Goal: Task Accomplishment & Management: Manage account settings

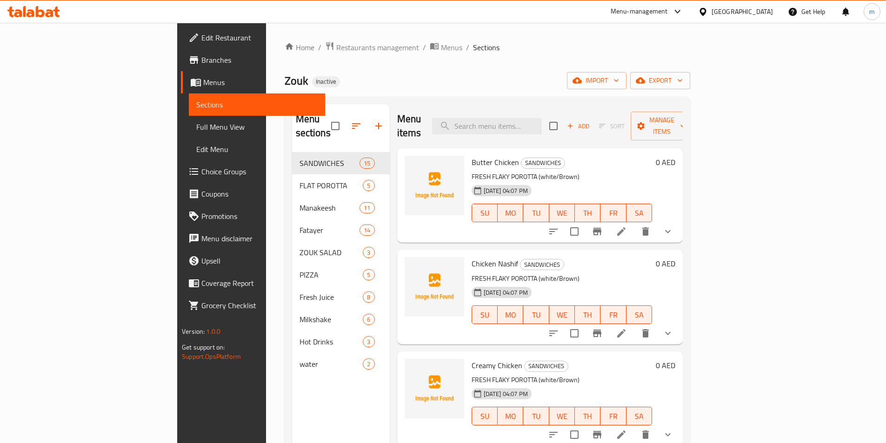
scroll to position [186, 0]
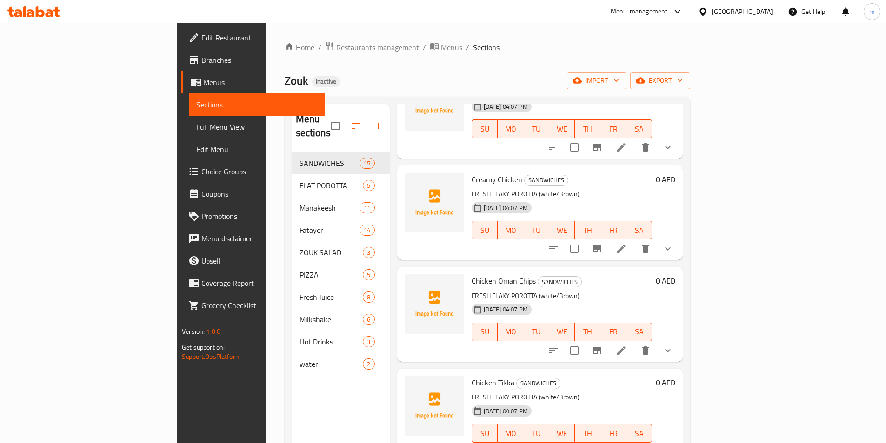
click at [467, 58] on div "Home / Restaurants management / Menus / Sections Zouk Inactive import export Me…" at bounding box center [487, 297] width 405 height 513
click at [373, 120] on icon "button" at bounding box center [378, 125] width 11 height 11
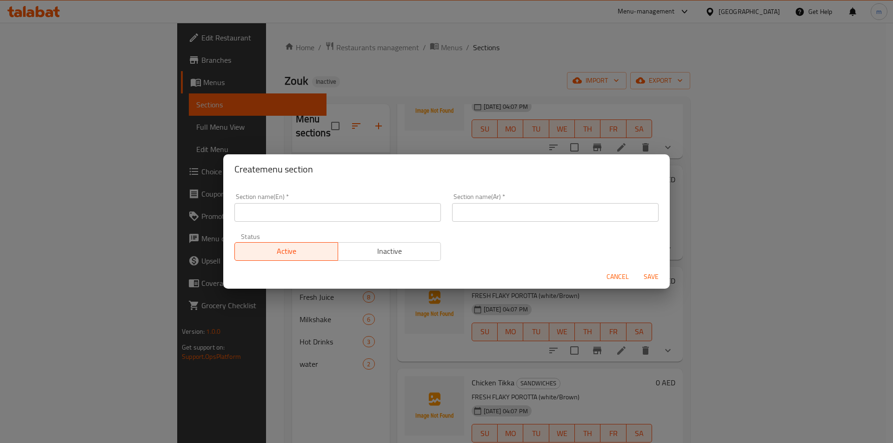
drag, startPoint x: 335, startPoint y: 221, endPoint x: 335, endPoint y: 217, distance: 4.7
click at [335, 219] on input "text" at bounding box center [337, 212] width 206 height 19
type input "b"
type input "Biroche Sliders"
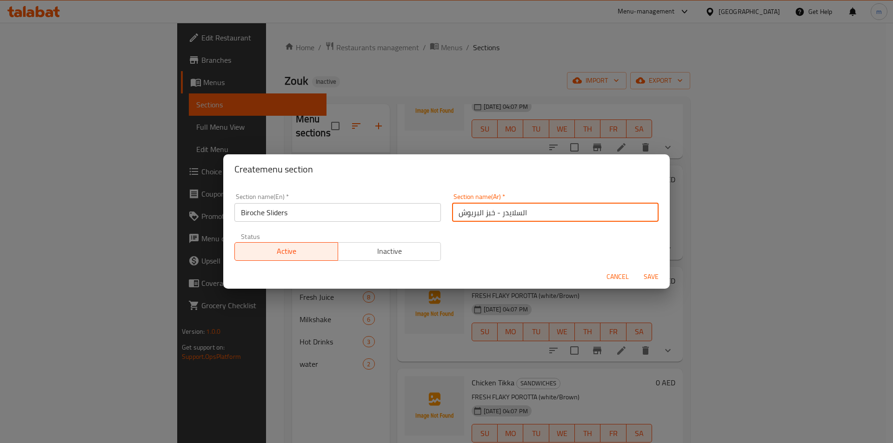
type input "السلايدر - خبز البريوش"
click at [636, 268] on button "Save" at bounding box center [651, 276] width 30 height 17
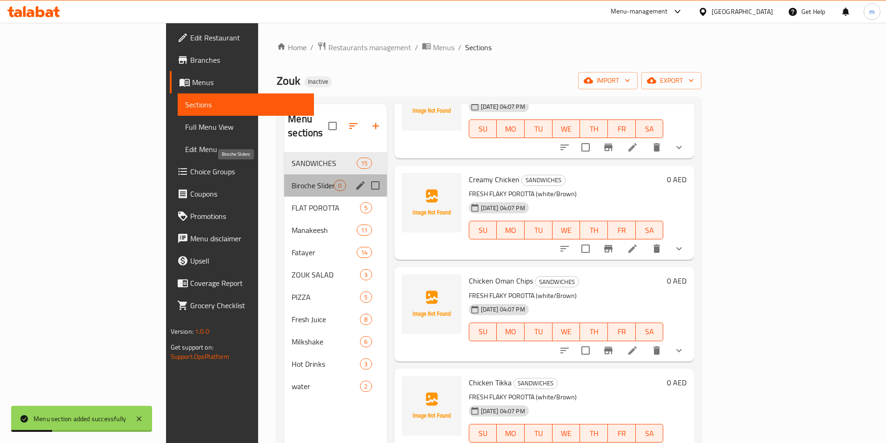
click at [292, 180] on span "Biroche Sliders" at bounding box center [313, 185] width 42 height 11
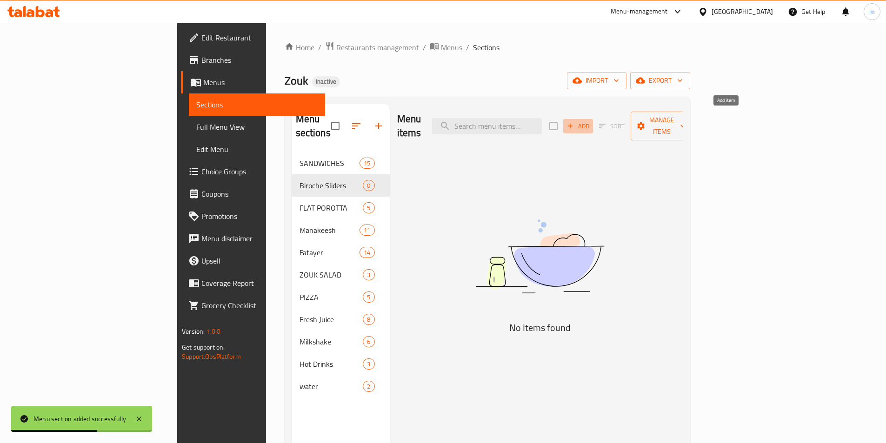
click at [590, 121] on span "Add" at bounding box center [577, 126] width 25 height 11
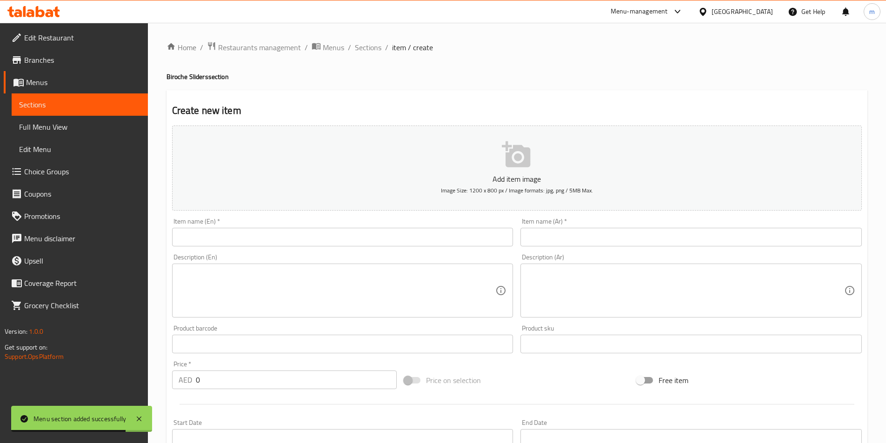
click at [365, 232] on input "text" at bounding box center [342, 237] width 341 height 19
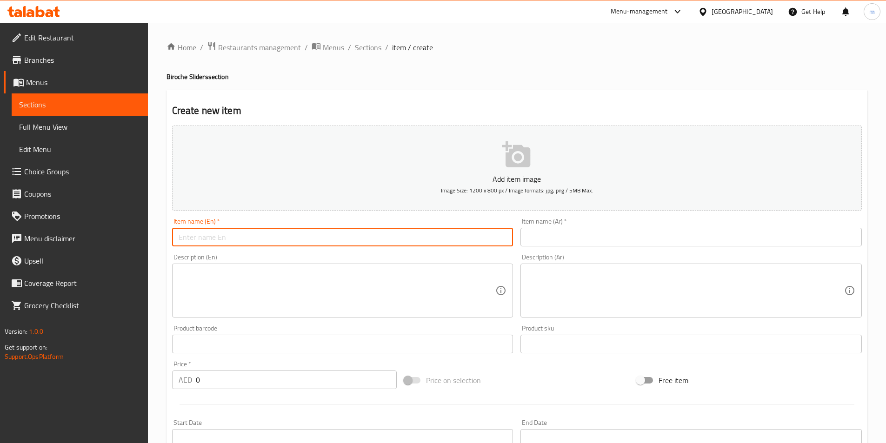
type input "م"
type input "Lamb"
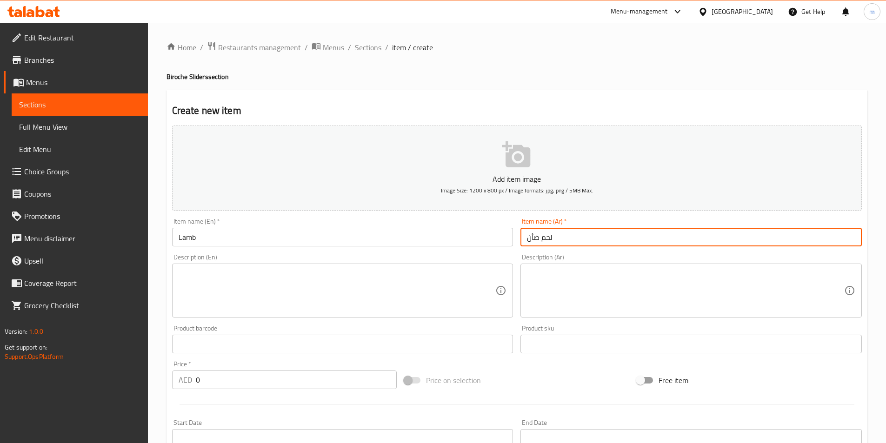
type input "لحم ضأن"
click at [398, 273] on textarea at bounding box center [337, 291] width 317 height 44
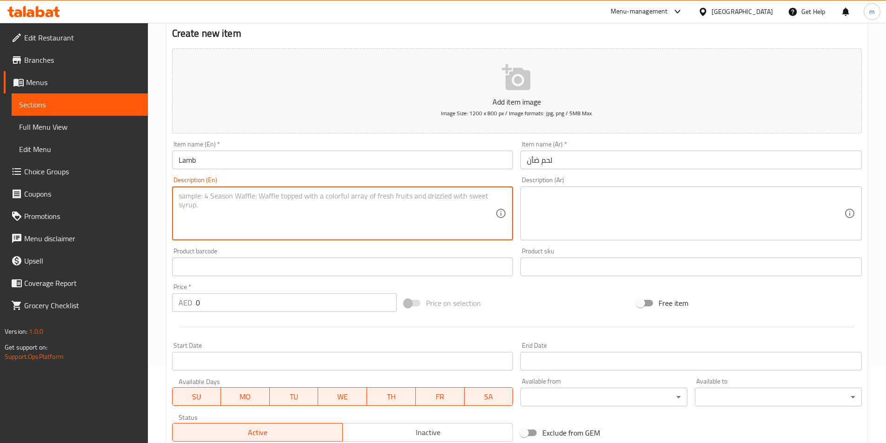
scroll to position [93, 0]
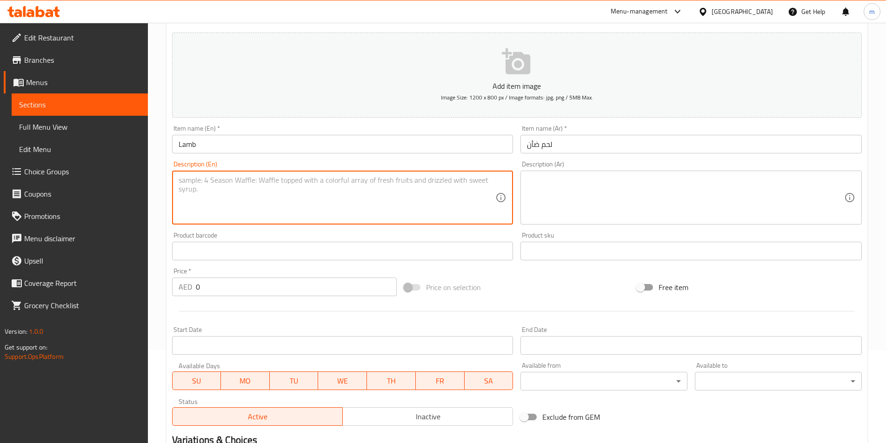
click at [454, 190] on textarea at bounding box center [337, 198] width 317 height 44
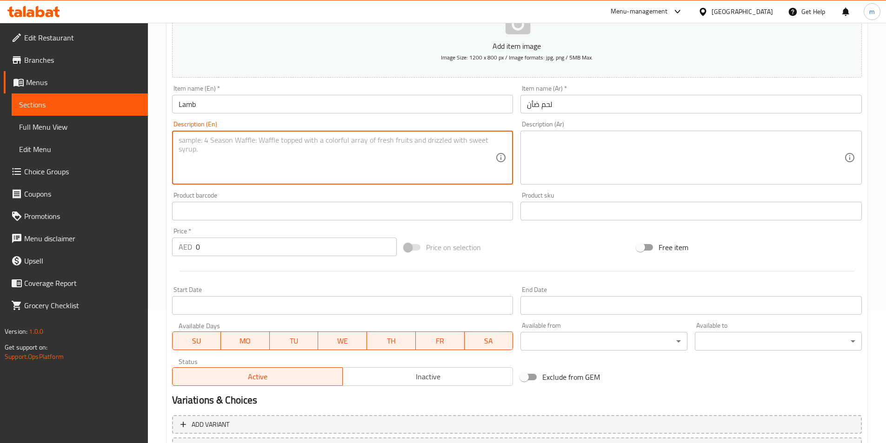
scroll to position [28, 0]
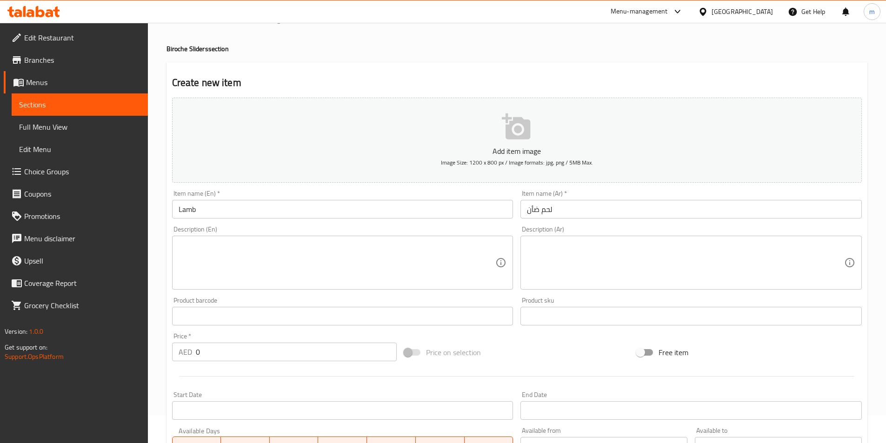
click at [359, 264] on textarea at bounding box center [337, 263] width 317 height 44
click at [361, 252] on textarea at bounding box center [337, 263] width 317 height 44
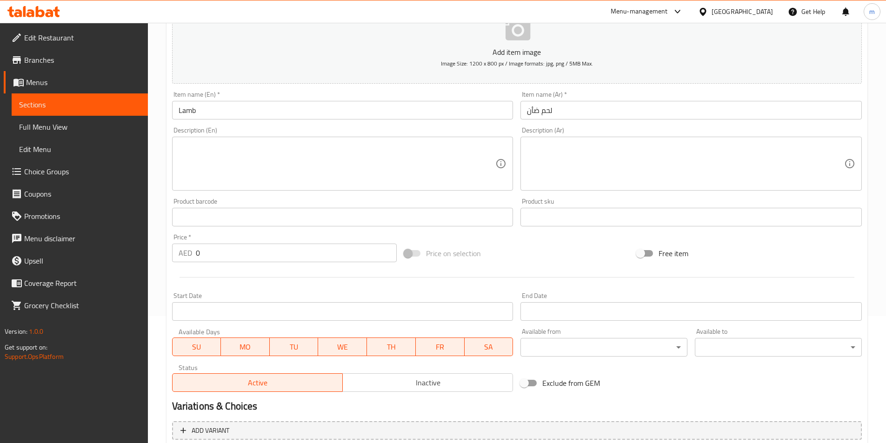
scroll to position [214, 0]
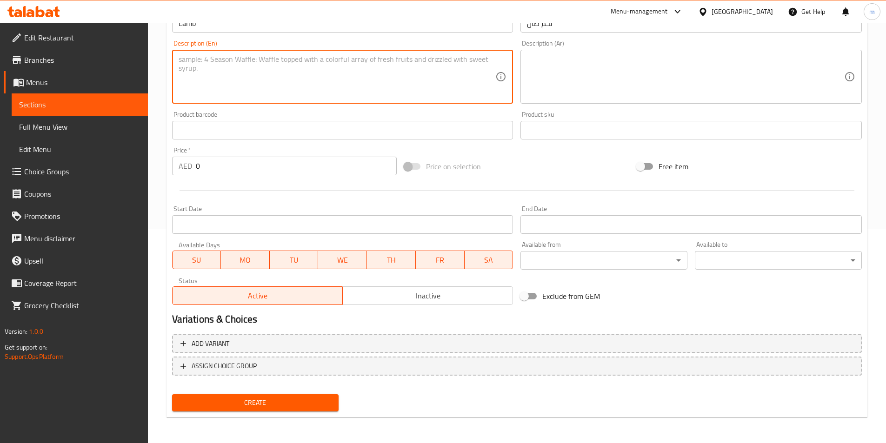
click at [66, 167] on span "Choice Groups" at bounding box center [82, 171] width 116 height 11
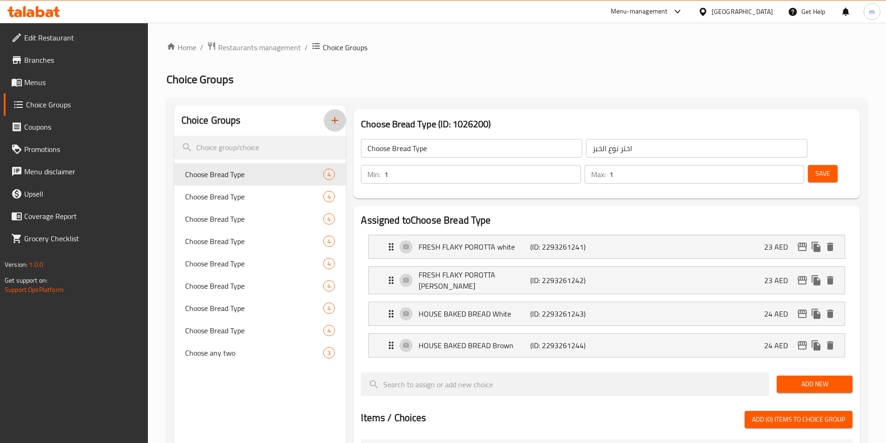
click at [334, 120] on icon "button" at bounding box center [335, 120] width 7 height 7
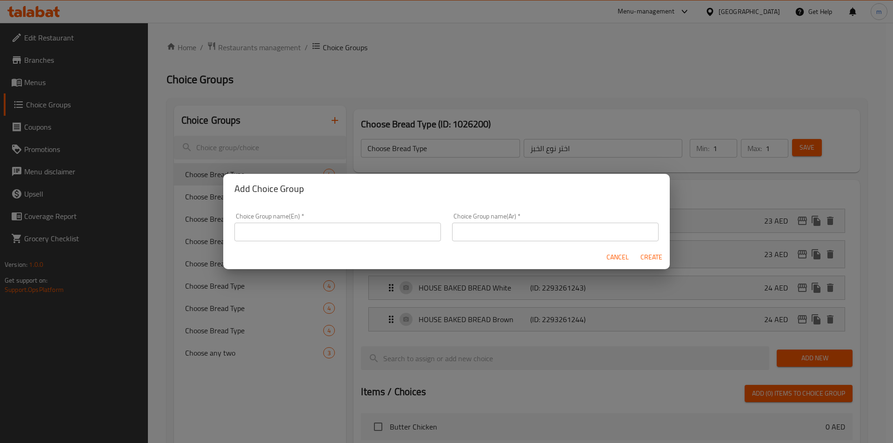
click at [334, 120] on div "Add Choice Group Choice Group name(En)   * Choice Group name(En) * Choice Group…" at bounding box center [446, 221] width 893 height 443
click at [618, 258] on span "Cancel" at bounding box center [617, 258] width 22 height 12
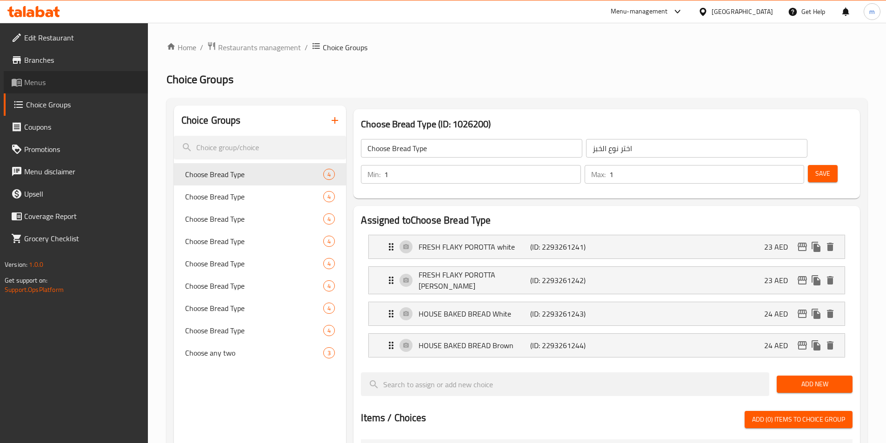
click at [52, 82] on span "Menus" at bounding box center [82, 82] width 116 height 11
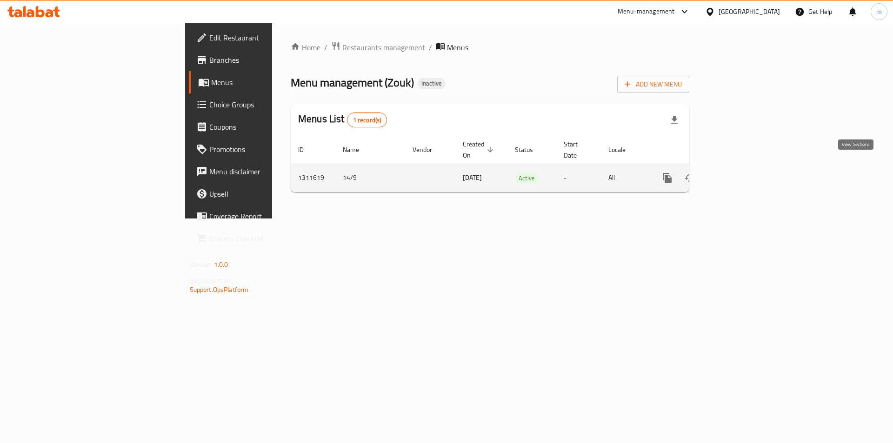
click at [738, 174] on icon "enhanced table" at bounding box center [734, 178] width 8 height 8
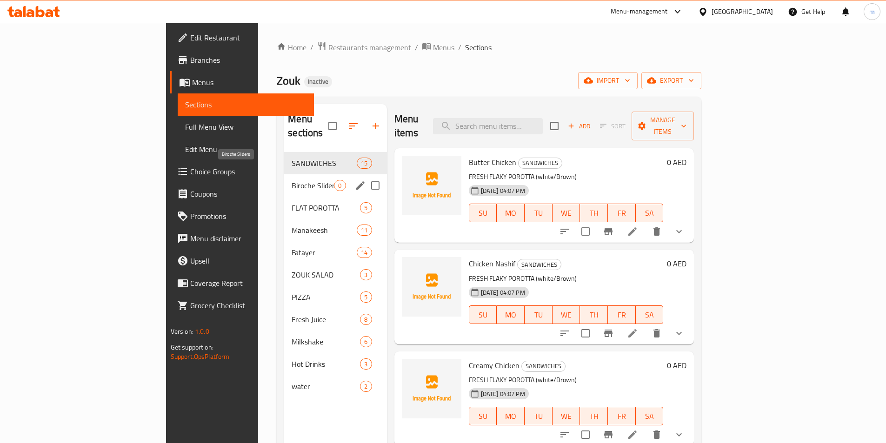
click at [292, 180] on span "Biroche Sliders" at bounding box center [313, 185] width 42 height 11
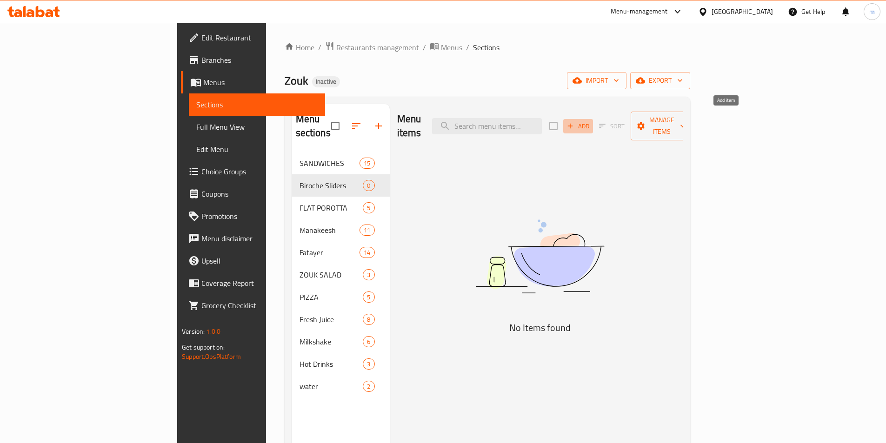
click at [574, 122] on icon "button" at bounding box center [570, 126] width 8 height 8
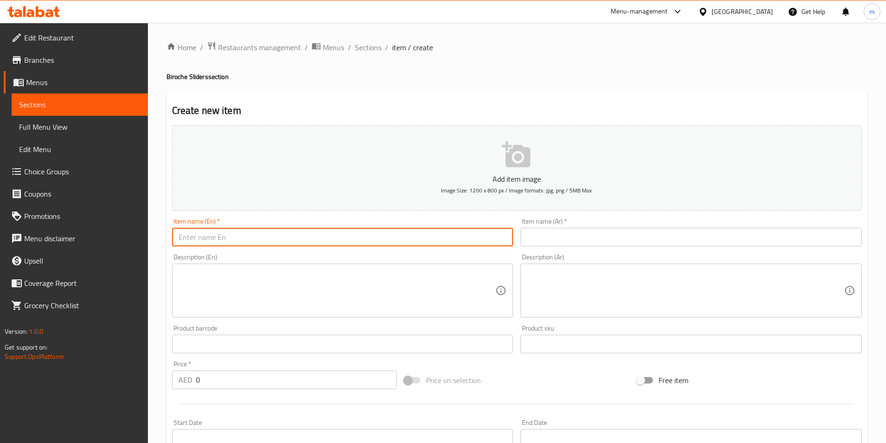
click at [303, 242] on input "text" at bounding box center [342, 237] width 341 height 19
type input "م"
type input "l"
type input "Lamp"
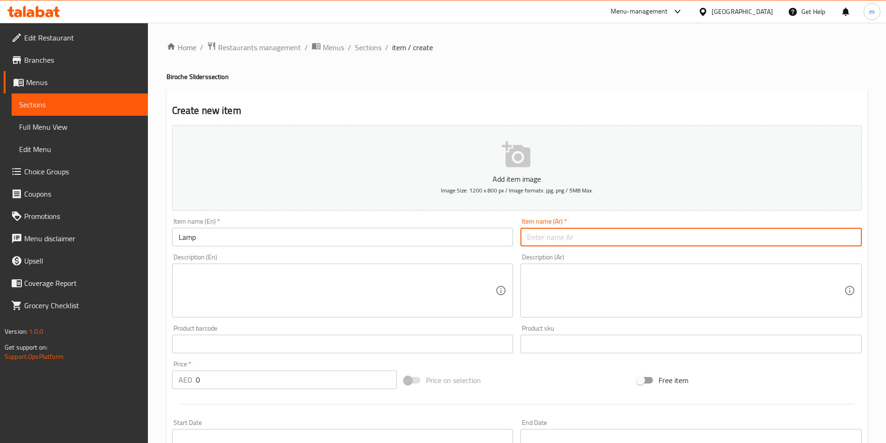
type input "d"
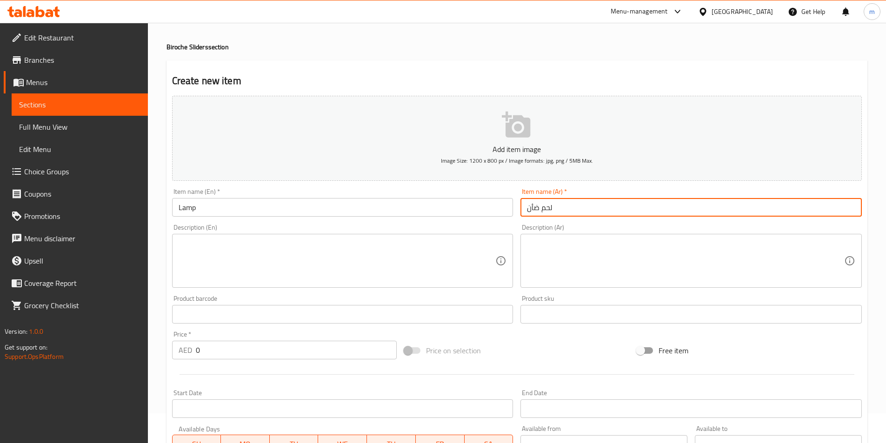
scroll to position [46, 0]
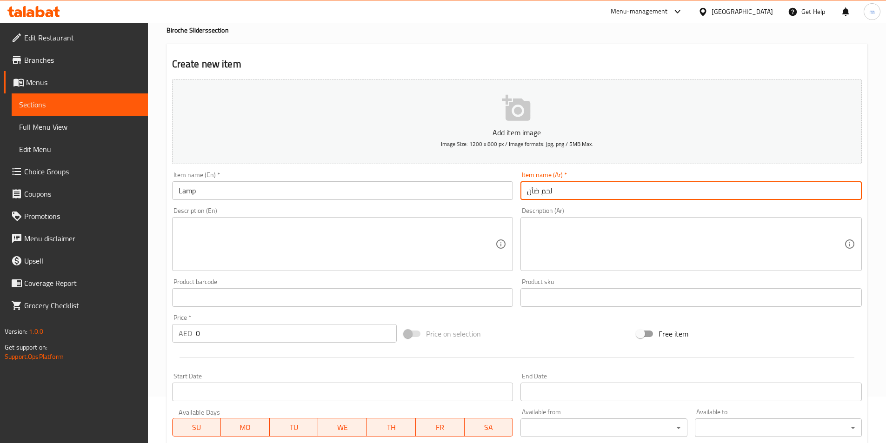
type input "لحم ضأن"
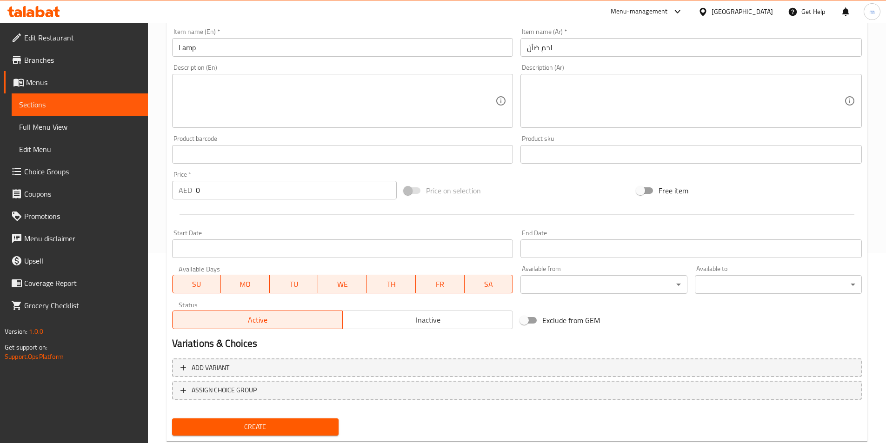
scroll to position [214, 0]
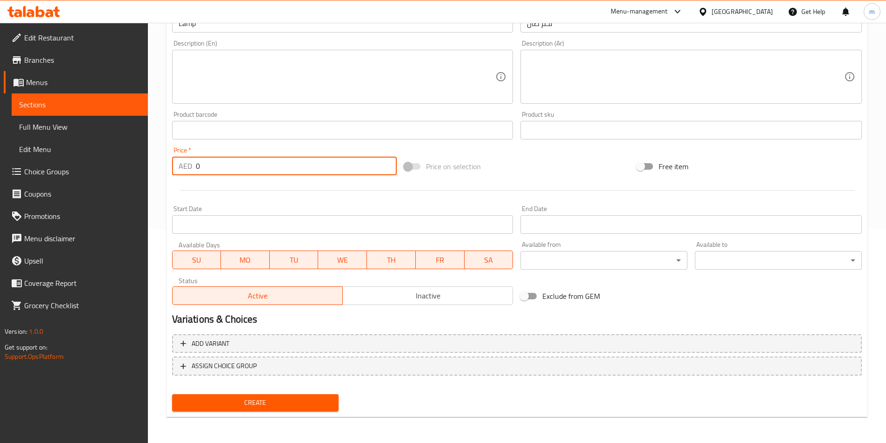
drag, startPoint x: 265, startPoint y: 162, endPoint x: 127, endPoint y: 160, distance: 138.1
click at [127, 160] on div "Edit Restaurant Branches Menus Sections Full Menu View Edit Menu Choice Groups …" at bounding box center [443, 126] width 886 height 634
type input "48"
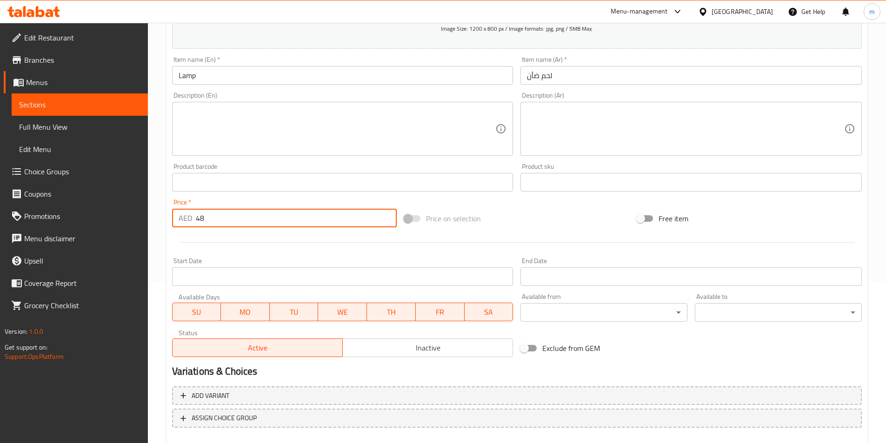
scroll to position [74, 0]
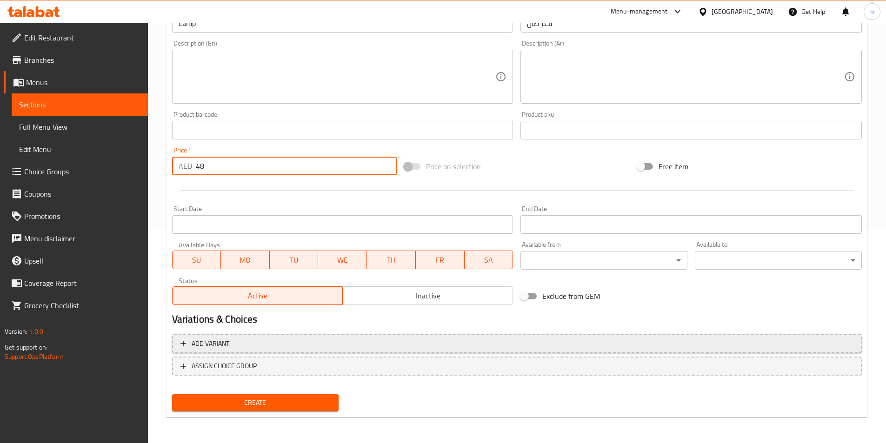
click at [435, 339] on span "Add variant" at bounding box center [516, 344] width 673 height 12
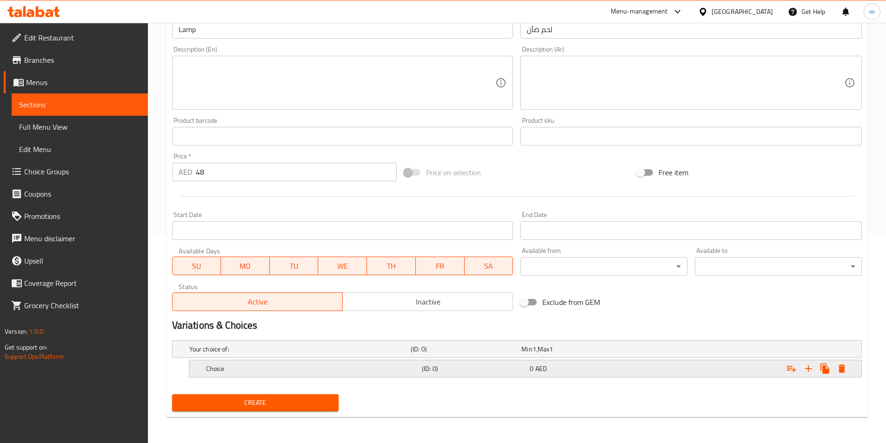
scroll to position [208, 0]
click at [384, 367] on h5 "Choice" at bounding box center [312, 368] width 212 height 9
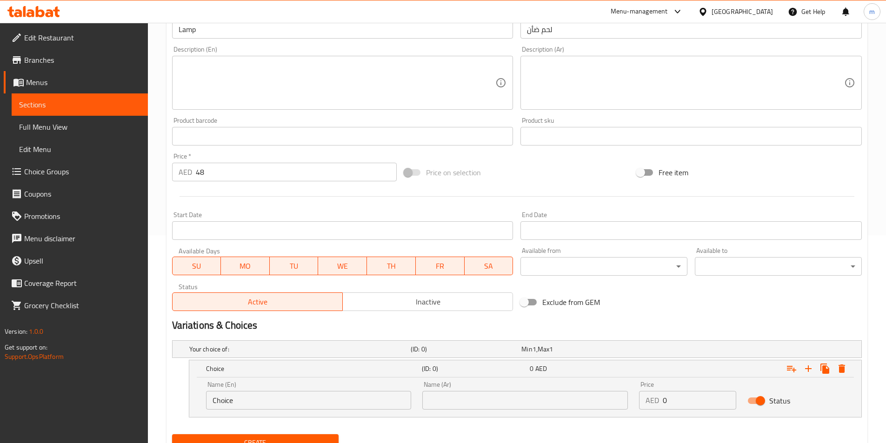
click at [311, 397] on input "Choice" at bounding box center [309, 400] width 206 height 19
type input "C"
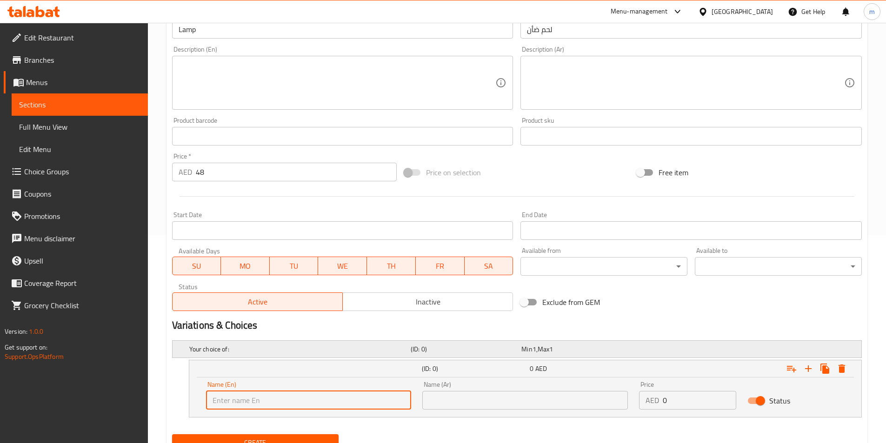
type input "م"
click at [843, 372] on icon "Expand" at bounding box center [841, 369] width 7 height 8
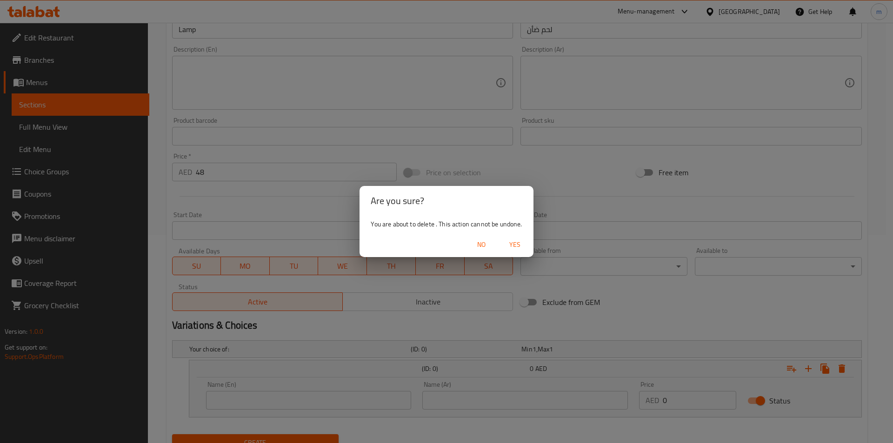
click at [518, 241] on span "Yes" at bounding box center [515, 245] width 22 height 12
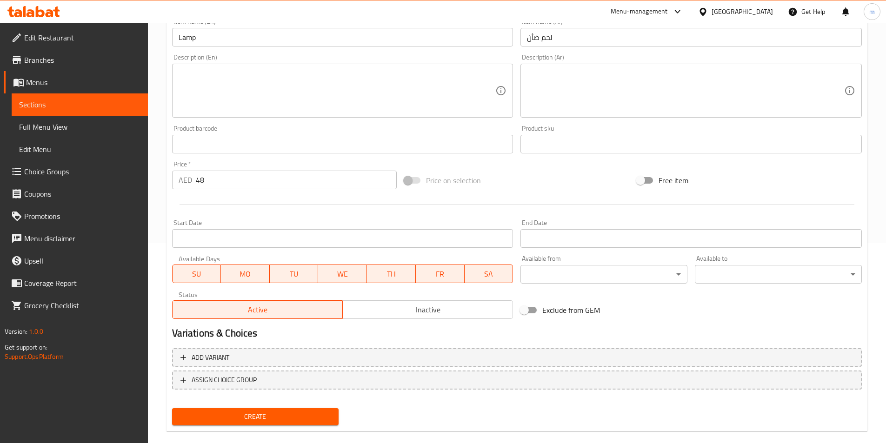
scroll to position [214, 0]
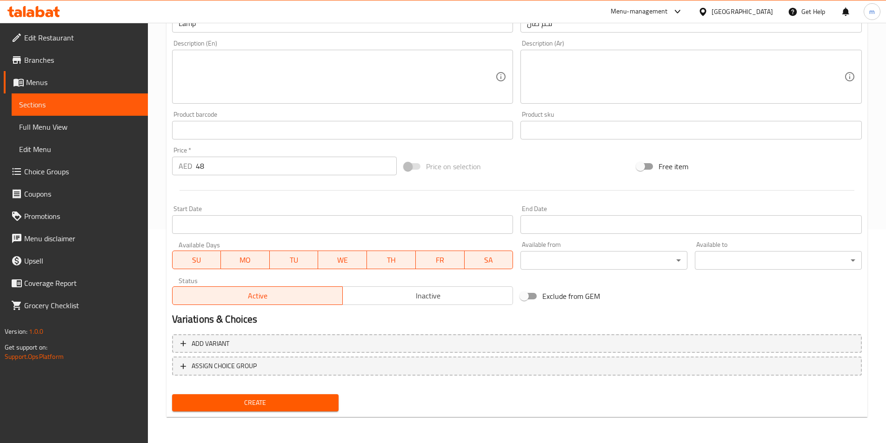
click at [301, 402] on span "Create" at bounding box center [255, 403] width 152 height 12
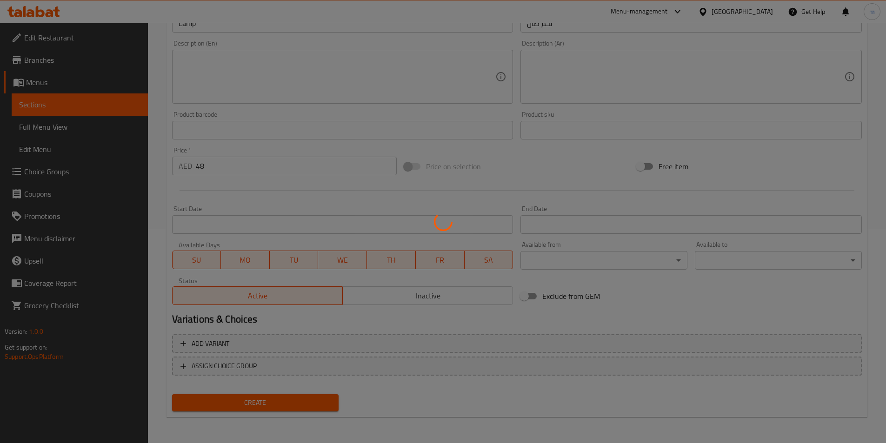
type input "0"
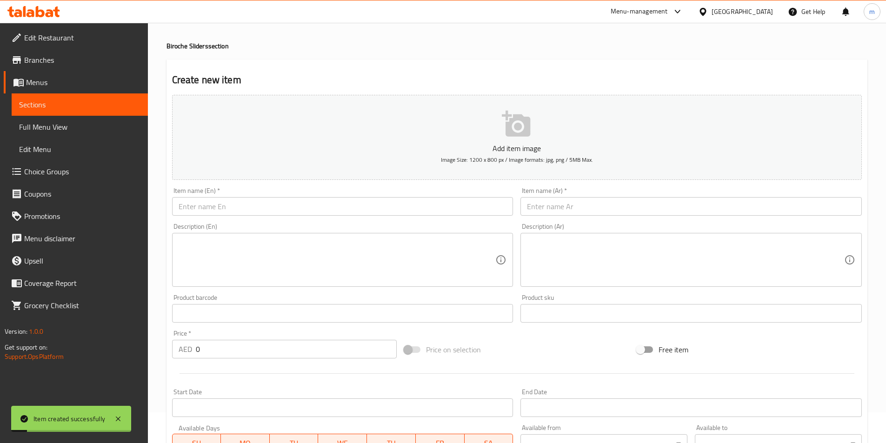
scroll to position [28, 0]
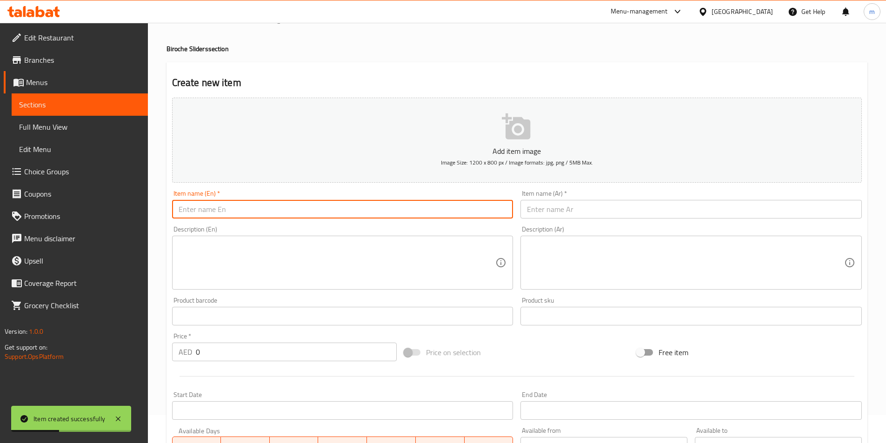
click at [274, 218] on input "text" at bounding box center [342, 209] width 341 height 19
type input "ؤ"
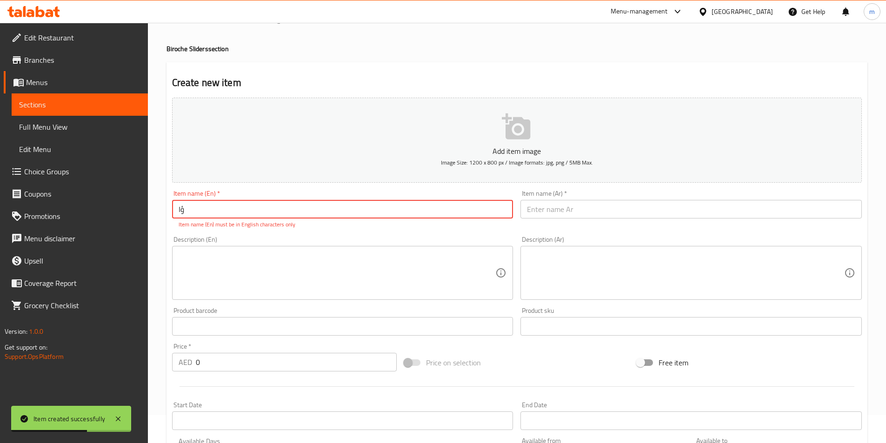
type input "ؤ"
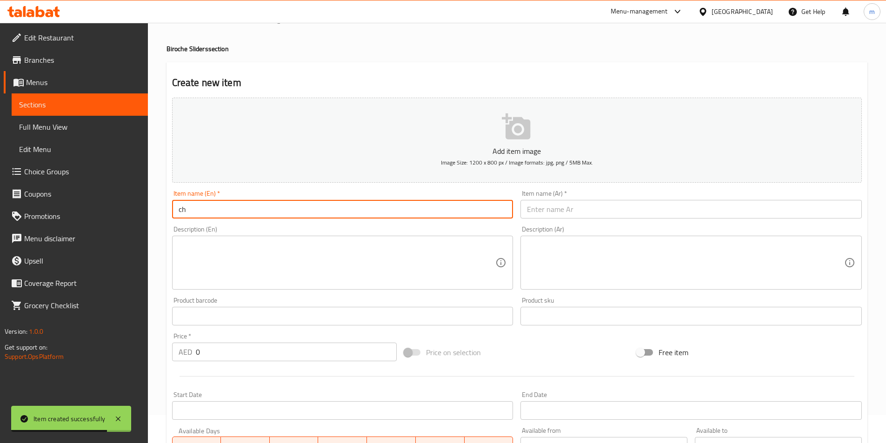
type input "c"
type input "Chicken"
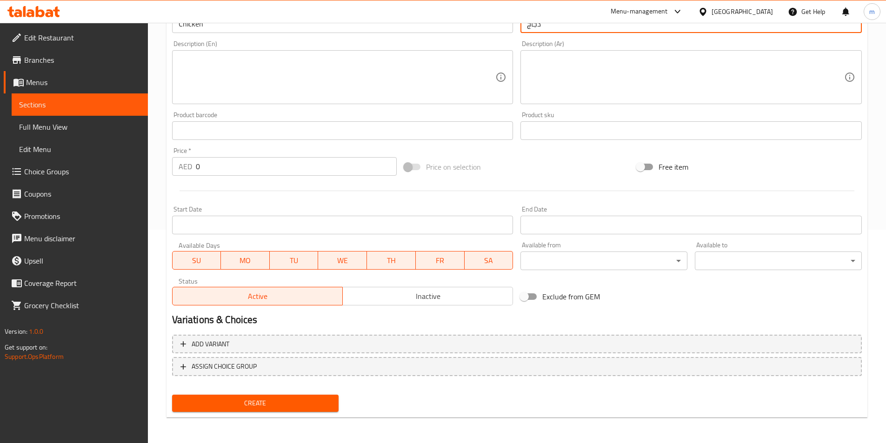
scroll to position [214, 0]
type input "دجاج"
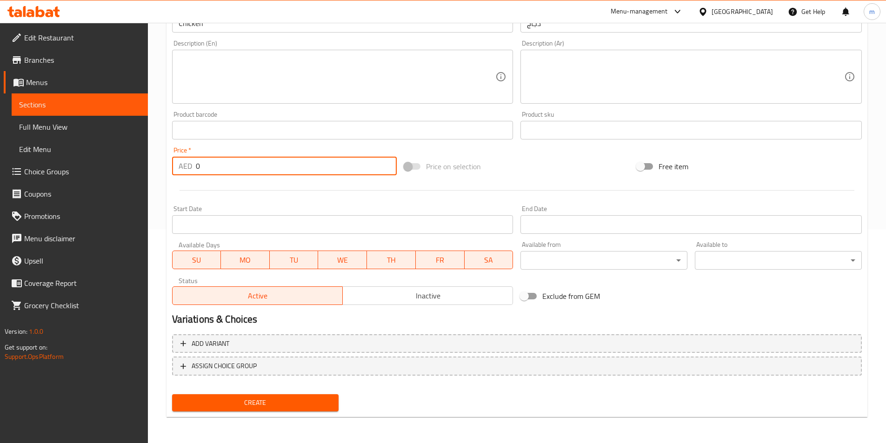
click at [237, 165] on input "0" at bounding box center [296, 166] width 201 height 19
type input "40"
click at [261, 405] on span "Create" at bounding box center [255, 403] width 152 height 12
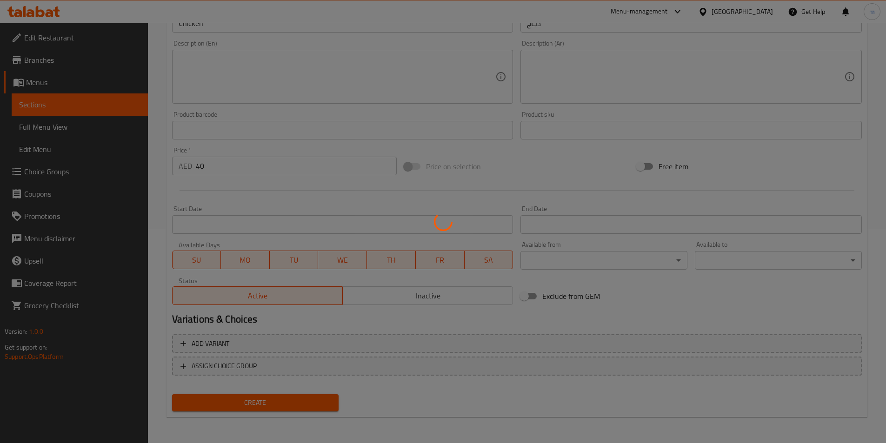
type input "0"
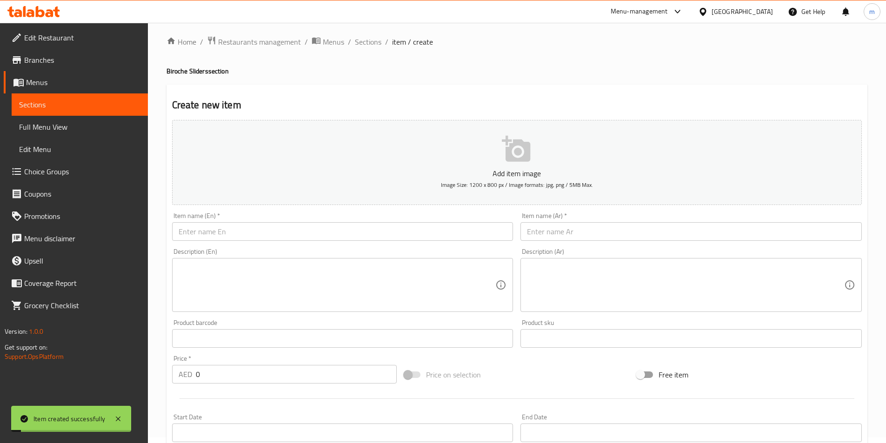
scroll to position [0, 0]
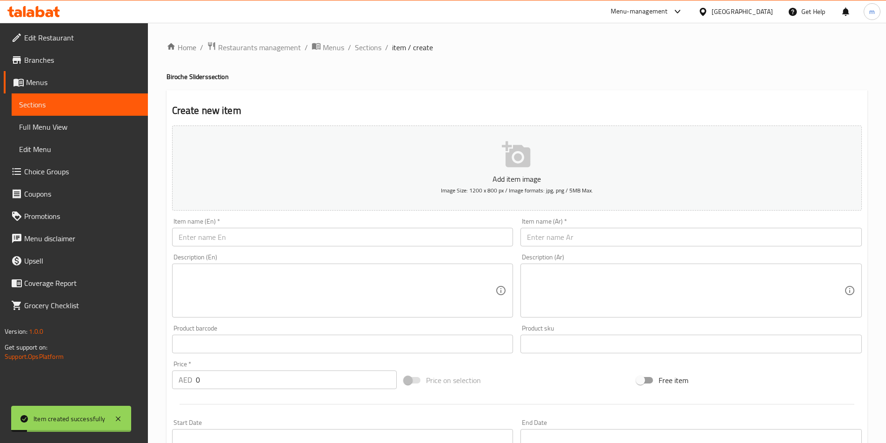
click at [233, 236] on input "text" at bounding box center [342, 237] width 341 height 19
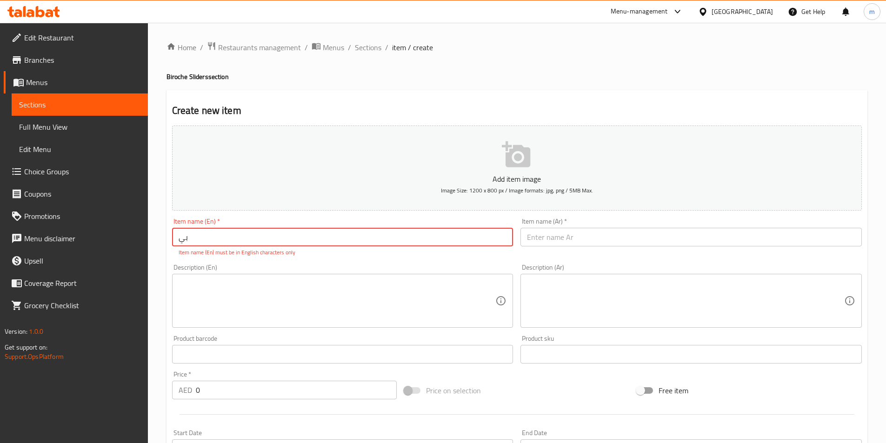
type input "ب"
type input "ر"
type input "v"
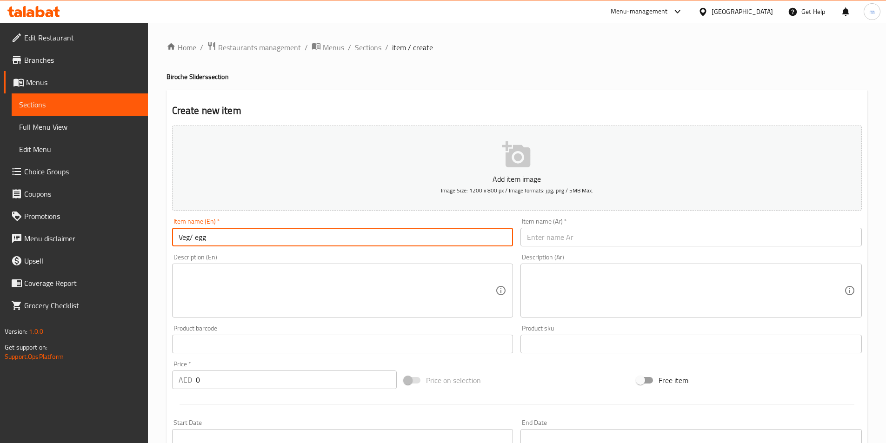
type input "Veg/ egg"
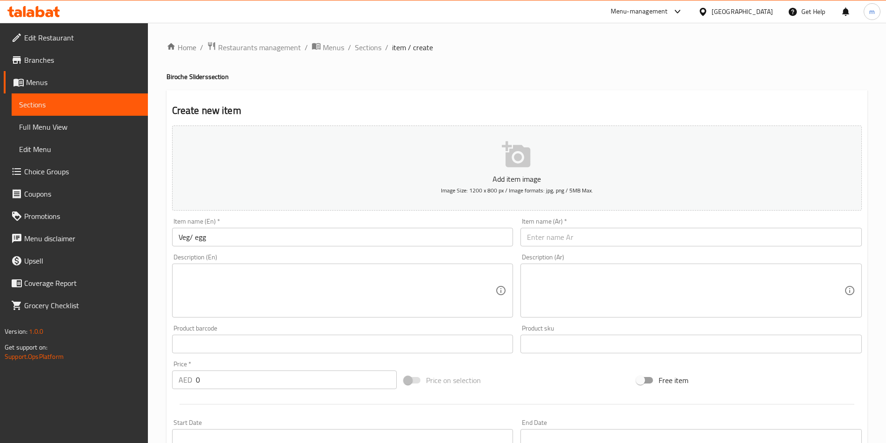
click at [607, 236] on input "text" at bounding box center [690, 237] width 341 height 19
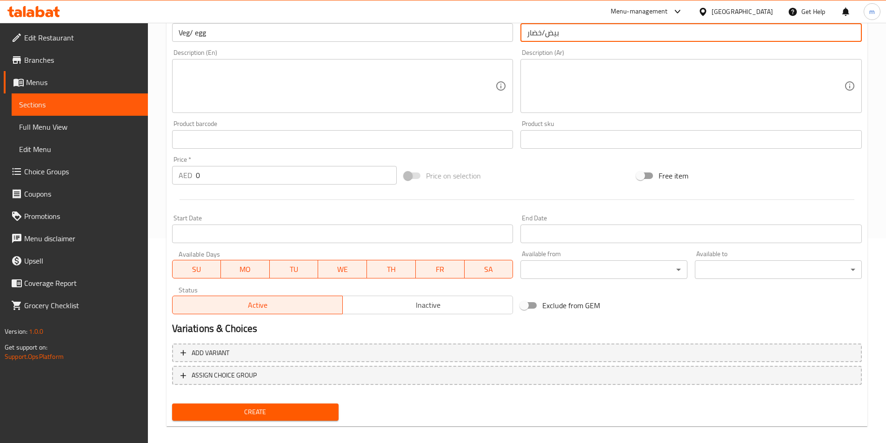
scroll to position [214, 0]
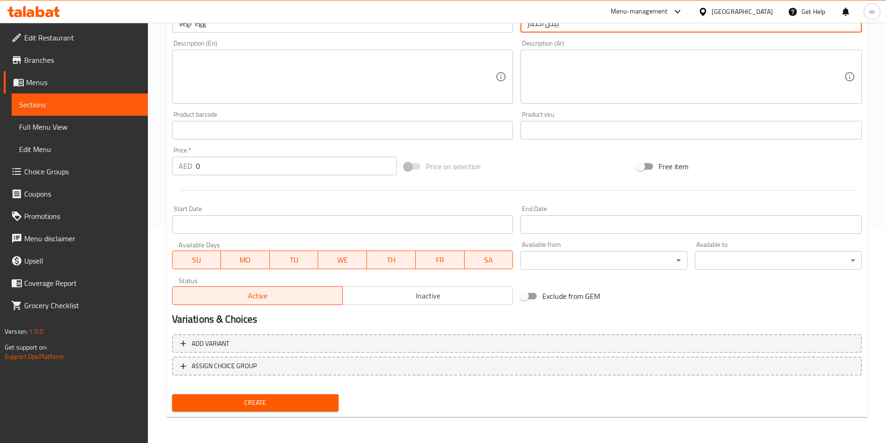
type input "بيض/خضار"
click at [234, 166] on input "0" at bounding box center [296, 166] width 201 height 19
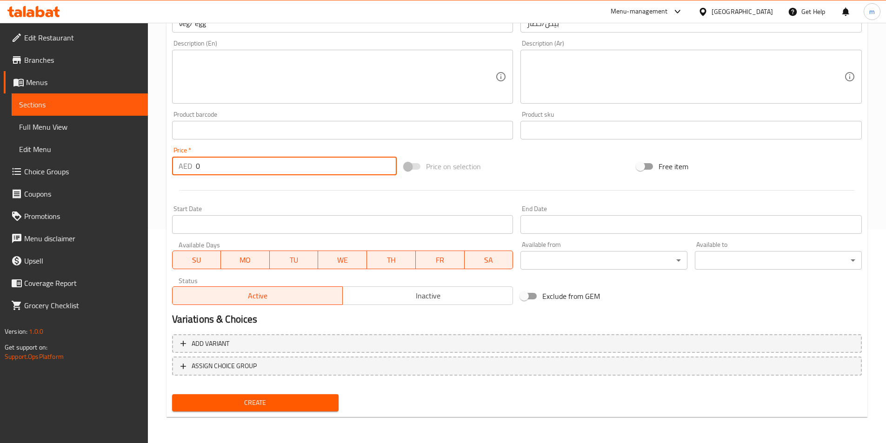
click at [234, 166] on input "0" at bounding box center [296, 166] width 201 height 19
type input "36"
click at [274, 403] on span "Create" at bounding box center [255, 403] width 152 height 12
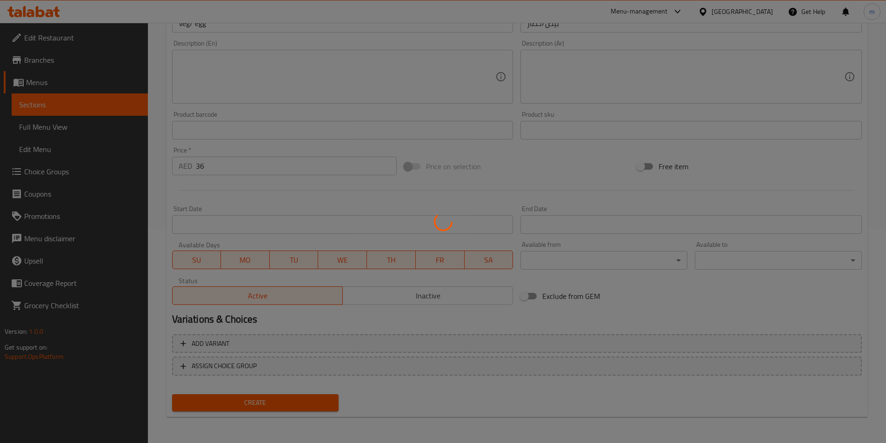
type input "0"
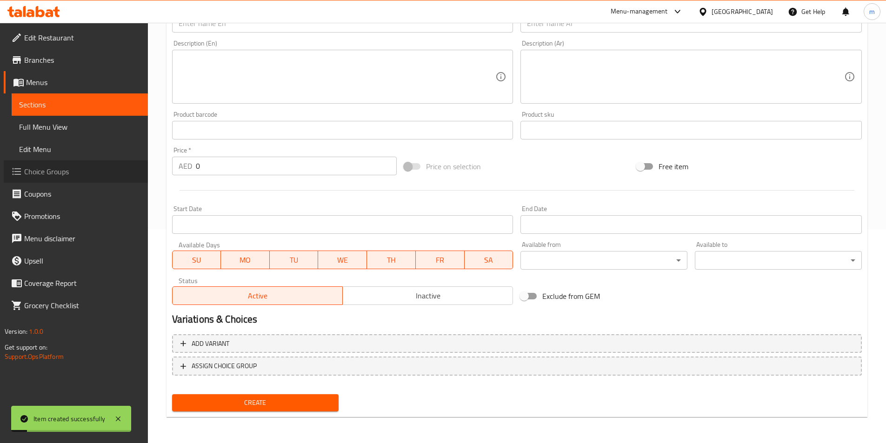
click at [61, 176] on span "Choice Groups" at bounding box center [82, 171] width 116 height 11
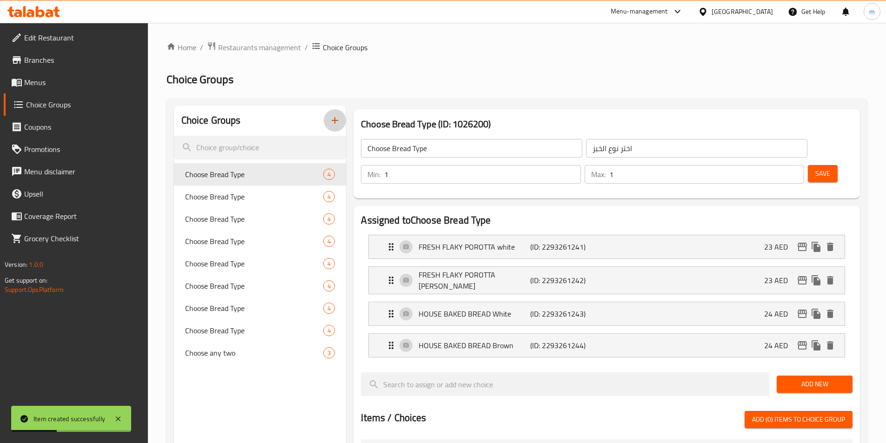
click at [333, 119] on icon "button" at bounding box center [334, 120] width 11 height 11
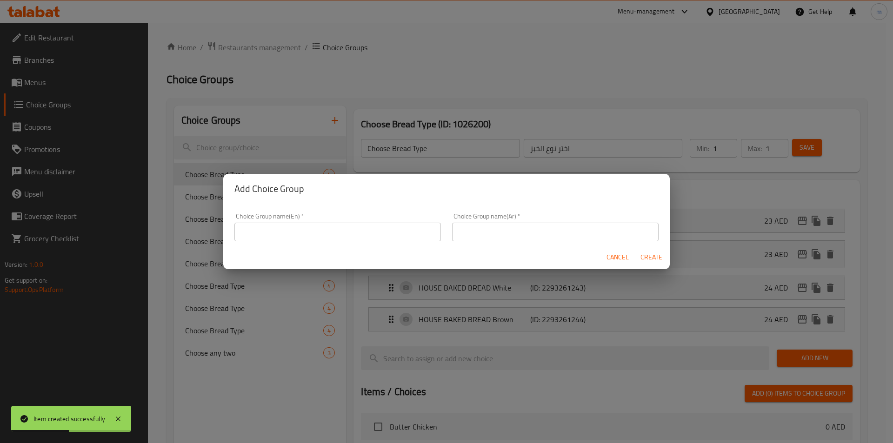
click at [315, 224] on input "text" at bounding box center [337, 232] width 206 height 19
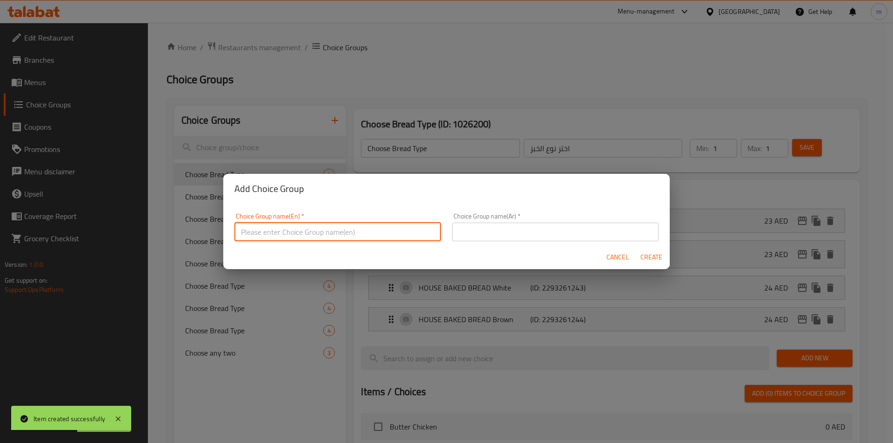
type input "غ"
type input "Your Choice Of"
click at [532, 226] on input "text" at bounding box center [555, 232] width 206 height 19
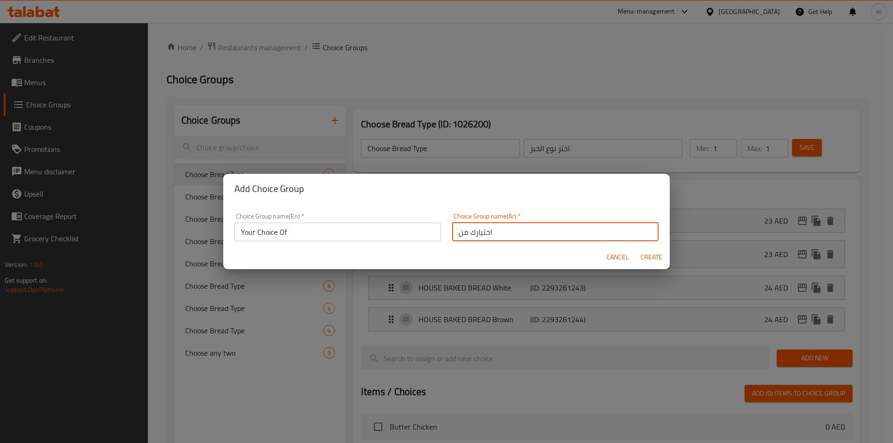
type input "اختيارك من"
click at [374, 240] on input "Your Choice Of" at bounding box center [337, 232] width 206 height 19
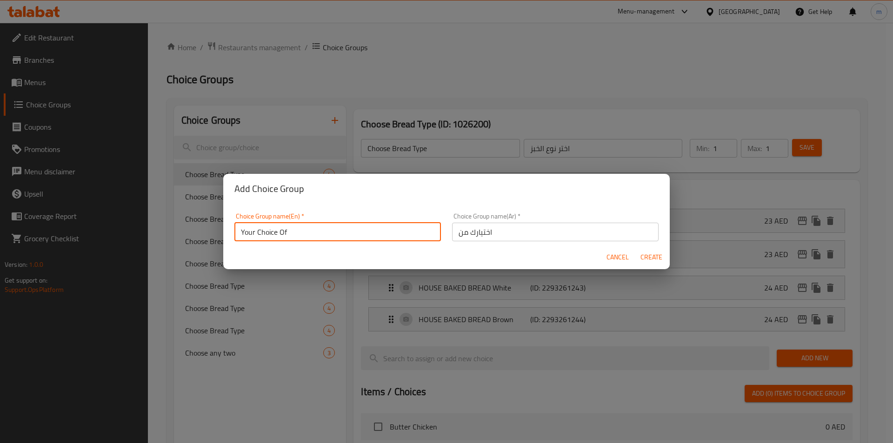
click at [456, 258] on div "Cancel Create" at bounding box center [446, 257] width 446 height 25
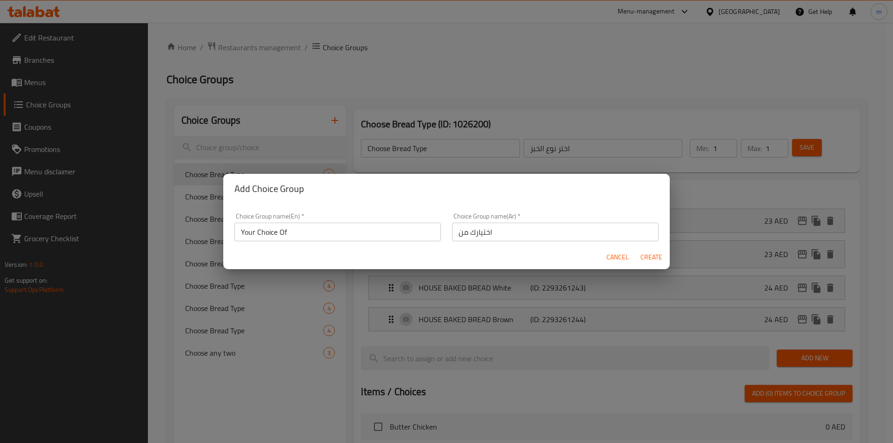
click at [652, 257] on span "Create" at bounding box center [651, 258] width 22 height 12
type input "Your Choice Of"
type input "اختيارك من"
type input "0"
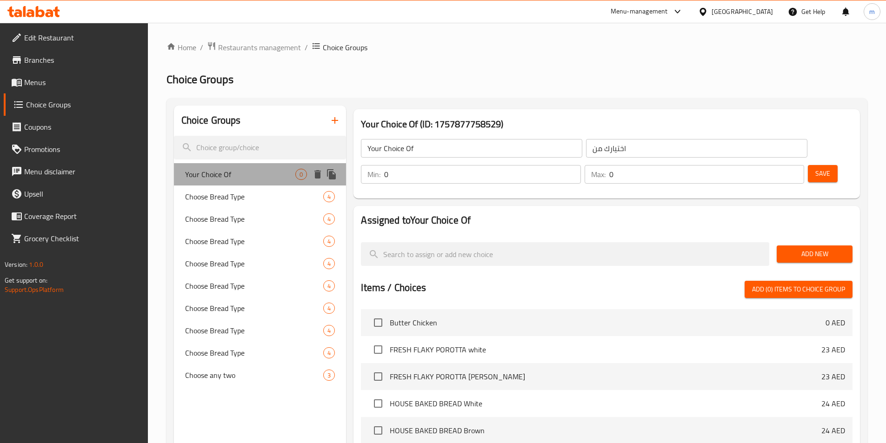
click at [222, 169] on span "Your Choice Of" at bounding box center [240, 174] width 111 height 11
click at [219, 176] on span "Your Choice Of" at bounding box center [240, 174] width 111 height 11
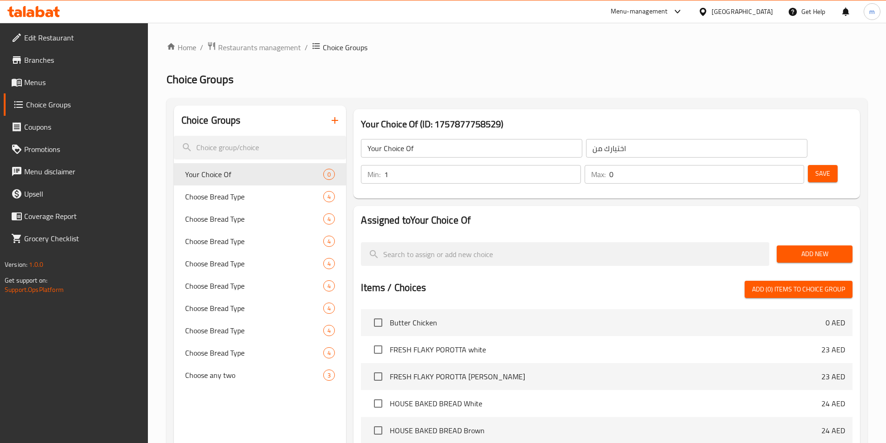
click at [580, 165] on input "1" at bounding box center [482, 174] width 196 height 19
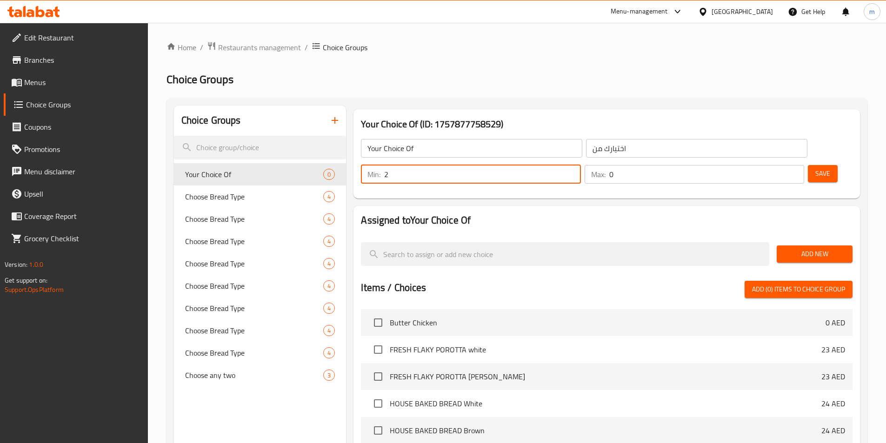
type input "2"
click at [580, 165] on input "2" at bounding box center [482, 174] width 196 height 19
click at [778, 165] on input "1" at bounding box center [706, 174] width 195 height 19
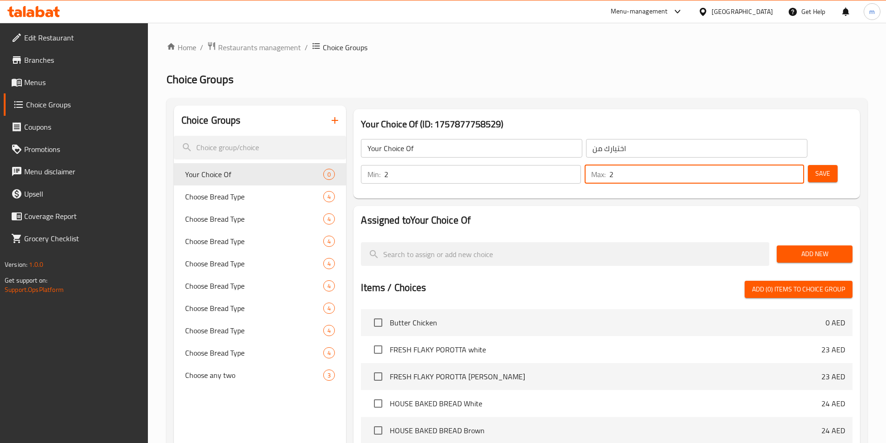
drag, startPoint x: 778, startPoint y: 143, endPoint x: 762, endPoint y: 145, distance: 16.4
type input "2"
click at [778, 165] on input "2" at bounding box center [706, 174] width 195 height 19
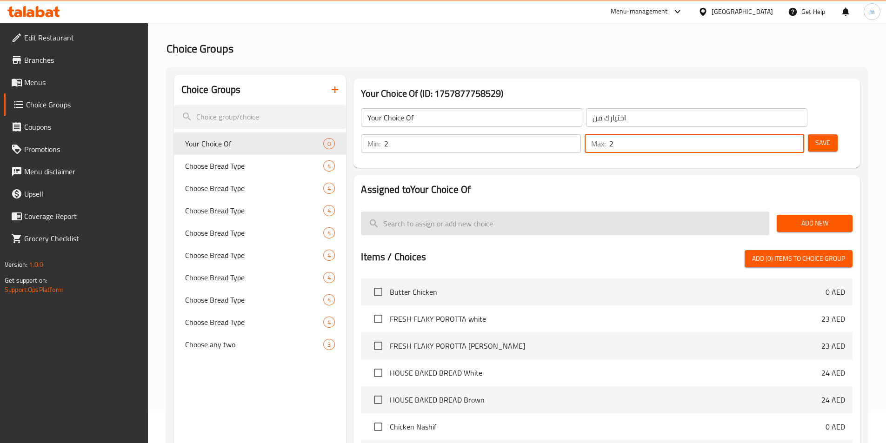
scroll to position [46, 0]
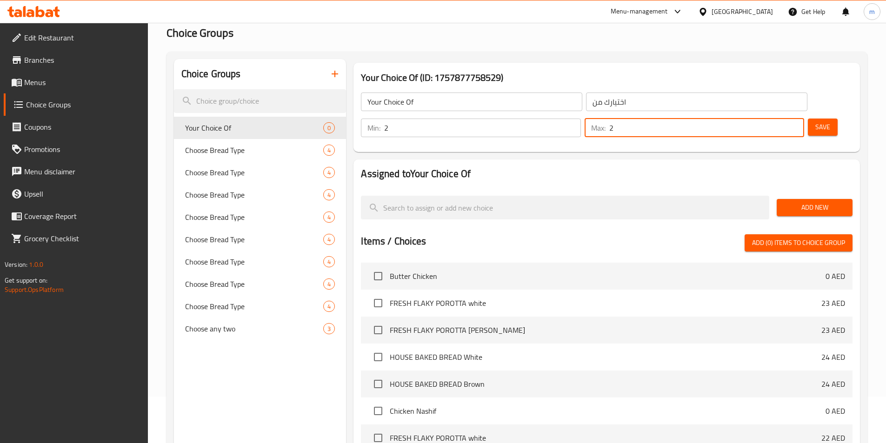
click at [804, 202] on span "Add New" at bounding box center [814, 208] width 61 height 12
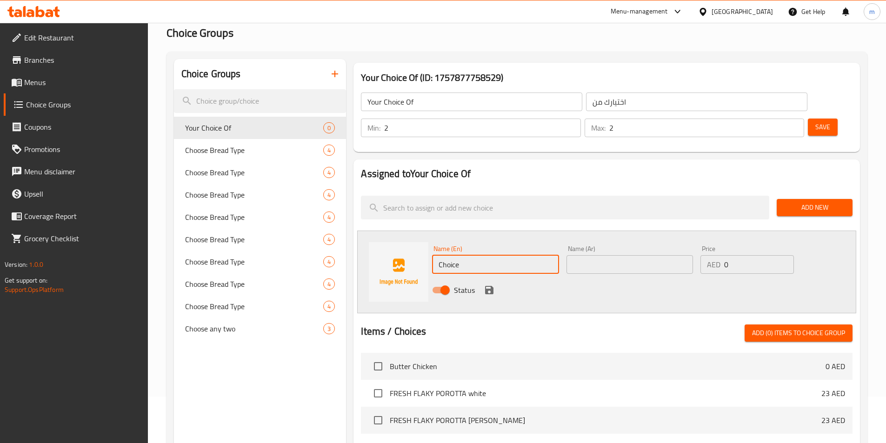
drag, startPoint x: 458, startPoint y: 242, endPoint x: 351, endPoint y: 226, distance: 107.6
click at [351, 226] on div "Assigned to Your Choice Of Add New Name (En) Choice Name (En) Name (Ar) Name (A…" at bounding box center [607, 391] width 514 height 471
type input "ى"
type input "n"
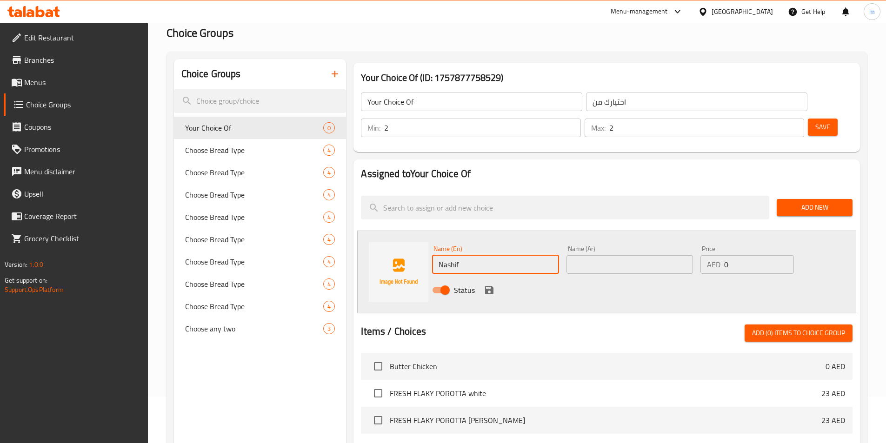
type input "Nashif"
click at [626, 255] on input "text" at bounding box center [629, 264] width 126 height 19
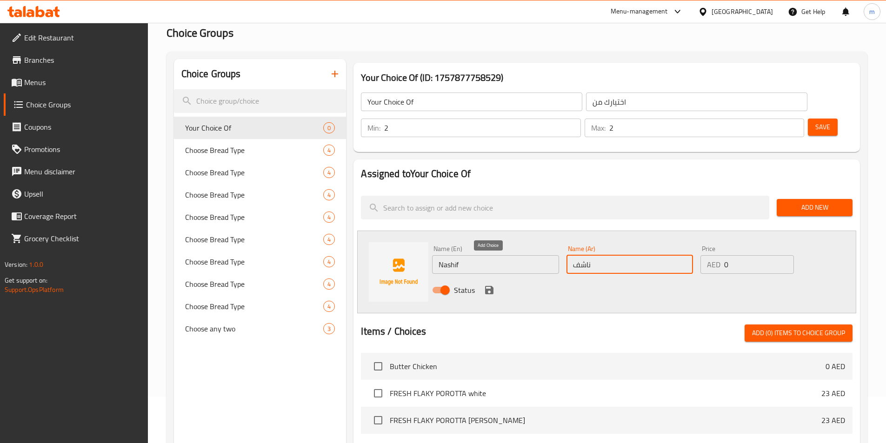
type input "ناشف"
click at [486, 286] on icon "save" at bounding box center [489, 290] width 8 height 8
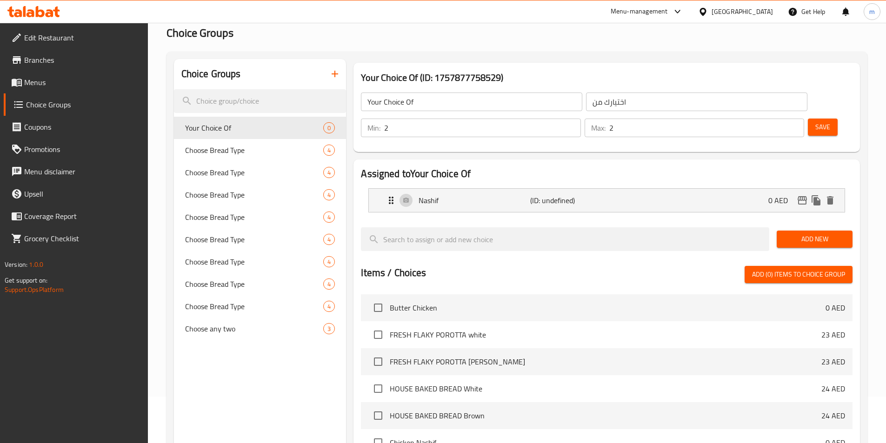
click at [793, 233] on span "Add New" at bounding box center [814, 239] width 61 height 12
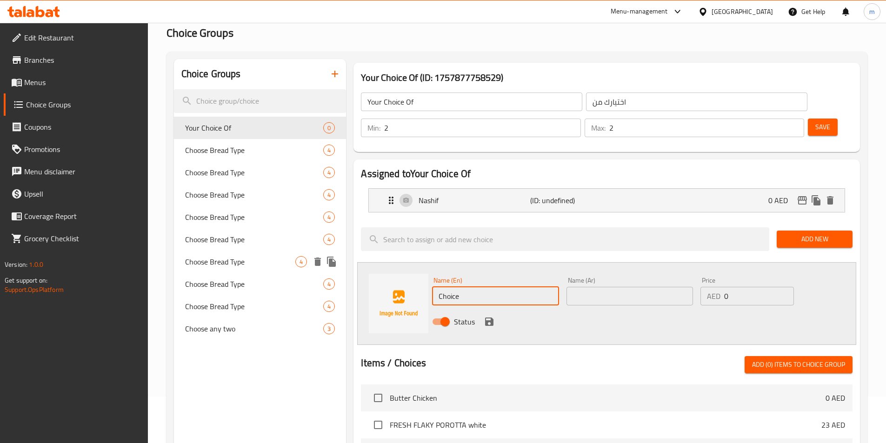
drag, startPoint x: 345, startPoint y: 265, endPoint x: 352, endPoint y: 262, distance: 7.5
click at [327, 265] on div "Choice Groups Your Choice Of 0 Choose Bread Type 4 Choose Bread Type 4 Choose B…" at bounding box center [519, 391] width 690 height 664
type input "ح"
type input "Pulled Lamb"
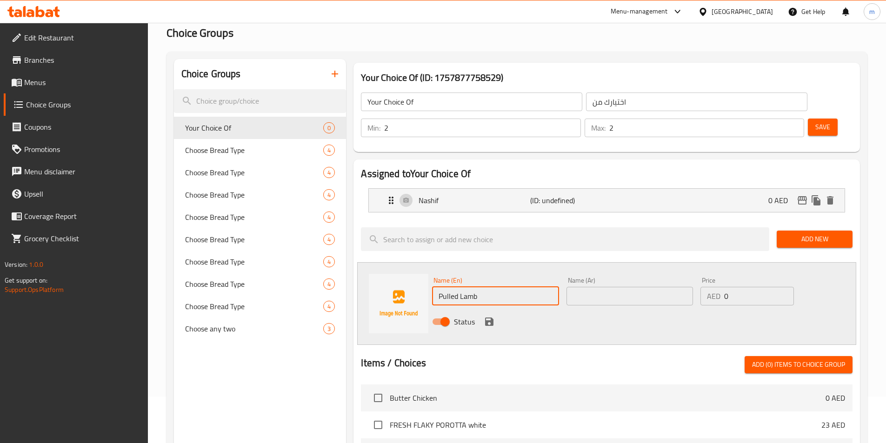
click at [662, 287] on input "text" at bounding box center [629, 296] width 126 height 19
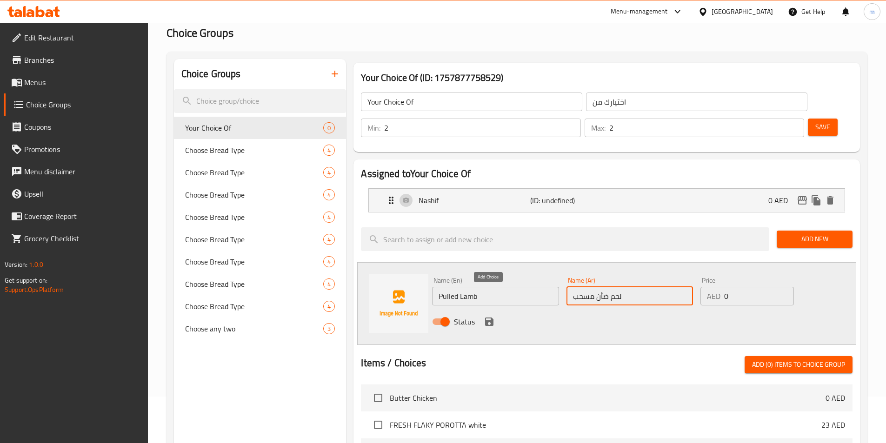
type input "لحم ضأن مسحب"
click at [490, 318] on icon "save" at bounding box center [489, 322] width 8 height 8
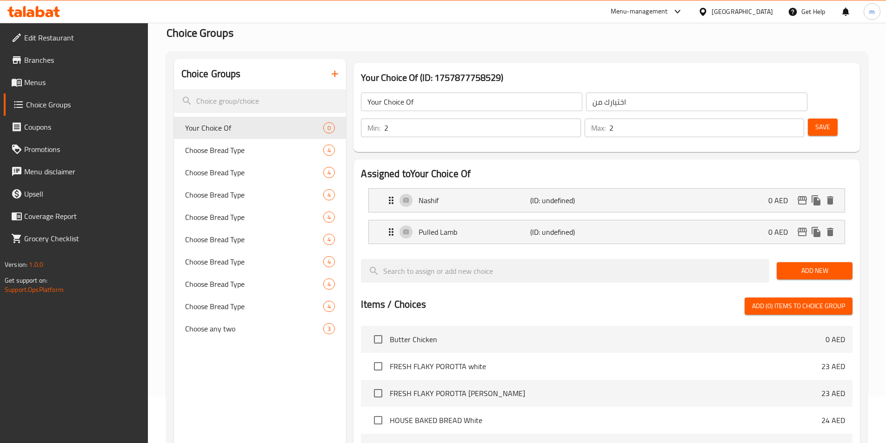
click at [799, 265] on span "Add New" at bounding box center [814, 271] width 61 height 12
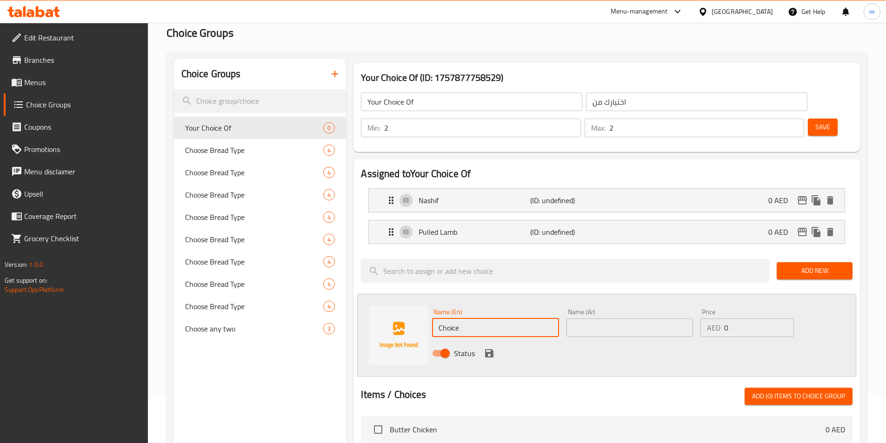
drag, startPoint x: 530, startPoint y: 300, endPoint x: 458, endPoint y: 283, distance: 73.6
click at [398, 300] on div "Name (En) Choice Name (En) Name (Ar) Name (Ar) Price AED 0 Price Status" at bounding box center [606, 335] width 499 height 83
type input "ؤ"
type input "م"
type input "l"
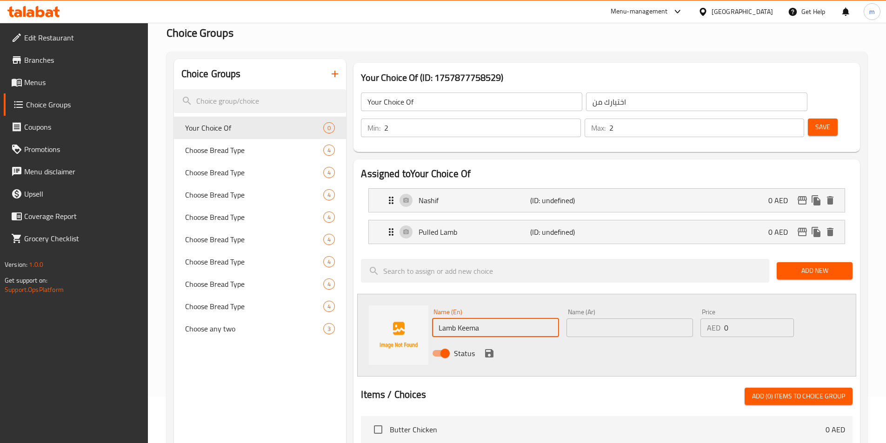
type input "Lamb Keema"
click at [646, 318] on input "text" at bounding box center [629, 327] width 126 height 19
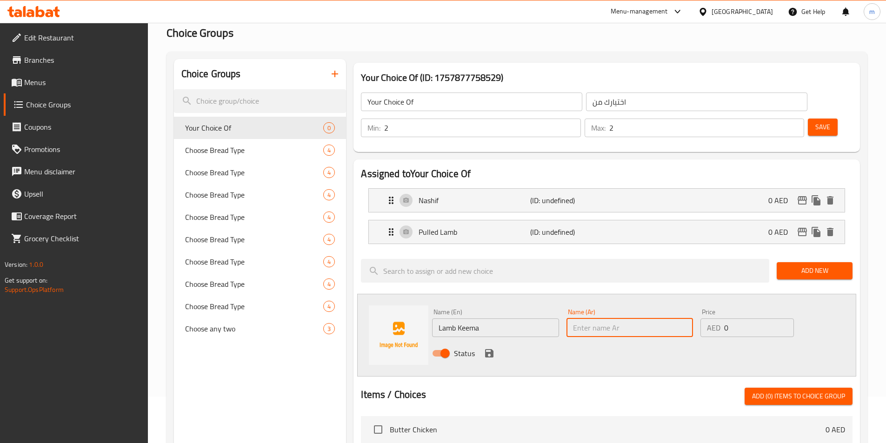
type input "ل"
type input "ح"
type input "لحم ضأن كيما"
click at [488, 348] on icon "save" at bounding box center [489, 353] width 11 height 11
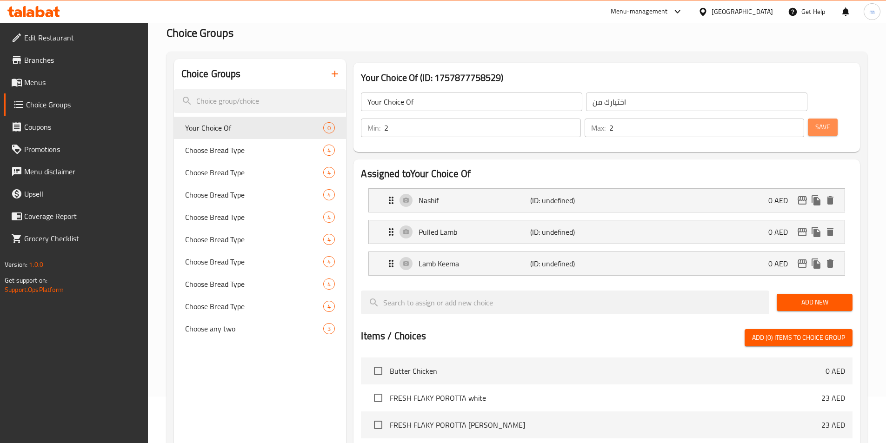
click at [815, 119] on button "Save" at bounding box center [823, 127] width 30 height 17
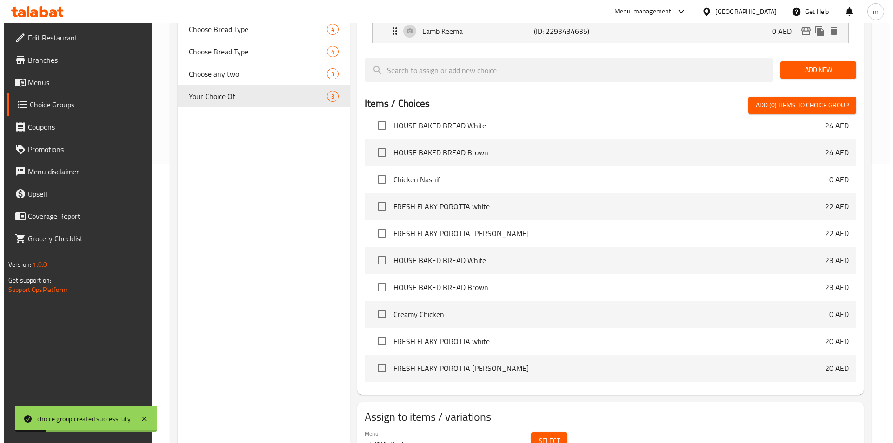
scroll to position [186, 0]
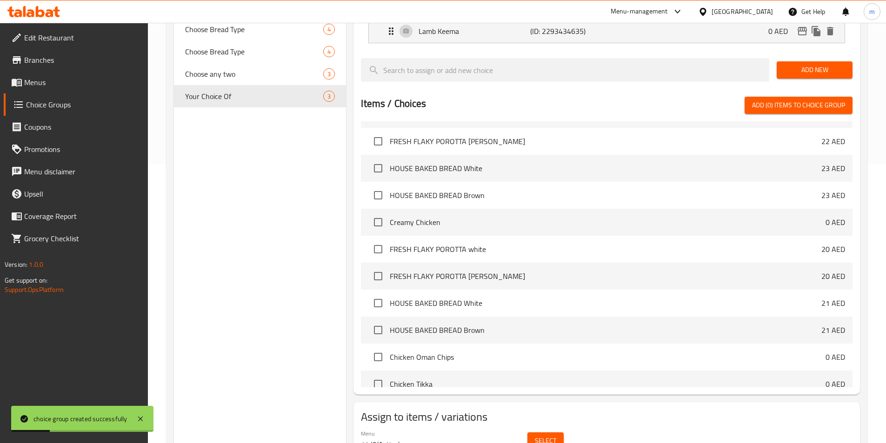
click at [553, 435] on span "Select" at bounding box center [545, 441] width 21 height 12
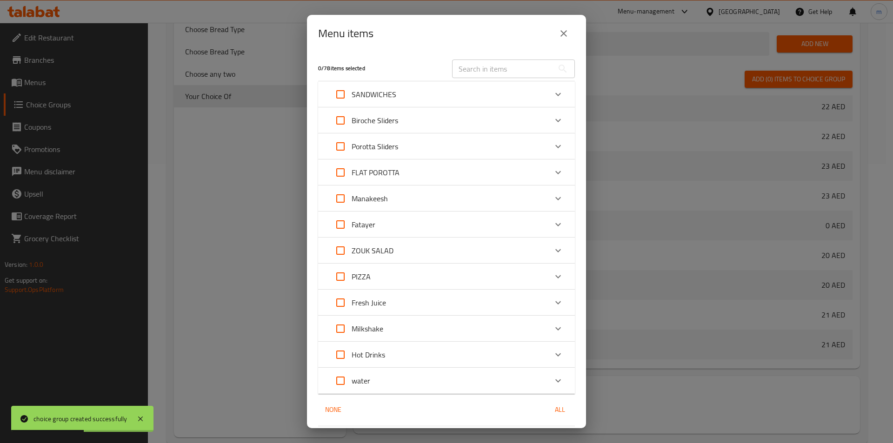
click at [411, 117] on div "Biroche Sliders" at bounding box center [438, 120] width 218 height 22
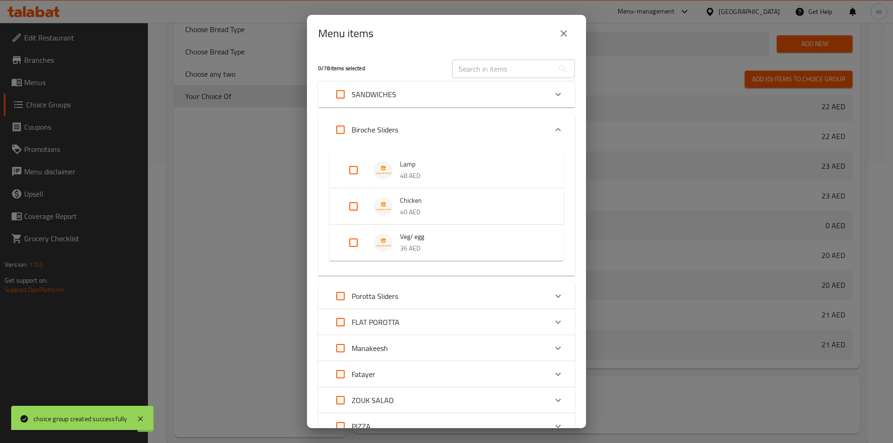
click at [351, 171] on input "Expand" at bounding box center [353, 170] width 22 height 22
checkbox input "true"
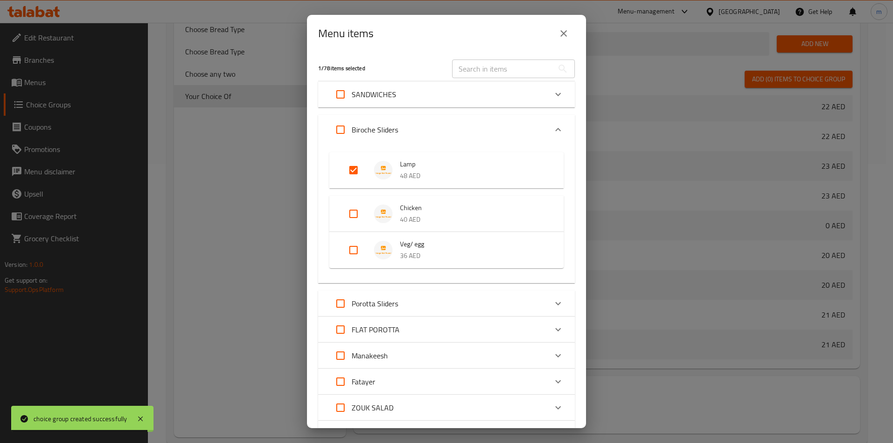
click at [395, 308] on p "Porotta Sliders" at bounding box center [375, 303] width 46 height 11
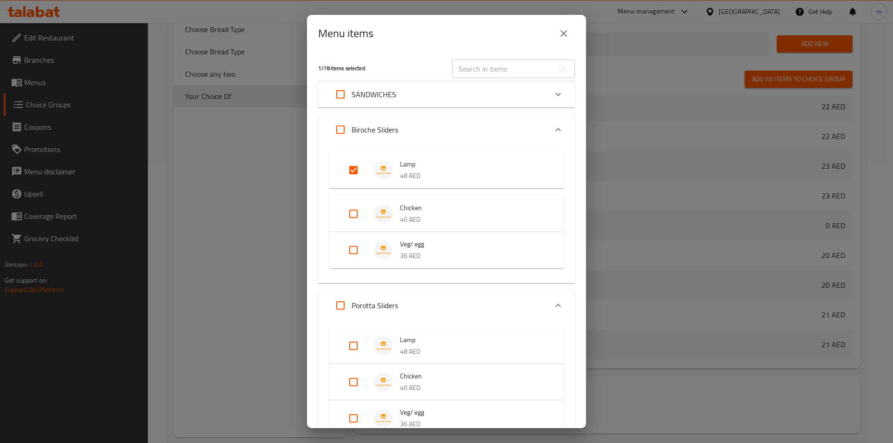
click at [354, 346] on input "Expand" at bounding box center [353, 346] width 22 height 22
checkbox input "true"
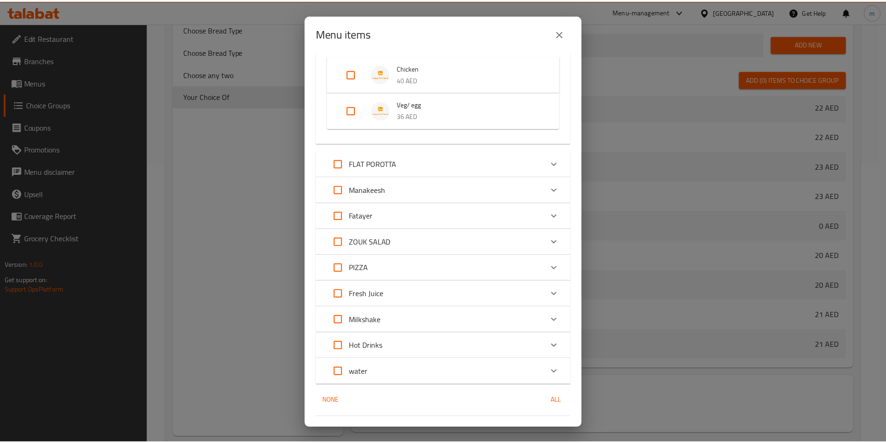
scroll to position [337, 0]
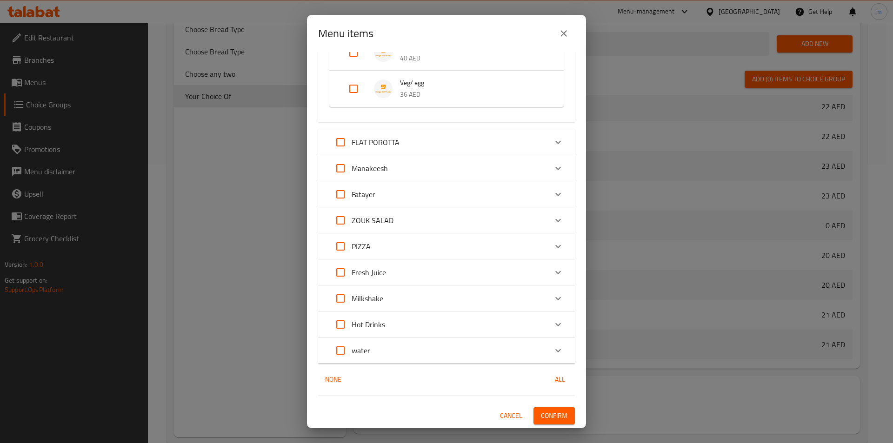
click at [238, 236] on div "Menu items 2 / 78 items selected ​ SANDWICHES Butter Chicken 0 AED Chicken Nash…" at bounding box center [446, 221] width 893 height 443
click at [557, 31] on button "close" at bounding box center [563, 33] width 22 height 22
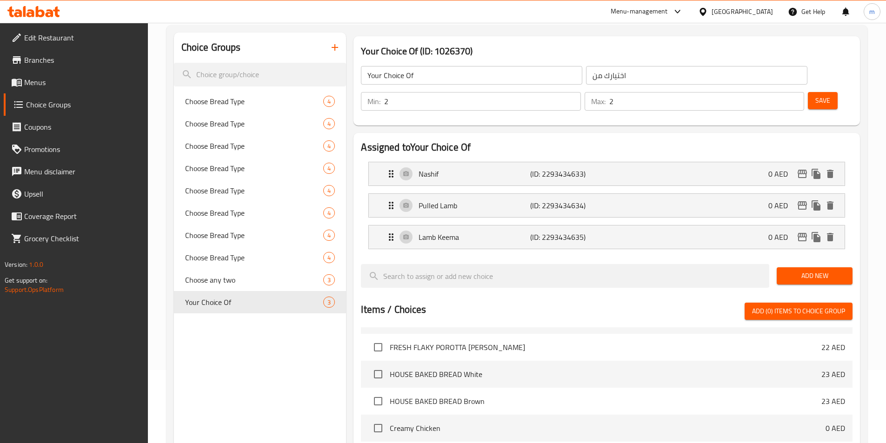
scroll to position [46, 0]
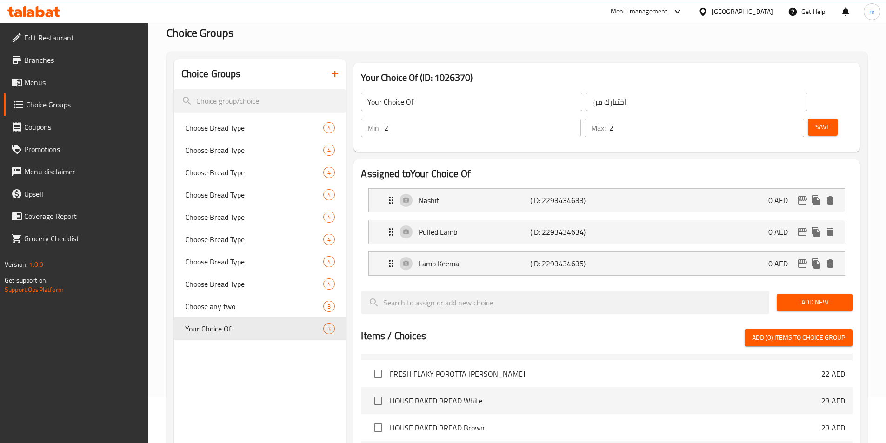
click at [576, 216] on li "Pulled Lamb (ID: 2293434634) 0 AED Name (En) Pulled Lamb Name (En) Name (Ar) لح…" at bounding box center [606, 232] width 491 height 32
click at [567, 226] on p "(ID: 2293434634)" at bounding box center [567, 231] width 74 height 11
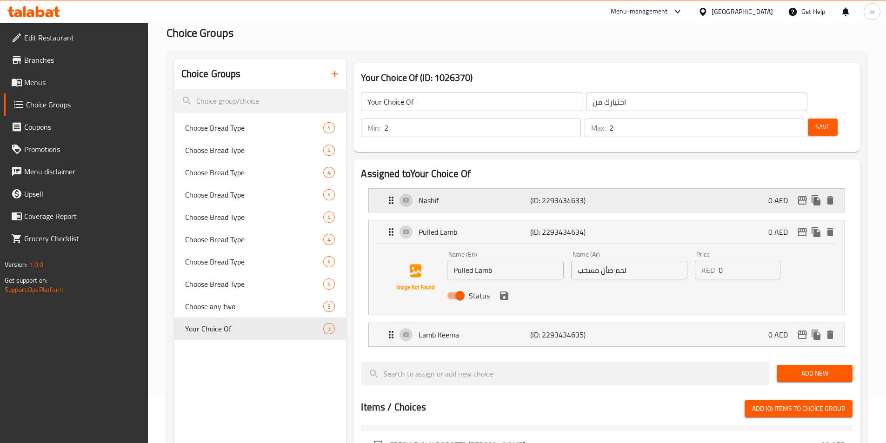
click at [582, 189] on div "Nashif (ID: 2293434633) 0 AED" at bounding box center [609, 200] width 448 height 23
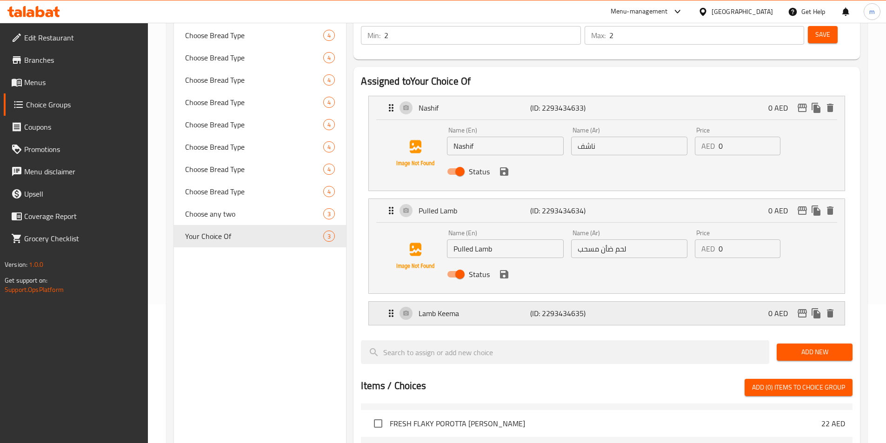
scroll to position [139, 0]
click at [577, 307] on p "(ID: 2293434635)" at bounding box center [567, 312] width 74 height 11
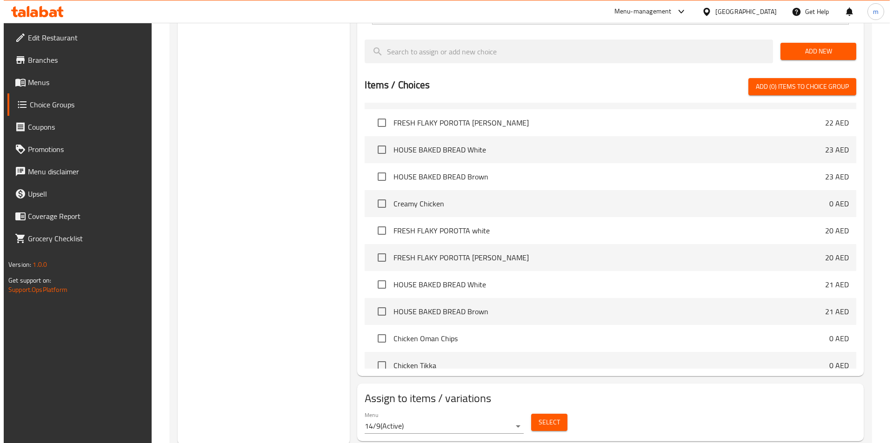
scroll to position [513, 0]
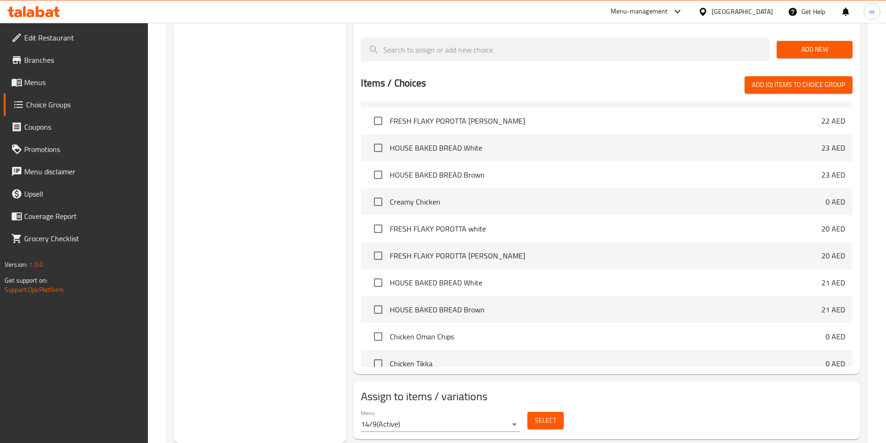
click at [550, 415] on span "Select" at bounding box center [545, 421] width 21 height 12
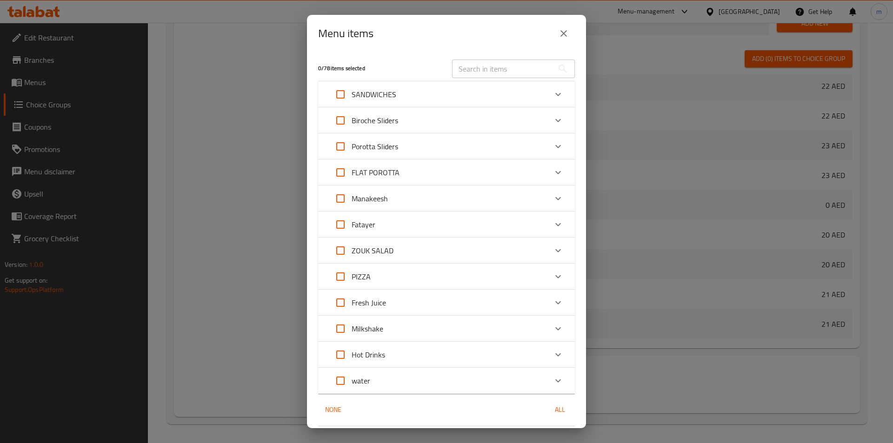
click at [374, 119] on p "Biroche Sliders" at bounding box center [375, 120] width 46 height 11
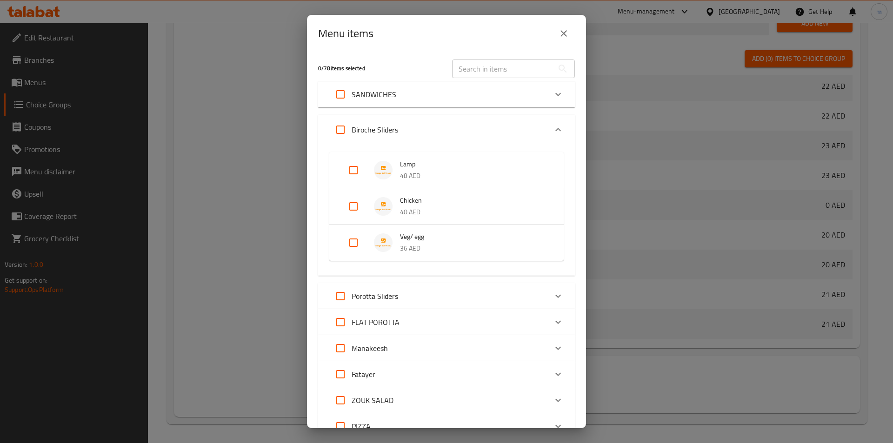
drag, startPoint x: 352, startPoint y: 173, endPoint x: 385, endPoint y: 262, distance: 94.9
click at [352, 173] on input "Expand" at bounding box center [353, 170] width 22 height 22
checkbox input "true"
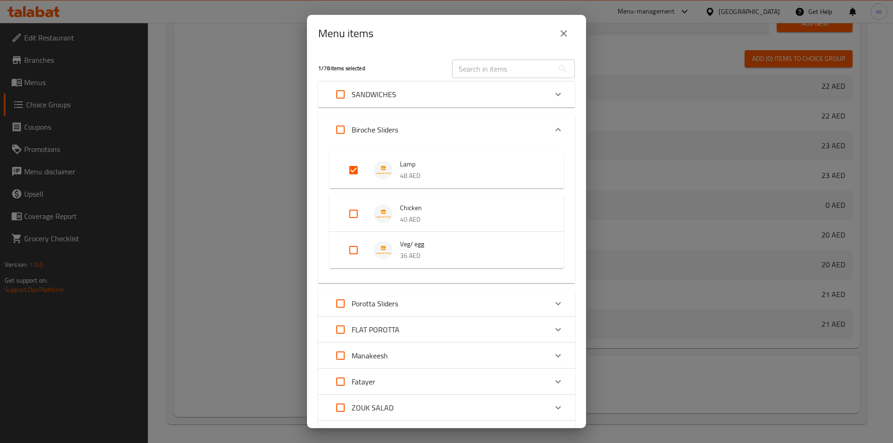
click at [391, 309] on p "Porotta Sliders" at bounding box center [375, 303] width 46 height 11
click at [352, 343] on input "Expand" at bounding box center [353, 346] width 22 height 22
checkbox input "true"
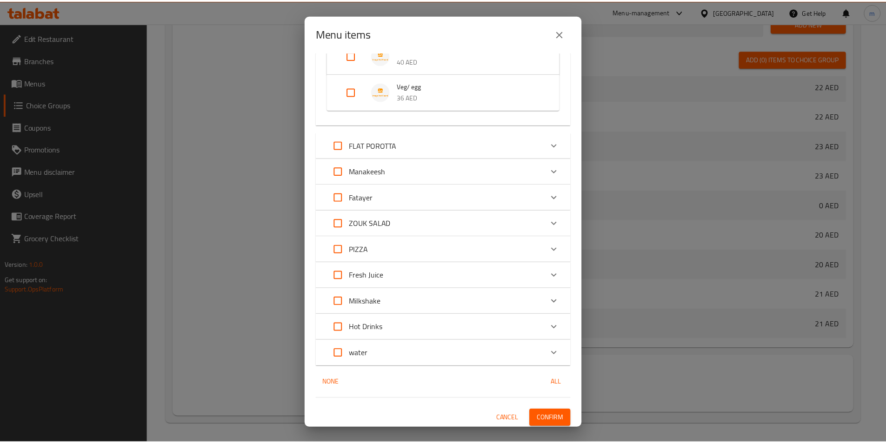
scroll to position [337, 0]
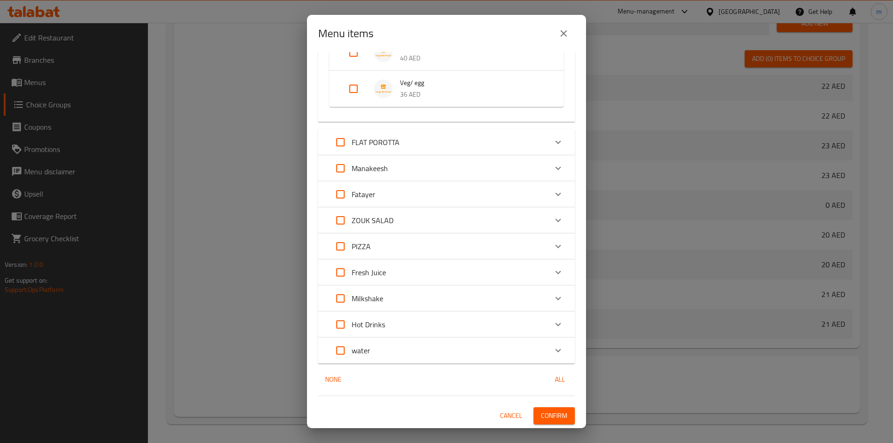
click at [562, 415] on button "Confirm" at bounding box center [553, 415] width 41 height 17
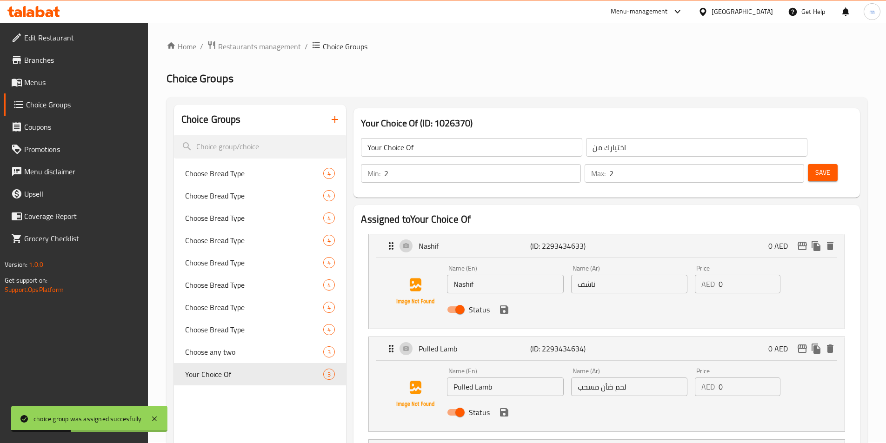
scroll to position [0, 0]
click at [330, 123] on icon "button" at bounding box center [334, 120] width 11 height 11
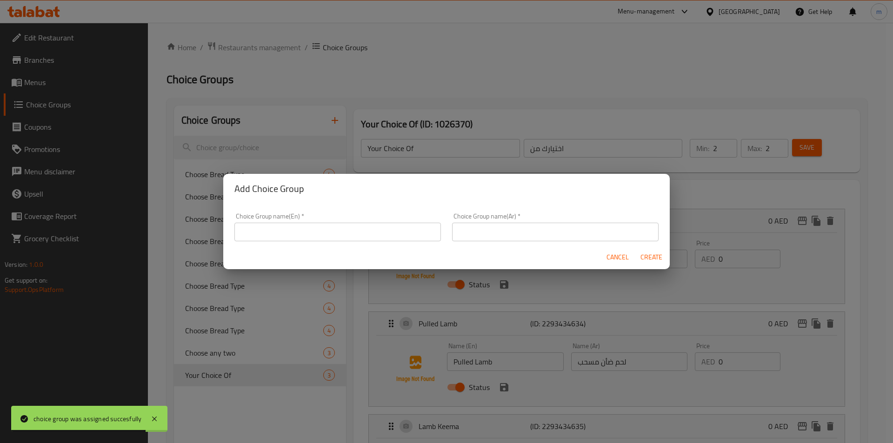
click at [288, 237] on input "text" at bounding box center [337, 232] width 206 height 19
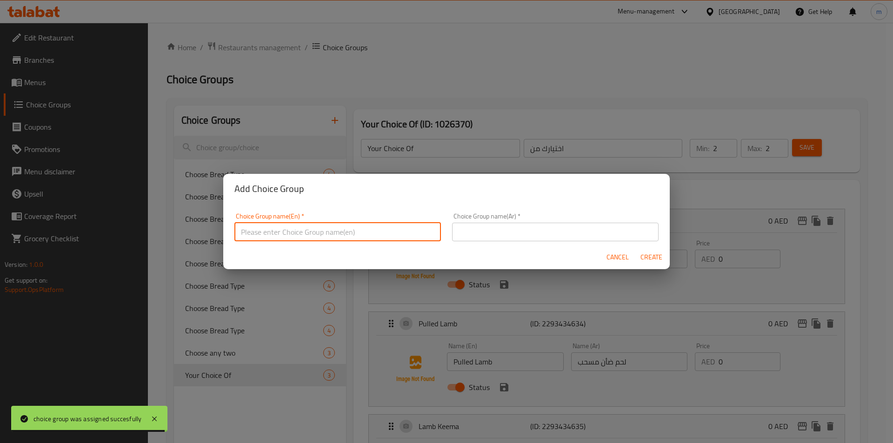
type input "غ"
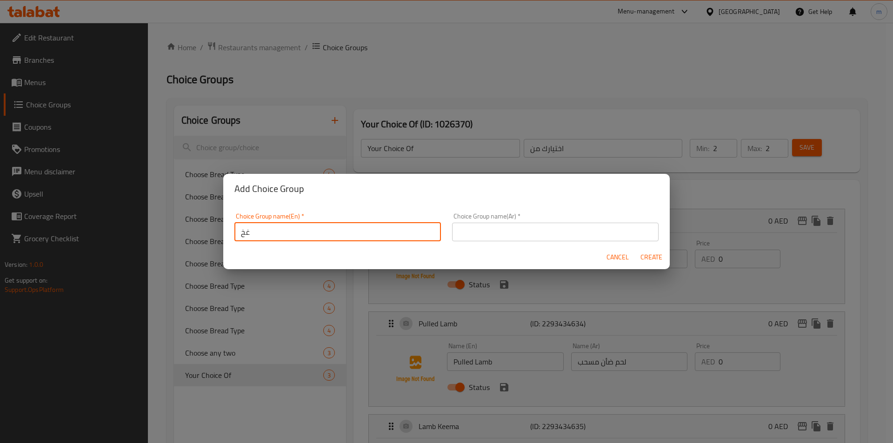
type input "غ"
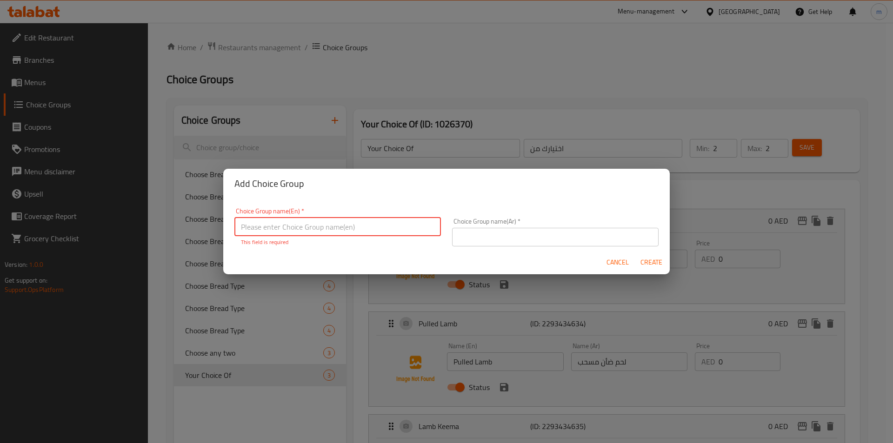
type input "u"
type input "U"
type input "y"
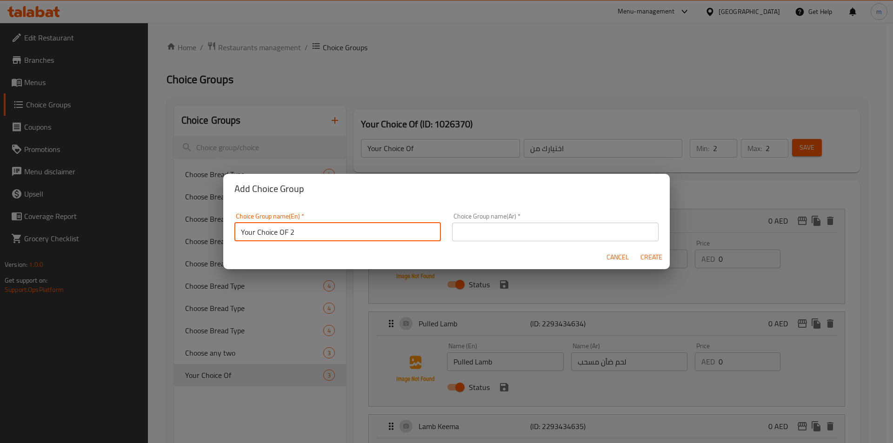
type input "Your Choice OF 2"
click at [542, 233] on input "text" at bounding box center [555, 232] width 206 height 19
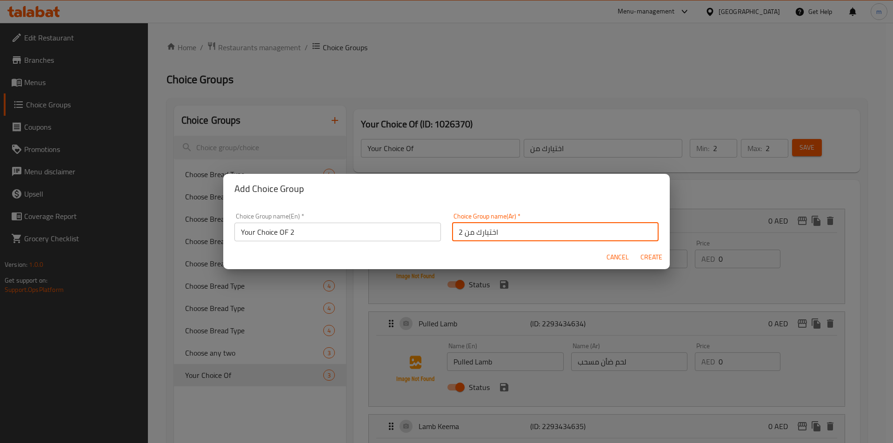
type input "اختيارك من 2"
click at [648, 258] on span "Create" at bounding box center [651, 258] width 22 height 12
type input "Your Choice OF 2"
type input "اختيارك من 2"
type input "0"
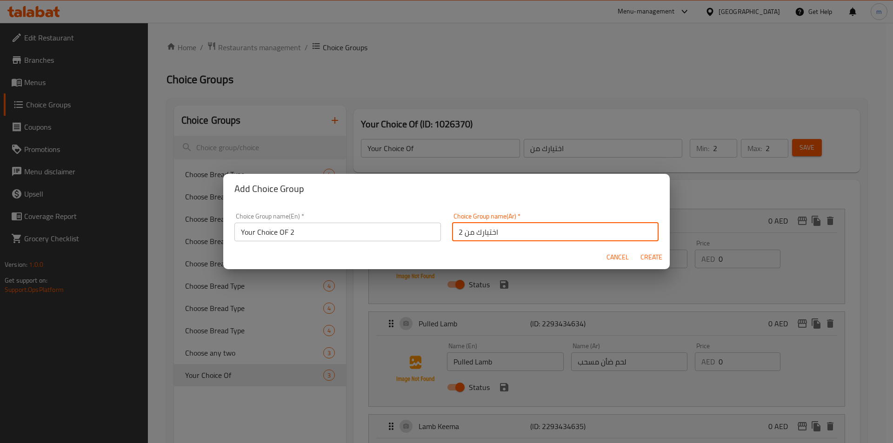
type input "0"
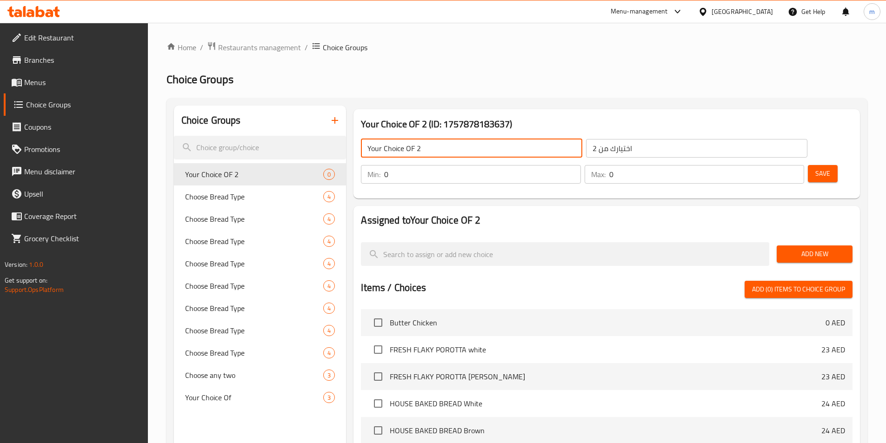
click at [417, 149] on input "Your Choice OF 2" at bounding box center [471, 148] width 221 height 19
type input "Your Choice OF"
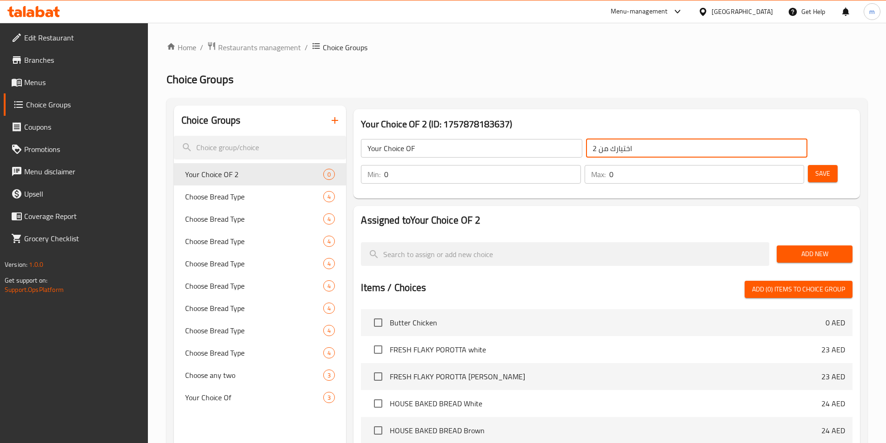
click at [586, 150] on input "اختيارك من 2" at bounding box center [696, 148] width 221 height 19
type input "اختيارك من"
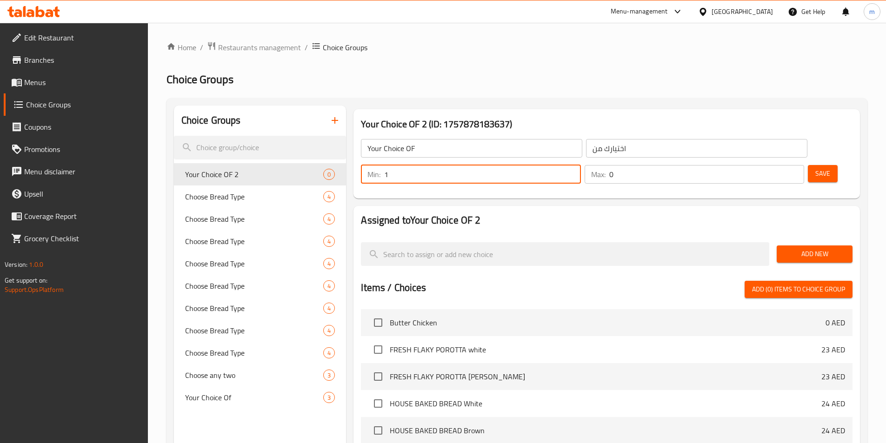
click at [580, 165] on input "1" at bounding box center [482, 174] width 196 height 19
type input "2"
click at [580, 165] on input "2" at bounding box center [482, 174] width 196 height 19
click at [778, 165] on input "1" at bounding box center [706, 174] width 195 height 19
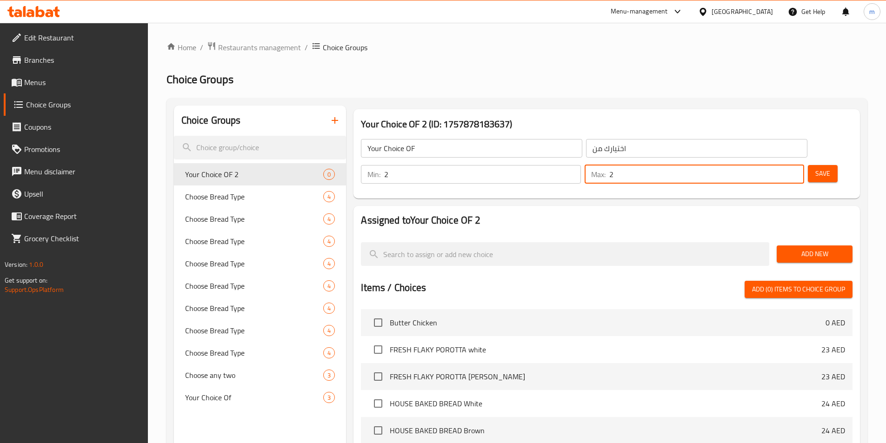
type input "2"
click at [778, 165] on input "2" at bounding box center [706, 174] width 195 height 19
click at [802, 248] on span "Add New" at bounding box center [814, 254] width 61 height 12
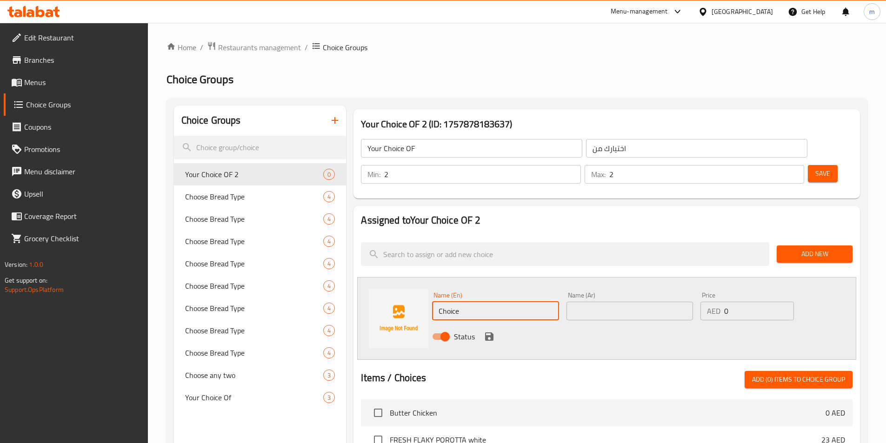
drag, startPoint x: 477, startPoint y: 288, endPoint x: 402, endPoint y: 284, distance: 74.5
click at [402, 284] on div "Name (En) Choice Name (En) Name (Ar) Name (Ar) Price AED 0 Price Status" at bounding box center [606, 318] width 499 height 83
type input "ن"
type input "ى"
type input "Nashif"
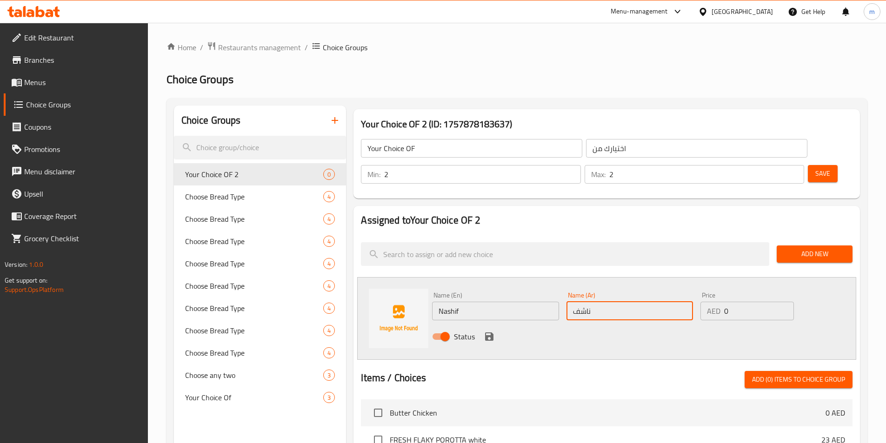
type input "ناشف"
click at [492, 332] on icon "save" at bounding box center [489, 336] width 8 height 8
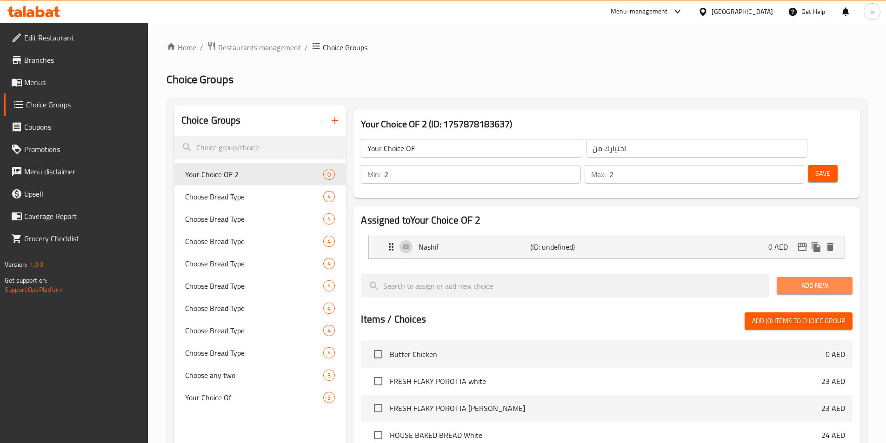
click at [791, 280] on span "Add New" at bounding box center [814, 286] width 61 height 12
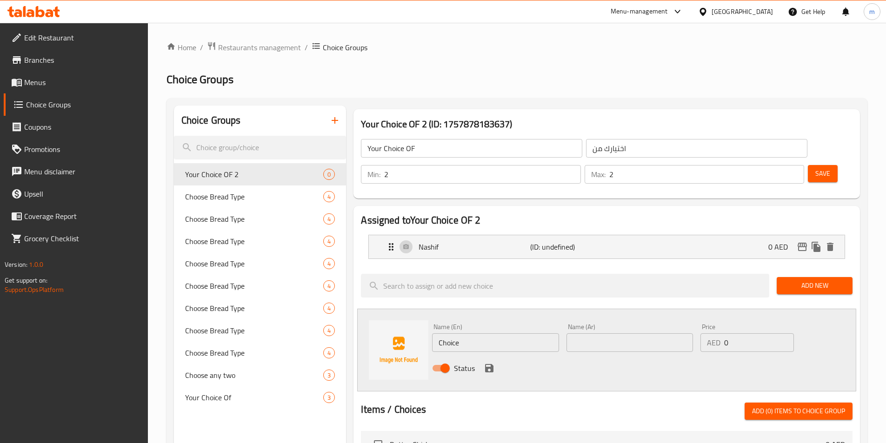
click at [477, 333] on input "Choice" at bounding box center [495, 342] width 126 height 19
drag, startPoint x: 453, startPoint y: 321, endPoint x: 448, endPoint y: 322, distance: 4.7
click at [448, 333] on input "Choice" at bounding box center [495, 342] width 126 height 19
click at [468, 333] on input "Choice" at bounding box center [495, 342] width 126 height 19
drag, startPoint x: 466, startPoint y: 317, endPoint x: 358, endPoint y: 288, distance: 111.3
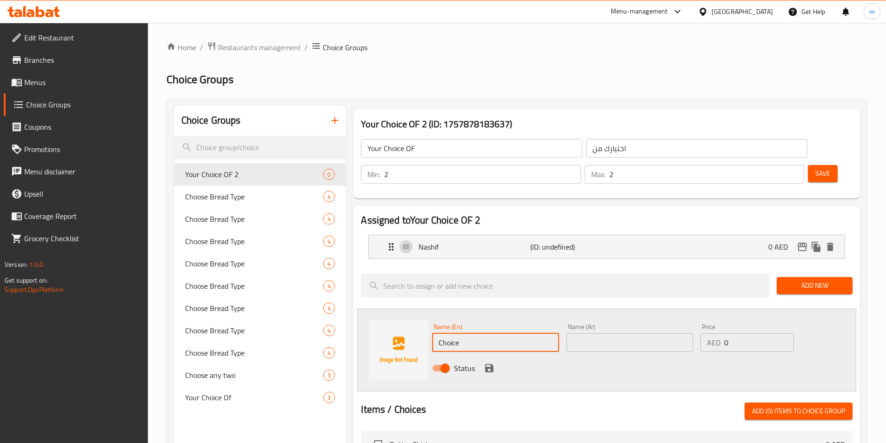
click at [359, 312] on div "Name (En) Choice Name (En) Name (Ar) Name (Ar) Price AED 0 Price Status" at bounding box center [606, 350] width 499 height 83
type input "ب"
type input "ل"
type input "Butter Chicken"
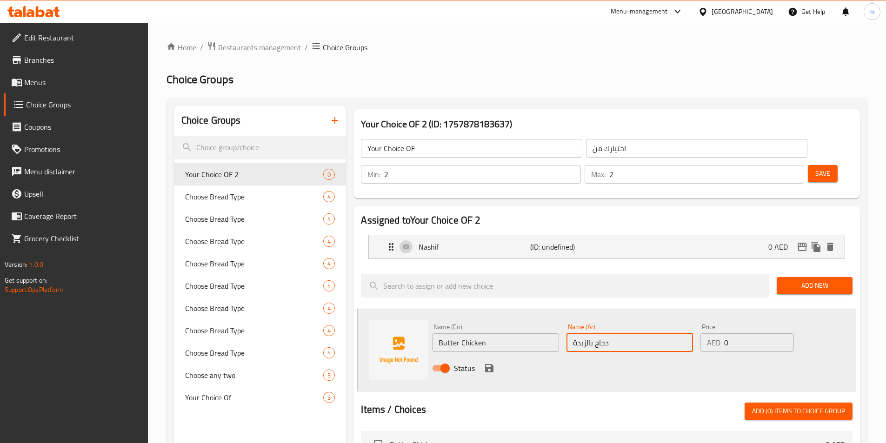
type input "دجاج بالزبدة"
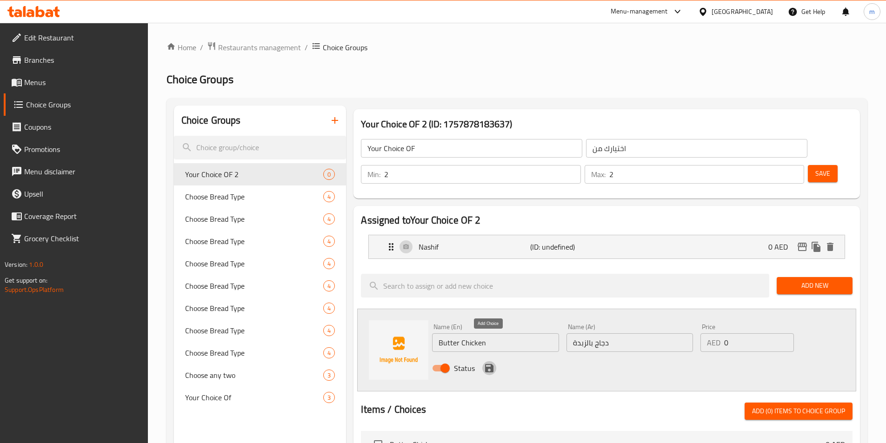
click at [489, 363] on icon "save" at bounding box center [489, 368] width 11 height 11
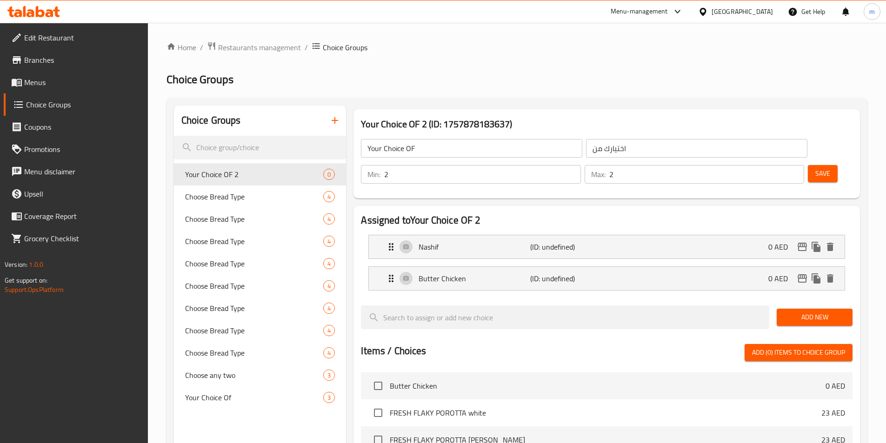
click at [799, 312] on span "Add New" at bounding box center [814, 318] width 61 height 12
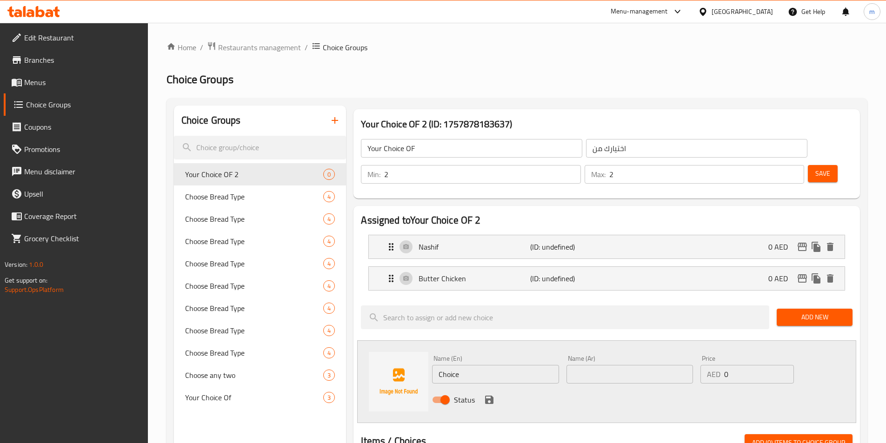
click at [506, 365] on input "Choice" at bounding box center [495, 374] width 126 height 19
drag, startPoint x: 506, startPoint y: 349, endPoint x: 394, endPoint y: 336, distance: 112.8
click at [394, 340] on div "Name (En) Choice Name (En) Name (Ar) Name (Ar) Price AED 0 Price Status" at bounding box center [606, 381] width 499 height 83
type input "ؤ"
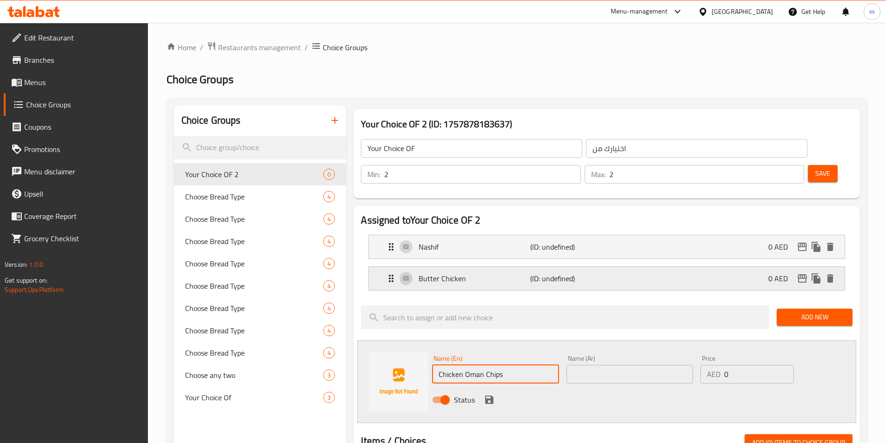
type input "Chicken Oman Chips"
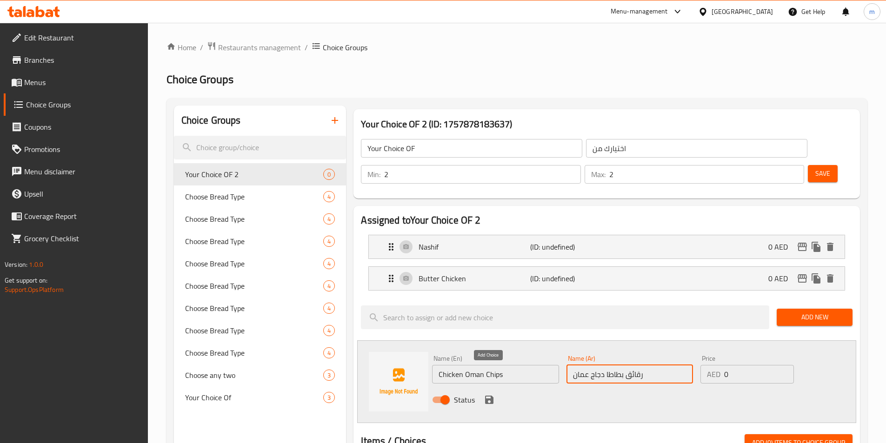
type input "رقائق بطاطا دجاج عمان"
click at [491, 396] on icon "save" at bounding box center [489, 400] width 8 height 8
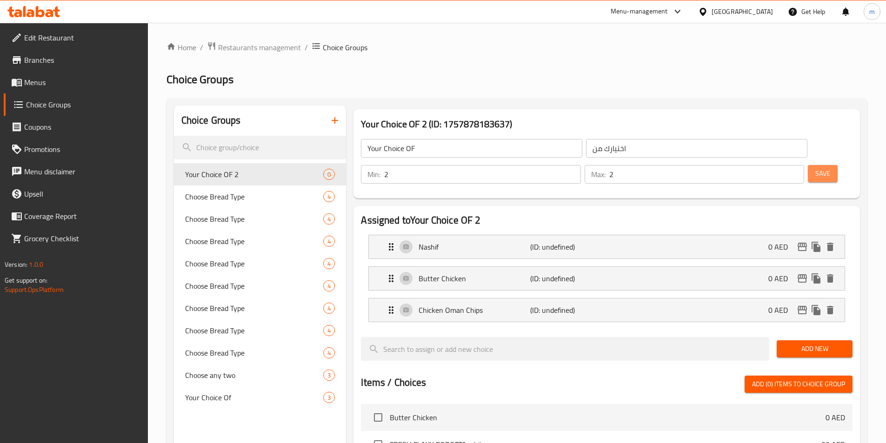
click at [815, 168] on span "Save" at bounding box center [822, 174] width 15 height 12
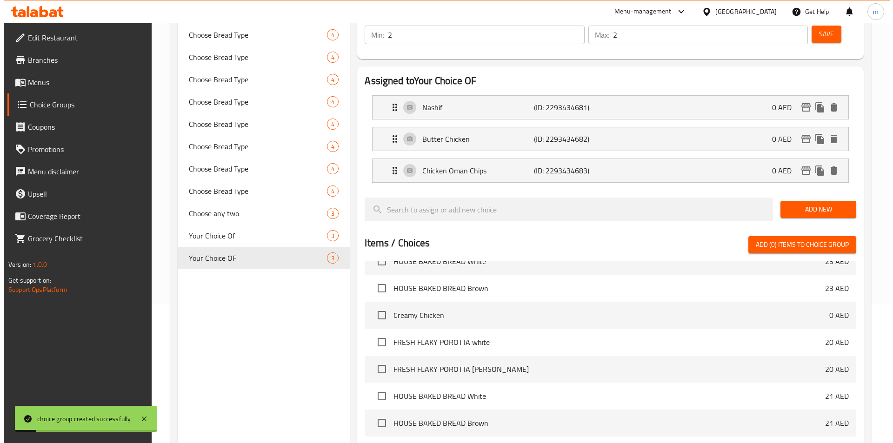
scroll to position [299, 0]
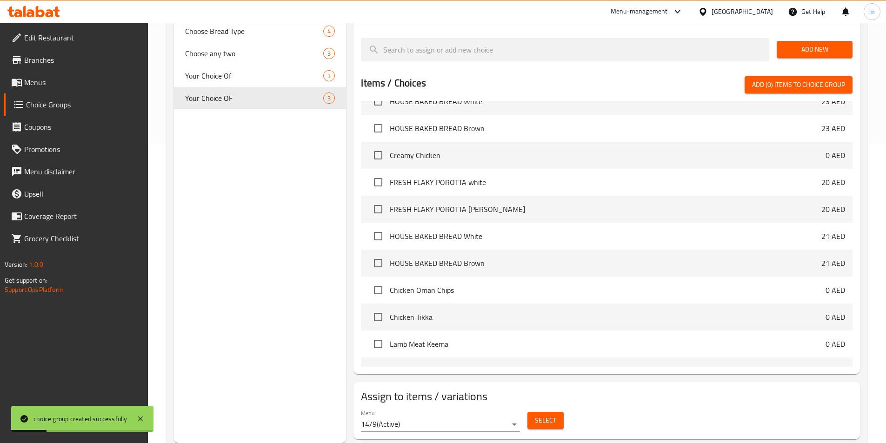
click at [553, 415] on span "Select" at bounding box center [545, 421] width 21 height 12
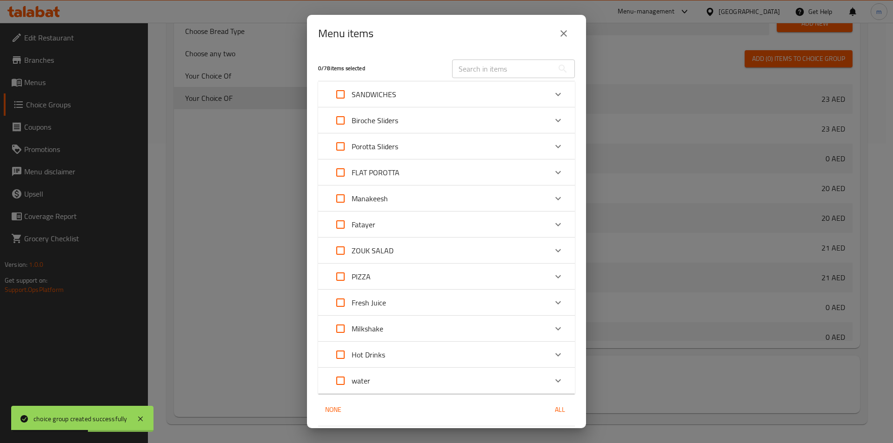
click at [411, 122] on div "Biroche Sliders" at bounding box center [438, 120] width 218 height 22
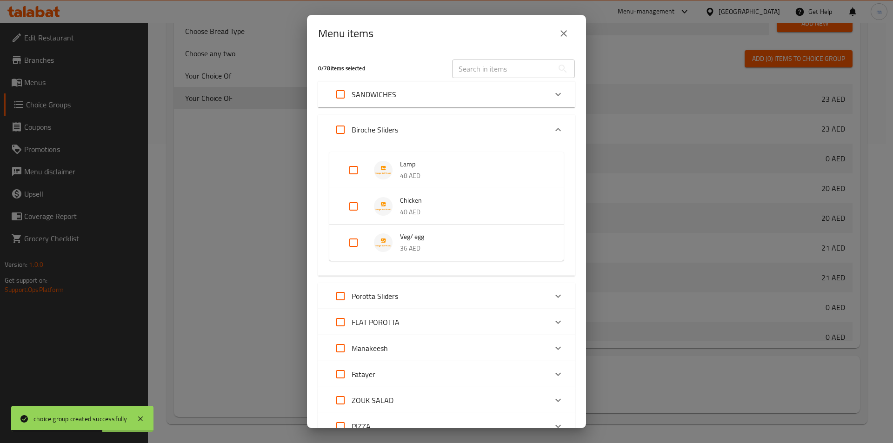
click at [350, 210] on input "Expand" at bounding box center [353, 206] width 22 height 22
checkbox input "true"
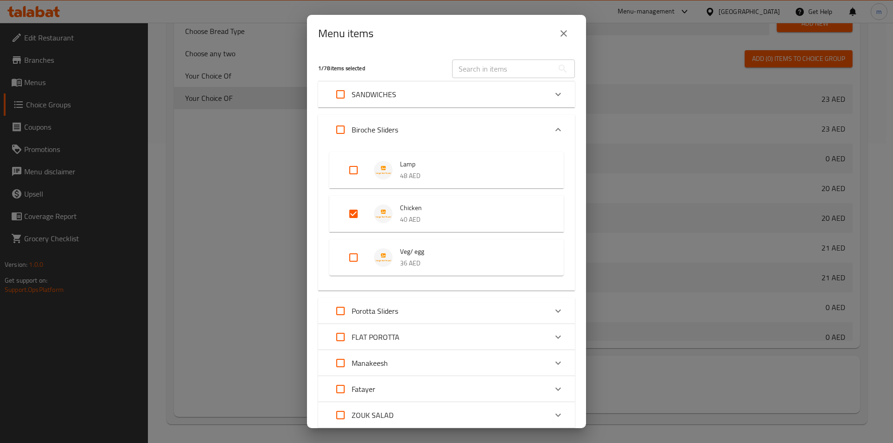
click at [397, 312] on p "Porotta Sliders" at bounding box center [375, 310] width 46 height 11
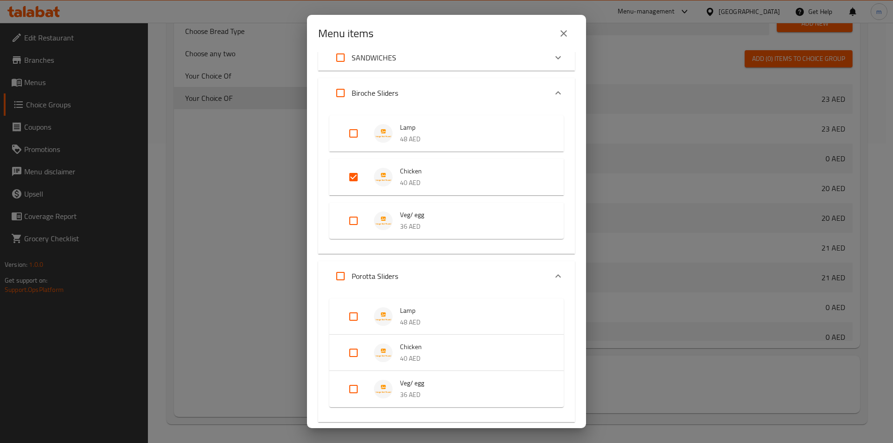
scroll to position [93, 0]
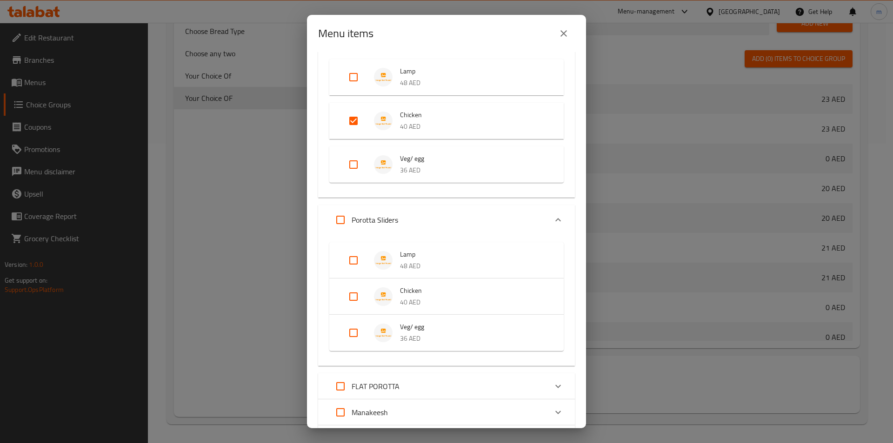
click at [365, 304] on div "Expand" at bounding box center [361, 296] width 26 height 22
click at [356, 308] on input "Expand" at bounding box center [353, 304] width 22 height 22
checkbox input "true"
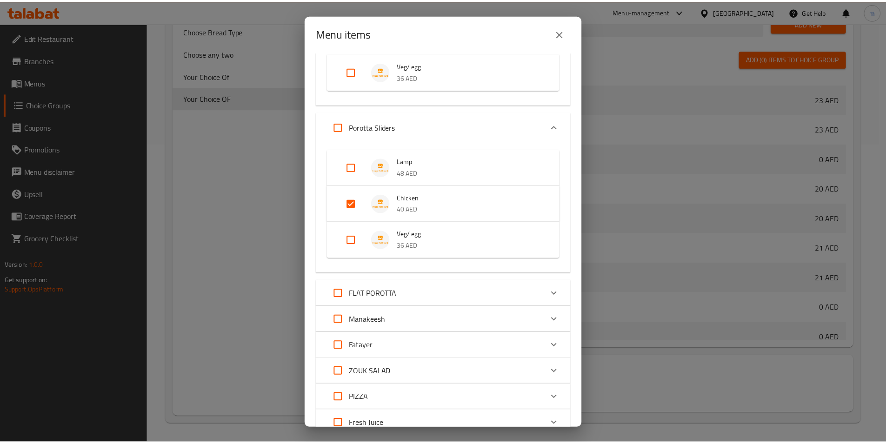
scroll to position [337, 0]
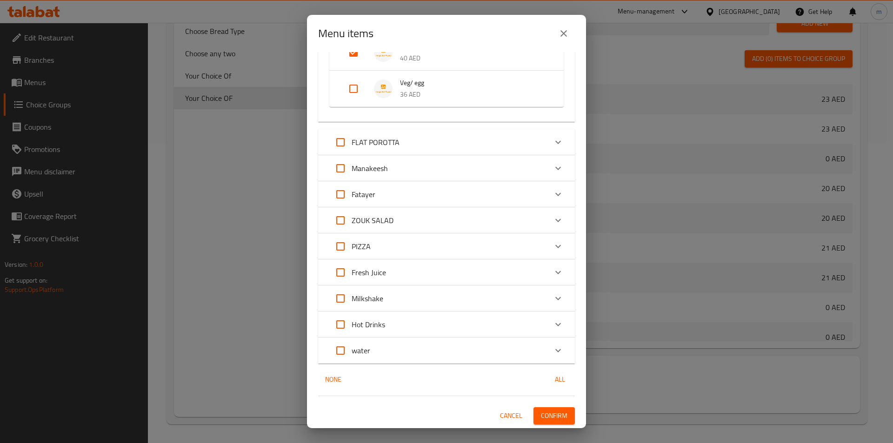
click at [565, 420] on button "Confirm" at bounding box center [553, 415] width 41 height 17
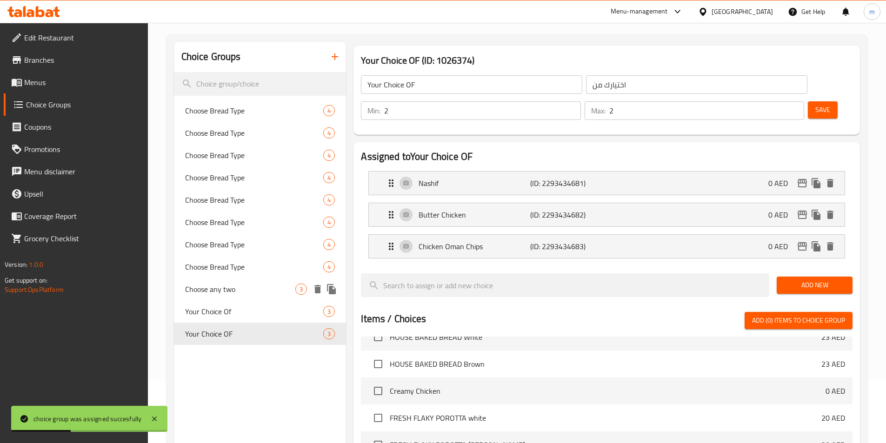
scroll to position [0, 0]
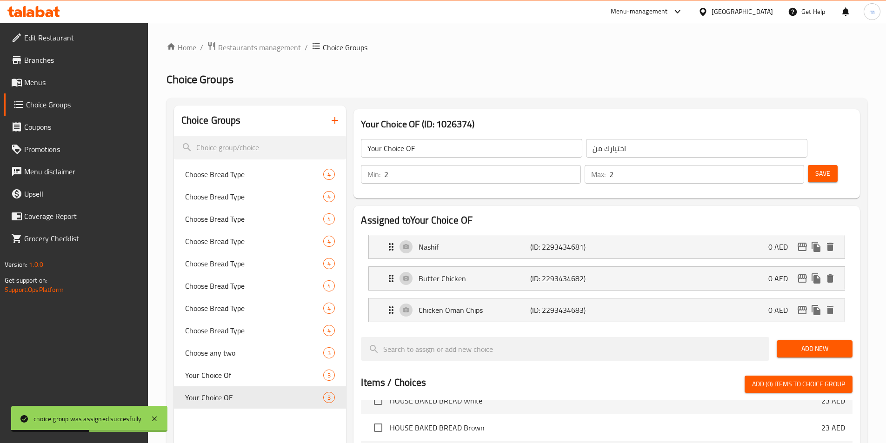
click at [321, 118] on div "Choice Groups" at bounding box center [260, 121] width 172 height 30
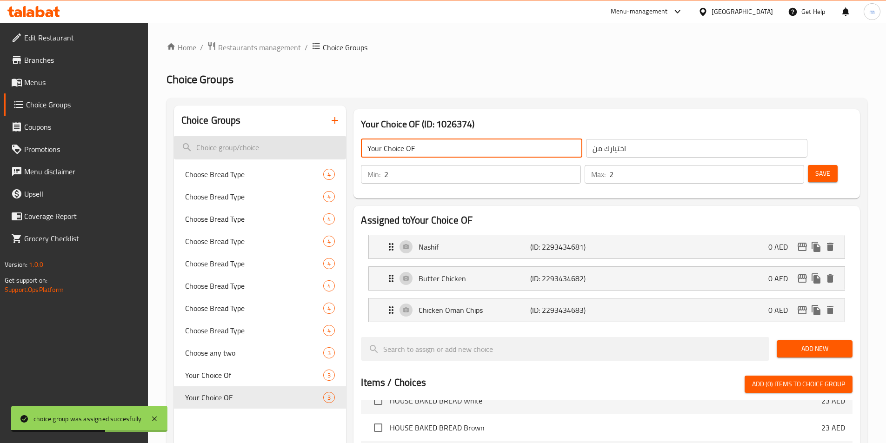
drag, startPoint x: 409, startPoint y: 155, endPoint x: 322, endPoint y: 150, distance: 87.6
click at [322, 150] on div "Choice Groups Choose Bread Type 4 Choose Bread Type 4 Choose Bread Type 4 Choos…" at bounding box center [519, 424] width 690 height 637
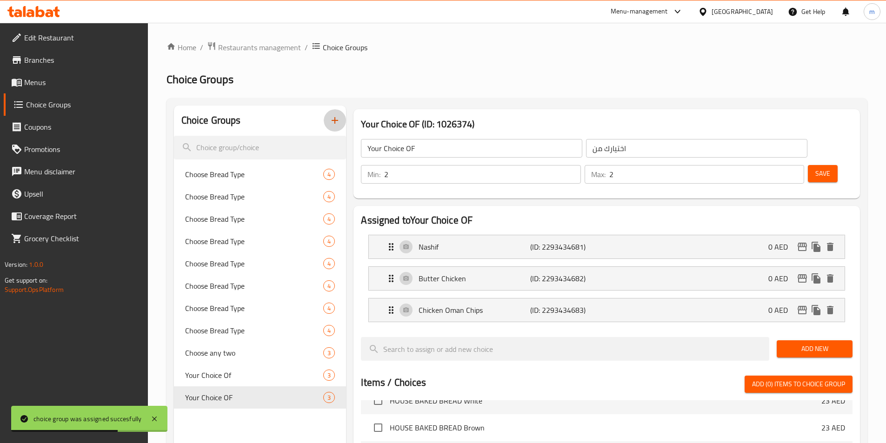
click at [333, 123] on icon "button" at bounding box center [334, 120] width 11 height 11
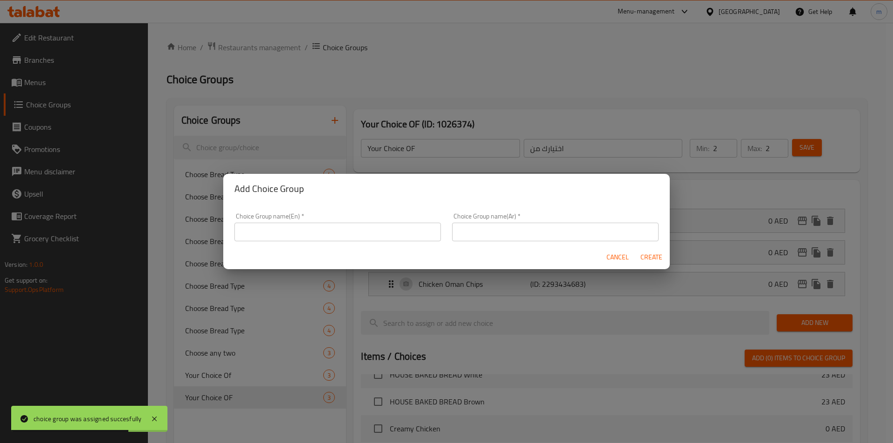
click at [323, 227] on input "text" at bounding box center [337, 232] width 206 height 19
paste input "Your Choice OF"
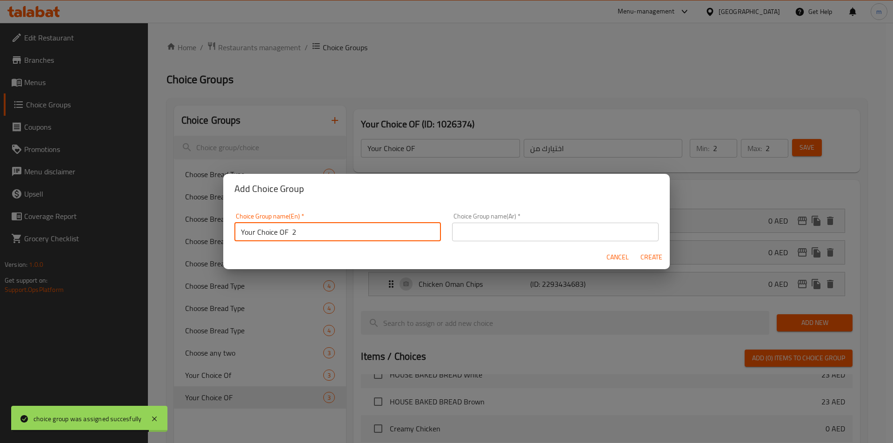
type input "Your Choice OF 2"
click at [515, 227] on input "text" at bounding box center [555, 232] width 206 height 19
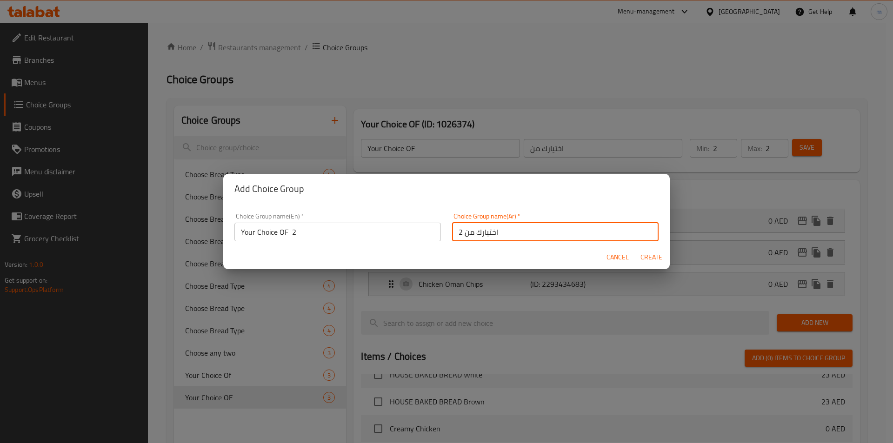
type input "اختيارك من 2"
click at [663, 257] on button "Create" at bounding box center [651, 257] width 30 height 17
type input "Your Choice OF 2"
type input "اختيارك من 2"
type input "0"
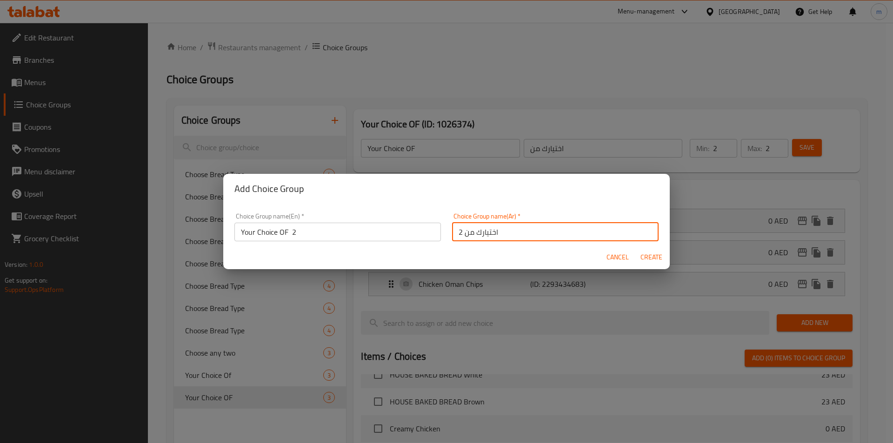
type input "0"
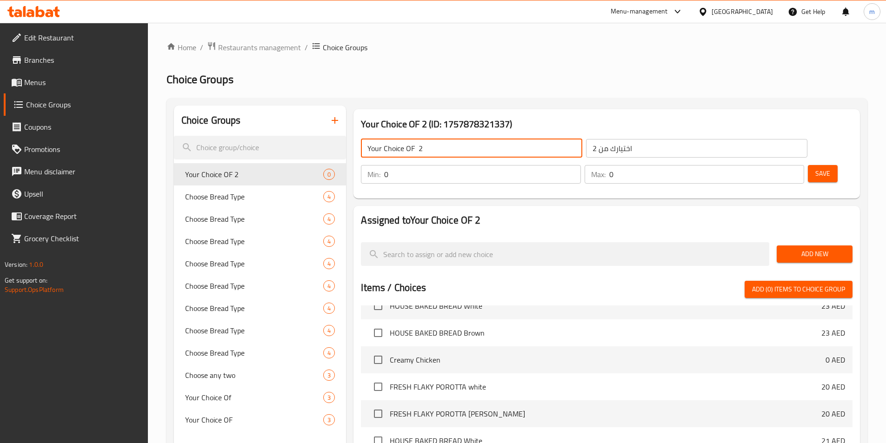
drag, startPoint x: 430, startPoint y: 147, endPoint x: 418, endPoint y: 149, distance: 12.2
click at [418, 149] on input "Your Choice OF 2" at bounding box center [471, 148] width 221 height 19
type input "Your Choice OF"
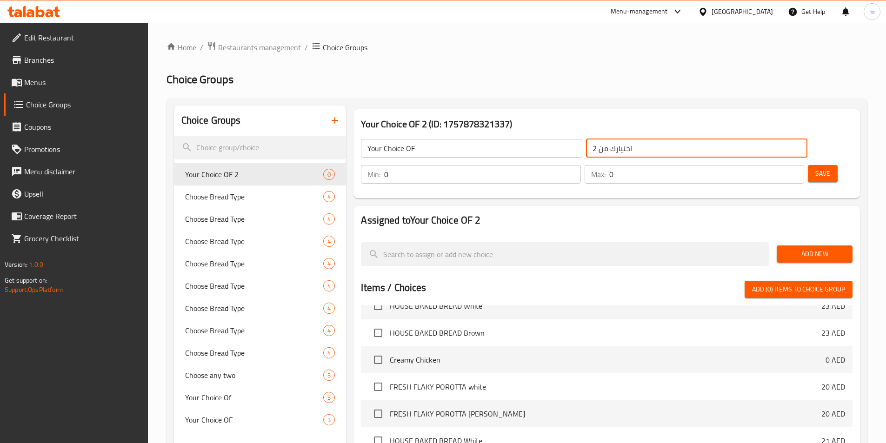
drag, startPoint x: 527, startPoint y: 149, endPoint x: 533, endPoint y: 150, distance: 6.2
click at [586, 150] on input "اختيارك من 2" at bounding box center [696, 148] width 221 height 19
type input "اختيارك من"
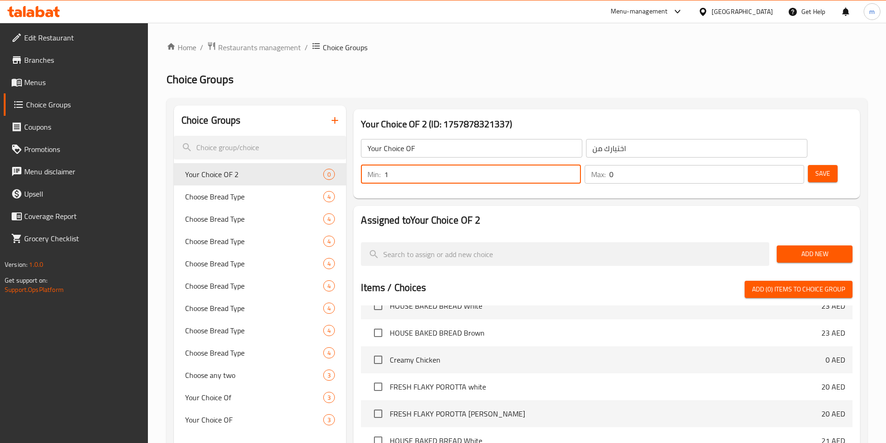
click at [580, 165] on input "1" at bounding box center [482, 174] width 196 height 19
type input "2"
click at [580, 165] on input "2" at bounding box center [482, 174] width 196 height 19
click at [778, 165] on input "1" at bounding box center [706, 174] width 195 height 19
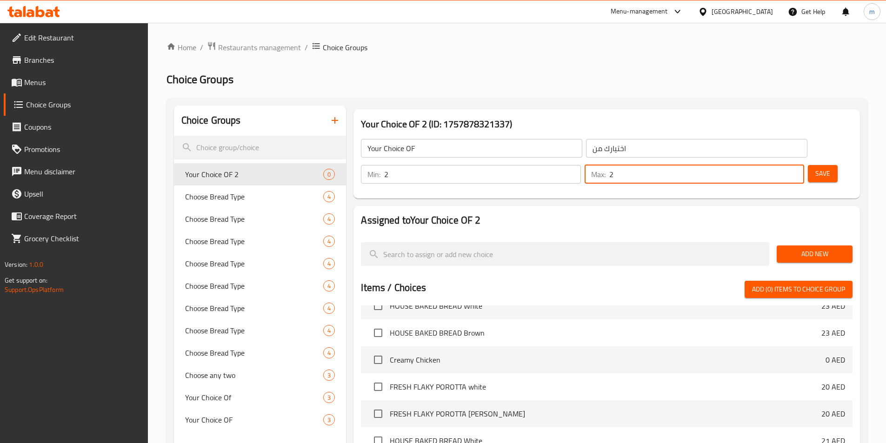
type input "2"
click at [778, 165] on input "2" at bounding box center [706, 174] width 195 height 19
click at [809, 248] on span "Add New" at bounding box center [814, 254] width 61 height 12
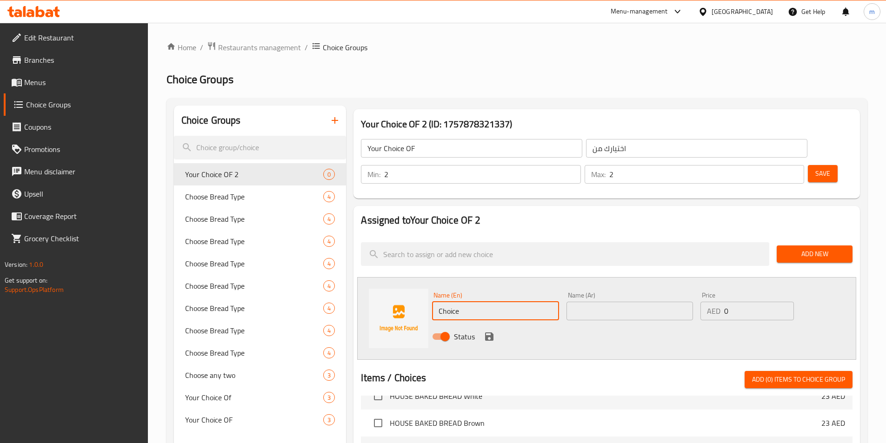
drag, startPoint x: 498, startPoint y: 285, endPoint x: 397, endPoint y: 280, distance: 101.5
click at [397, 280] on div "Name (En) Choice Name (En) Name (Ar) Name (Ar) Price AED 0 Price Status" at bounding box center [606, 318] width 499 height 83
type input "ح"
type input "[PERSON_NAME]"
click at [639, 302] on input "text" at bounding box center [629, 311] width 126 height 19
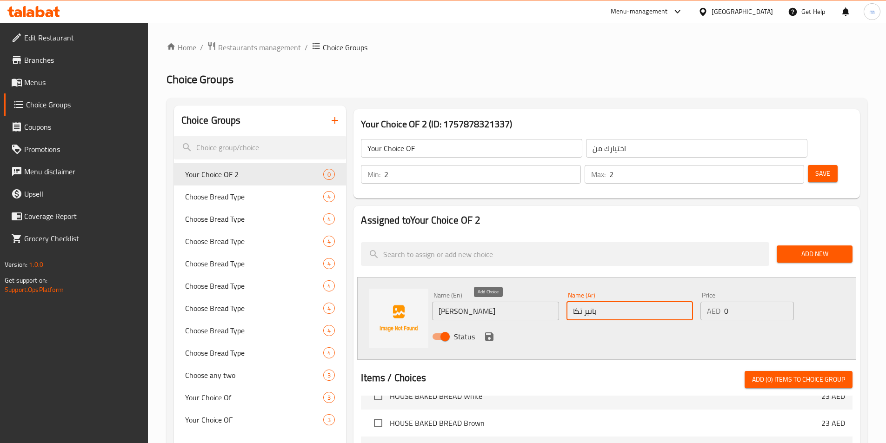
type input "بانير تكا"
click at [488, 331] on icon "save" at bounding box center [489, 336] width 11 height 11
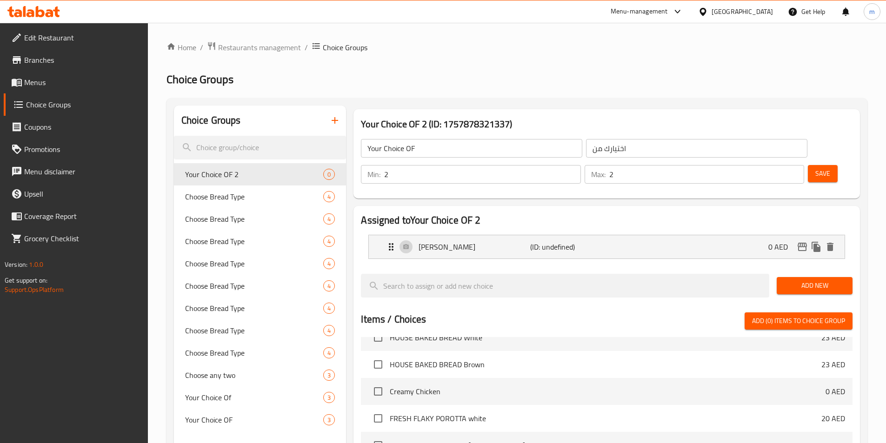
click at [811, 270] on div "Add New" at bounding box center [814, 285] width 83 height 31
click at [796, 280] on span "Add New" at bounding box center [814, 286] width 61 height 12
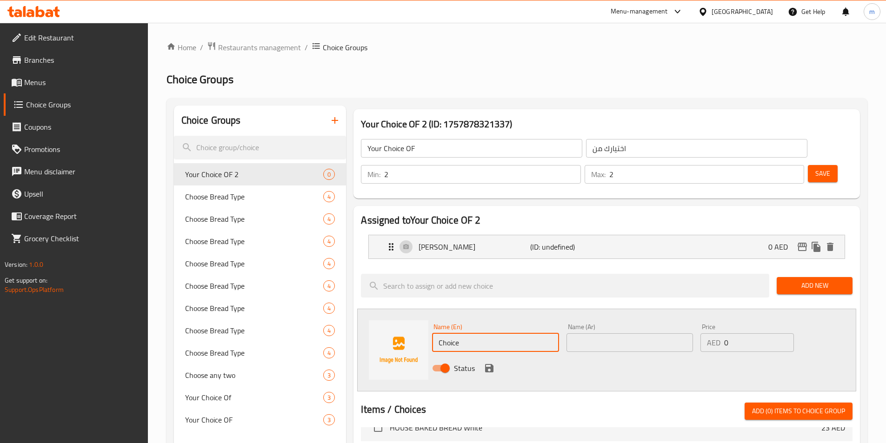
click at [484, 333] on input "Choice" at bounding box center [495, 342] width 126 height 19
click at [388, 309] on div "Name (En) Choice Name (En) Name (Ar) Name (Ar) Price AED 0 Price Status" at bounding box center [606, 350] width 499 height 83
type input "ا"
type input "Halloumi"
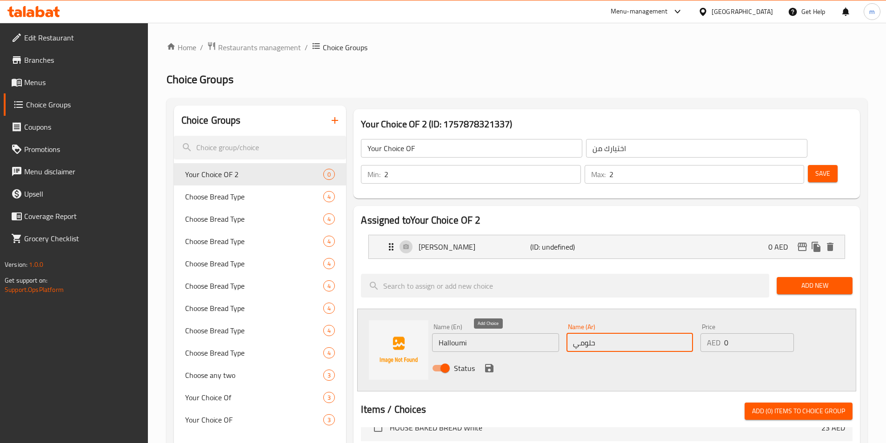
type input "حلومي"
drag, startPoint x: 491, startPoint y: 344, endPoint x: 525, endPoint y: 337, distance: 34.3
click at [491, 364] on icon "save" at bounding box center [489, 368] width 8 height 8
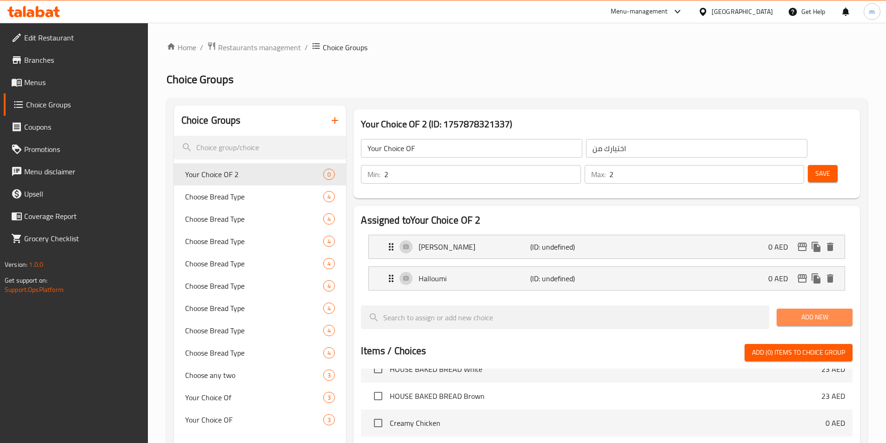
click at [796, 312] on span "Add New" at bounding box center [814, 318] width 61 height 12
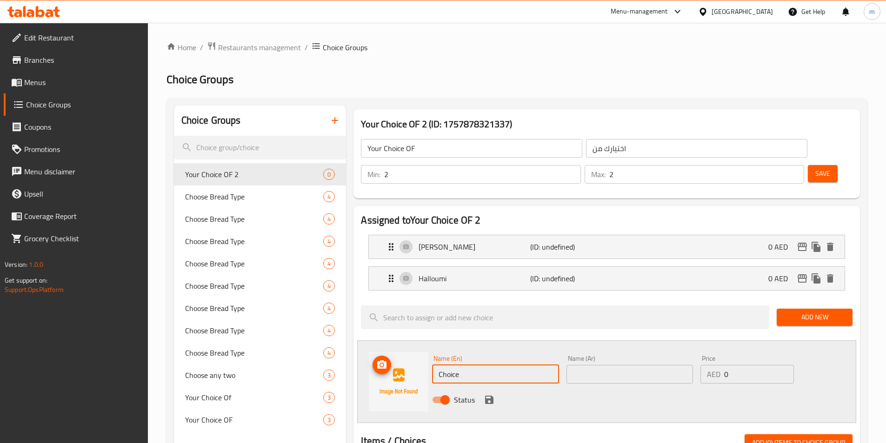
drag, startPoint x: 500, startPoint y: 349, endPoint x: 403, endPoint y: 336, distance: 98.6
click at [403, 340] on div "Name (En) Choice Name (En) Name (Ar) Name (Ar) Price AED 0 Price Status" at bounding box center [606, 381] width 499 height 83
type input "ش"
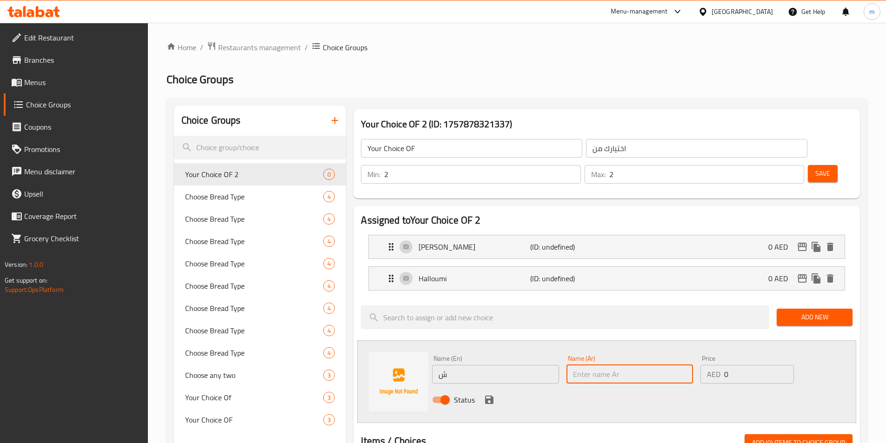
click at [590, 365] on input "text" at bounding box center [629, 374] width 126 height 19
paste input "شكشوكة"
type input "شكشوكة"
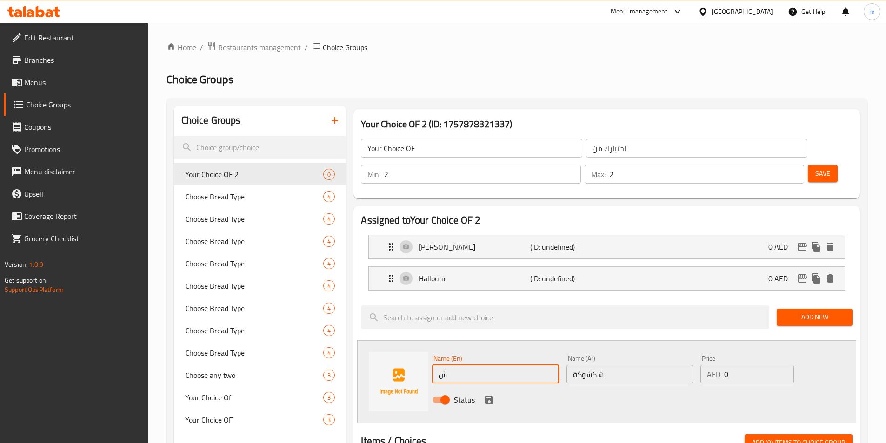
drag, startPoint x: 472, startPoint y: 348, endPoint x: 359, endPoint y: 336, distance: 114.1
click at [359, 340] on div "Name (En) ش Name (En) Name (Ar) شكشوكة Name (Ar) Price AED 0 Price Status" at bounding box center [606, 381] width 499 height 83
paste input "Shakshouka / shakshuka"
drag, startPoint x: 517, startPoint y: 351, endPoint x: 475, endPoint y: 350, distance: 42.8
click at [475, 365] on input "Shakshouka / shakshuka" at bounding box center [495, 374] width 126 height 19
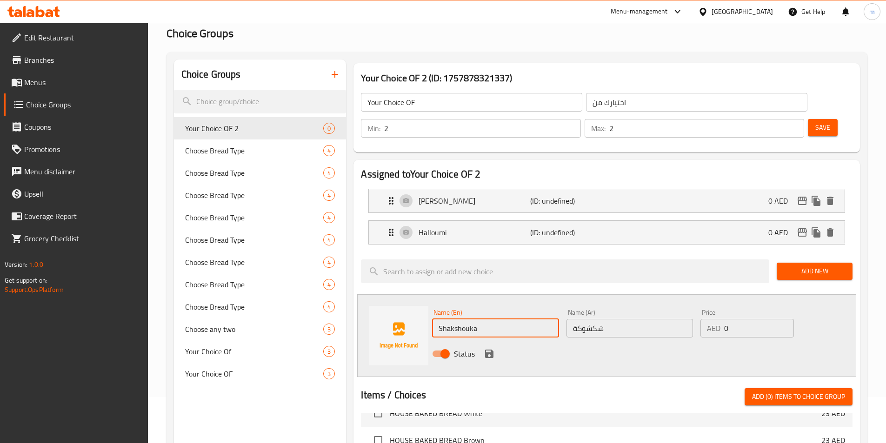
scroll to position [46, 0]
type input "Shakshouka"
click at [493, 348] on icon "save" at bounding box center [489, 353] width 11 height 11
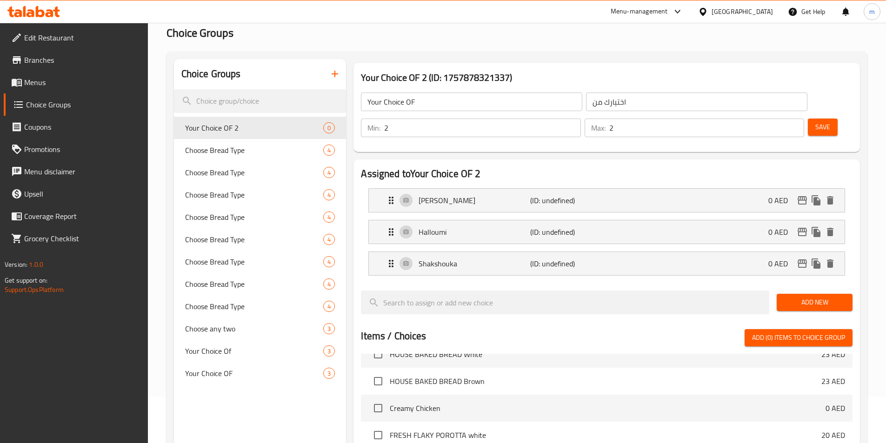
click at [794, 287] on div "Add New" at bounding box center [814, 302] width 83 height 31
click at [796, 297] on span "Add New" at bounding box center [814, 303] width 61 height 12
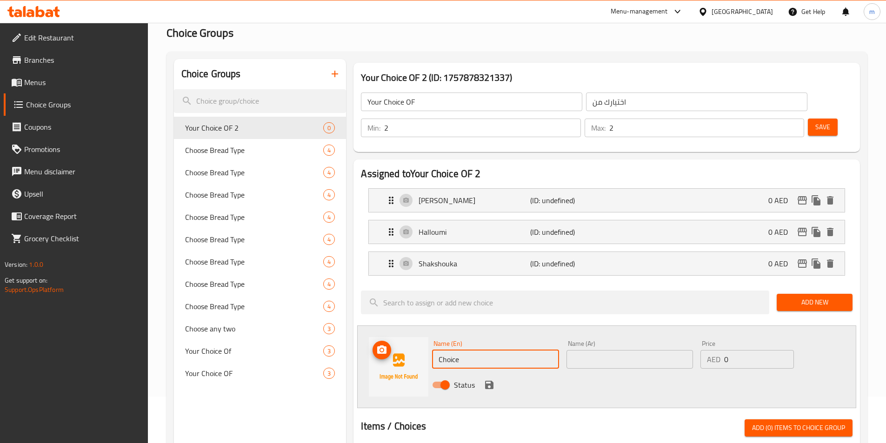
drag, startPoint x: 479, startPoint y: 336, endPoint x: 436, endPoint y: 324, distance: 44.9
click at [411, 332] on div "Name (En) Choice Name (En) Name (Ar) Name (Ar) Price AED 0 Price Status" at bounding box center [606, 366] width 499 height 83
type input "ث"
type input "R"
type input "Egg And Cheese"
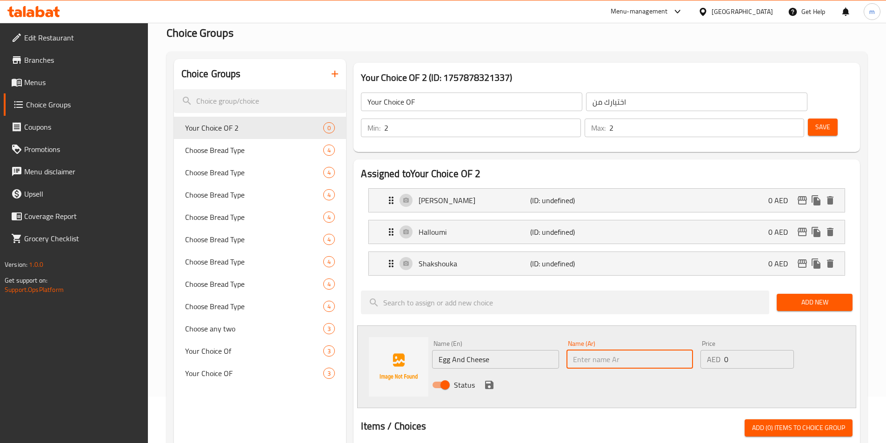
click at [599, 350] on input "text" at bounding box center [629, 359] width 126 height 19
type input "بيض و جبنة"
click at [494, 379] on icon "save" at bounding box center [489, 384] width 11 height 11
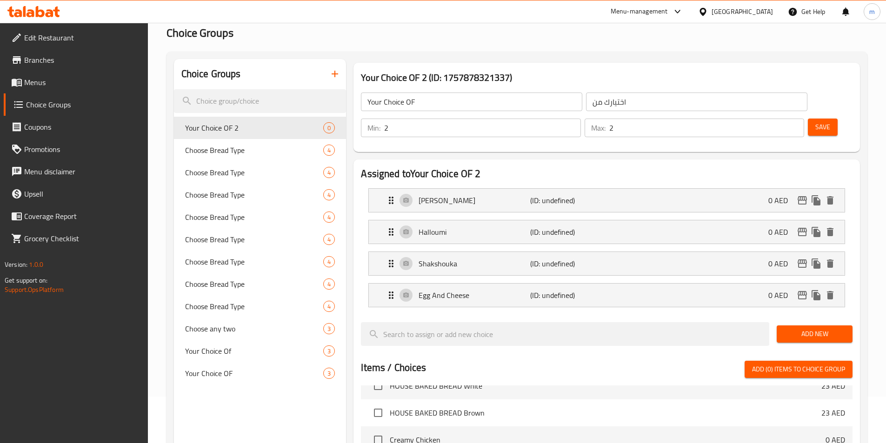
click at [815, 121] on span "Save" at bounding box center [822, 127] width 15 height 12
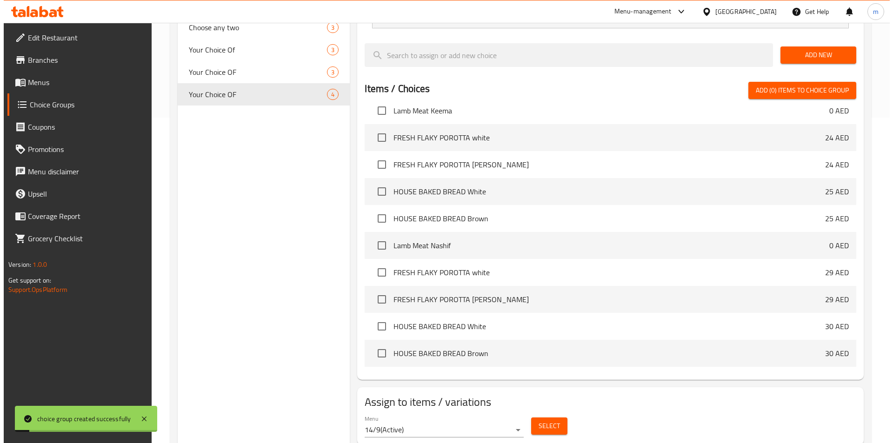
scroll to position [511, 0]
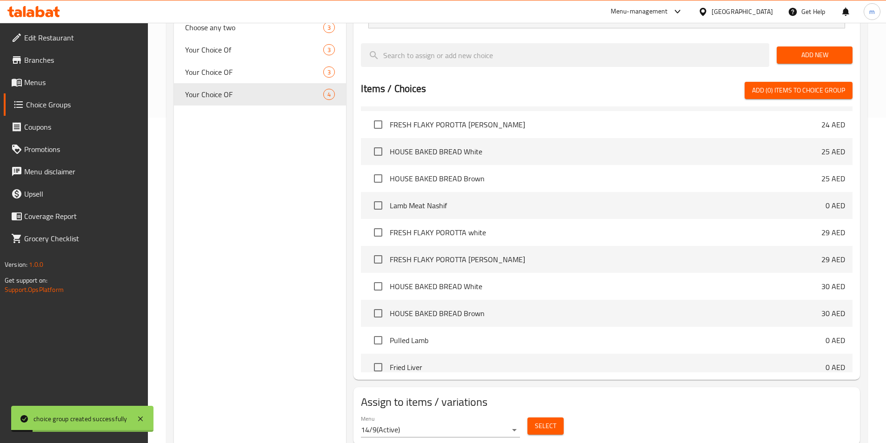
click at [541, 420] on span "Select" at bounding box center [545, 426] width 21 height 12
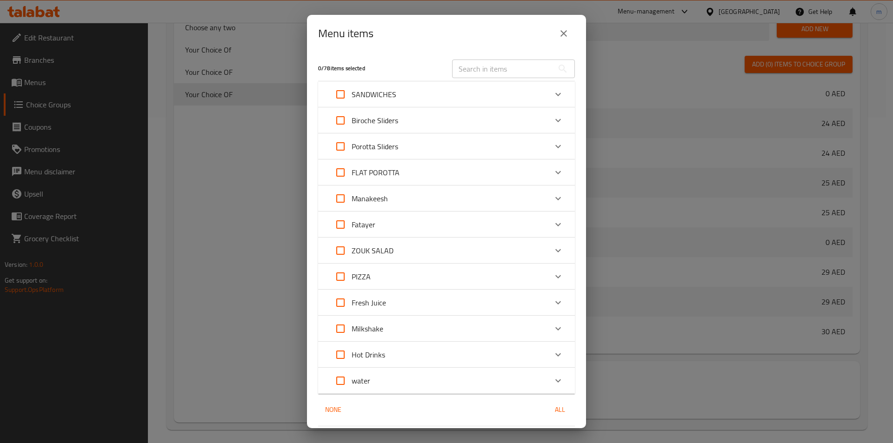
click at [391, 122] on p "Biroche Sliders" at bounding box center [375, 120] width 46 height 11
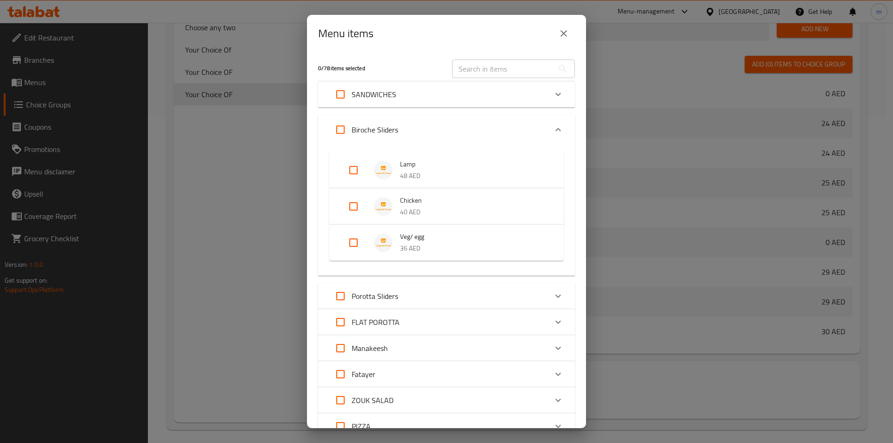
drag, startPoint x: 358, startPoint y: 242, endPoint x: 367, endPoint y: 252, distance: 13.9
click at [358, 241] on input "Expand" at bounding box center [353, 243] width 22 height 22
checkbox input "true"
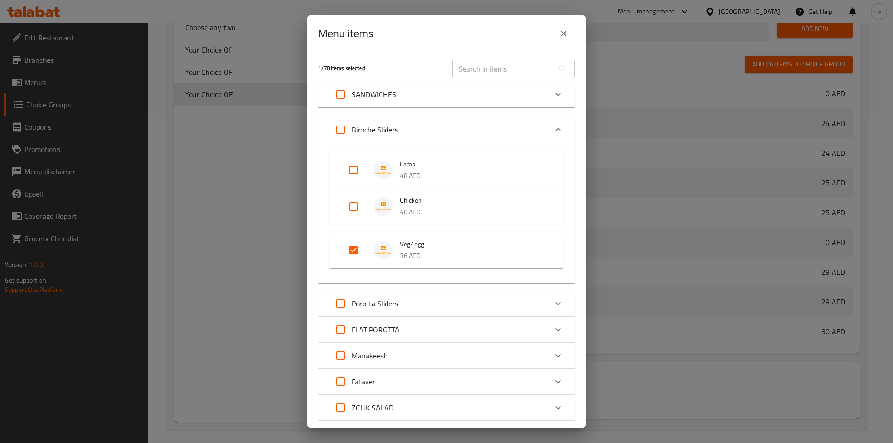
click at [403, 307] on div "Porotta Sliders" at bounding box center [438, 303] width 218 height 22
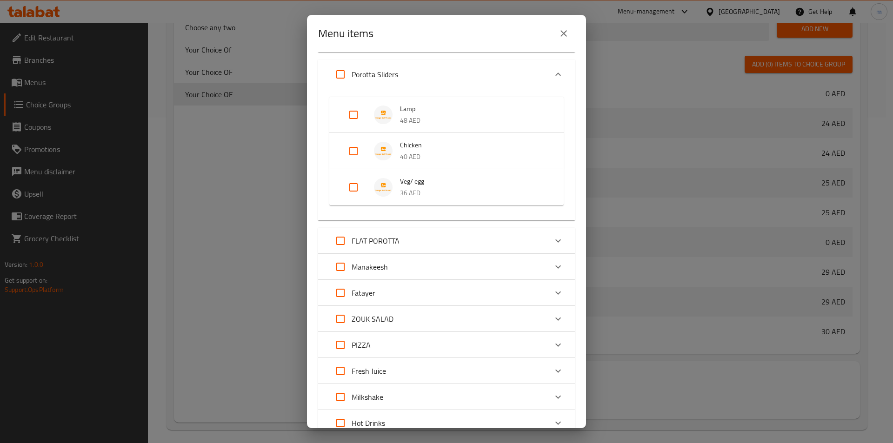
scroll to position [232, 0]
click at [349, 186] on input "Expand" at bounding box center [353, 186] width 22 height 22
checkbox input "true"
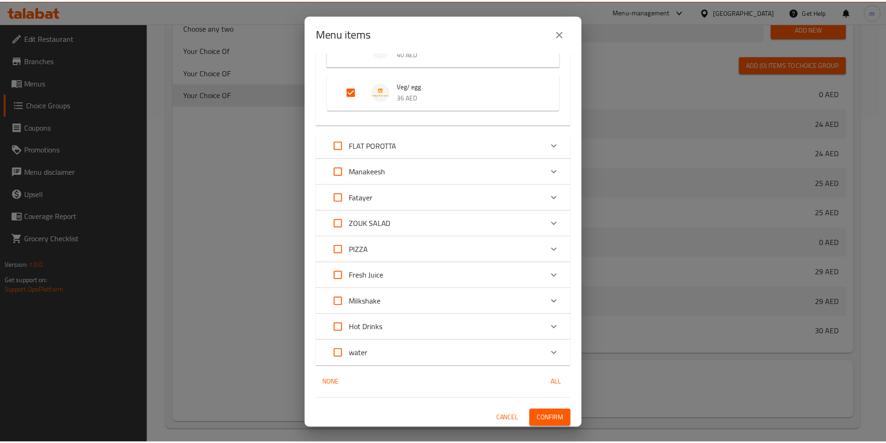
scroll to position [337, 0]
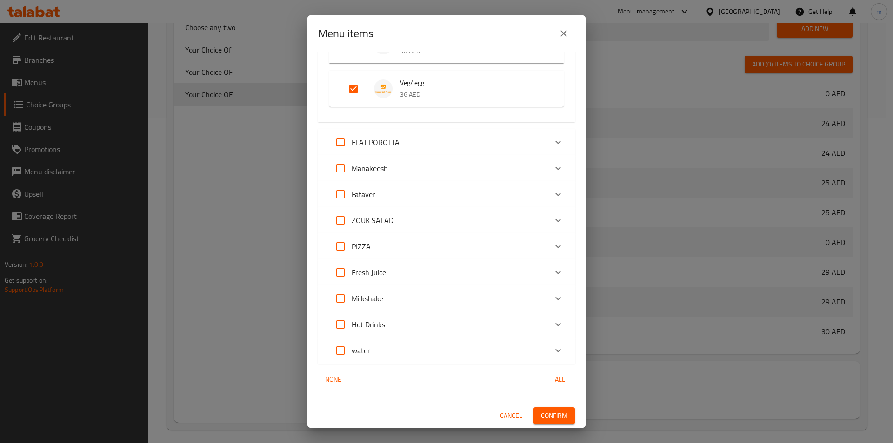
click at [557, 414] on span "Confirm" at bounding box center [554, 416] width 27 height 12
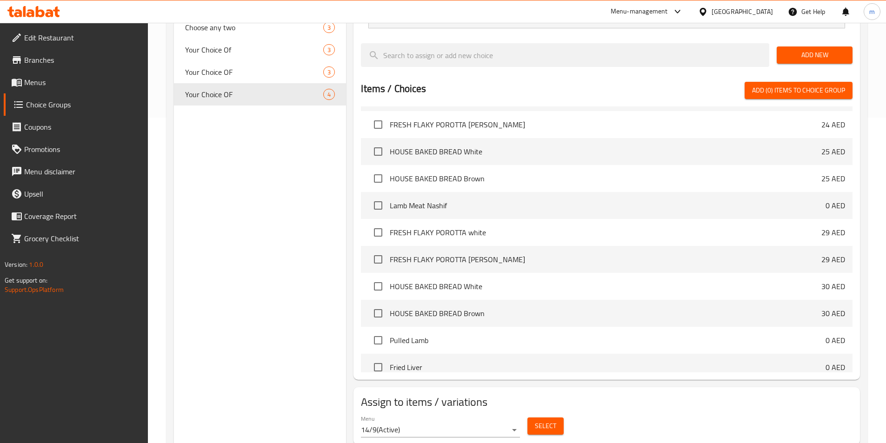
scroll to position [93, 0]
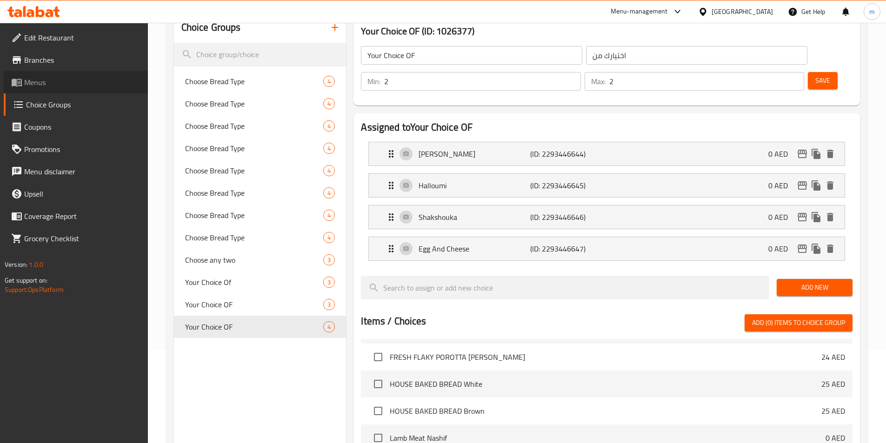
click at [44, 80] on span "Menus" at bounding box center [82, 82] width 116 height 11
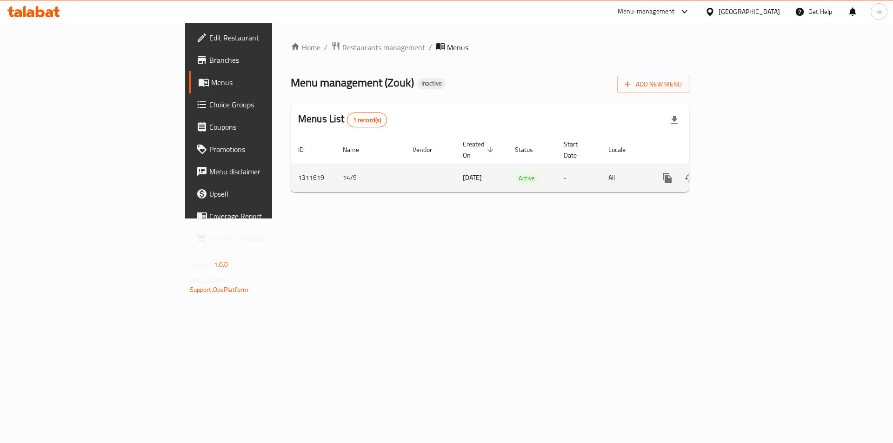
click at [740, 172] on icon "enhanced table" at bounding box center [734, 177] width 11 height 11
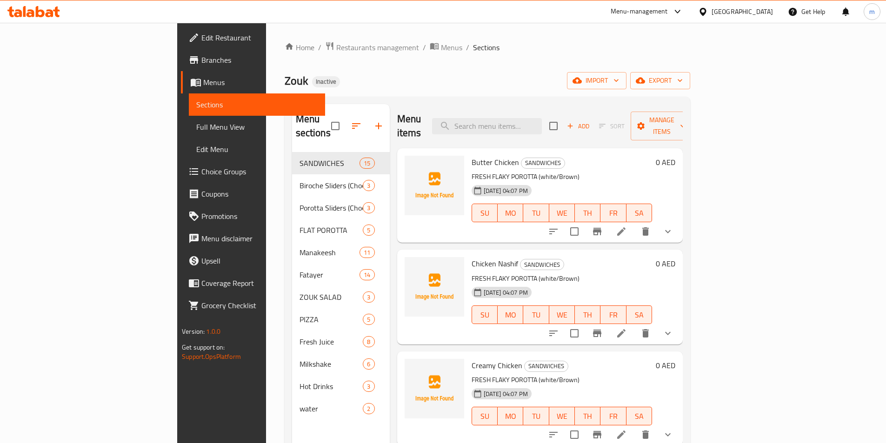
click at [196, 125] on span "Full Menu View" at bounding box center [256, 126] width 121 height 11
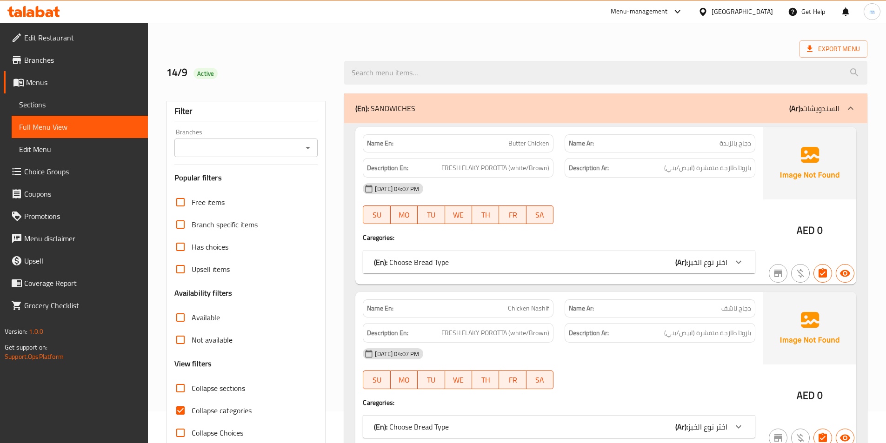
scroll to position [46, 0]
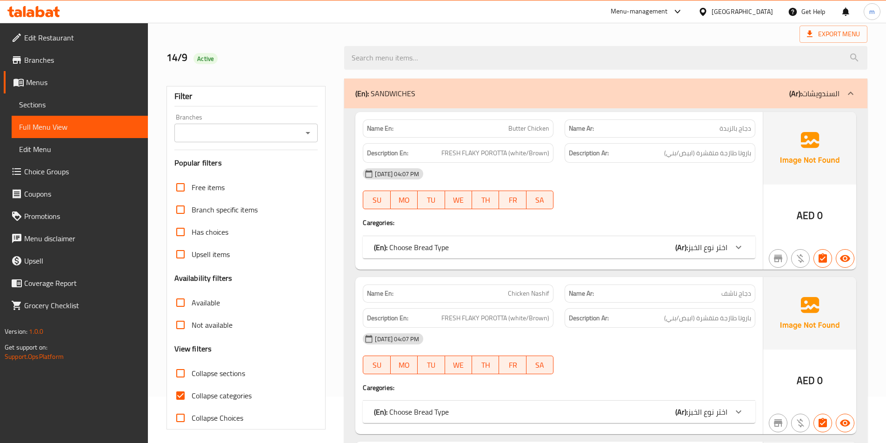
click at [212, 396] on span "Collapse categories" at bounding box center [222, 395] width 60 height 11
click at [192, 396] on input "Collapse categories" at bounding box center [180, 396] width 22 height 22
checkbox input "false"
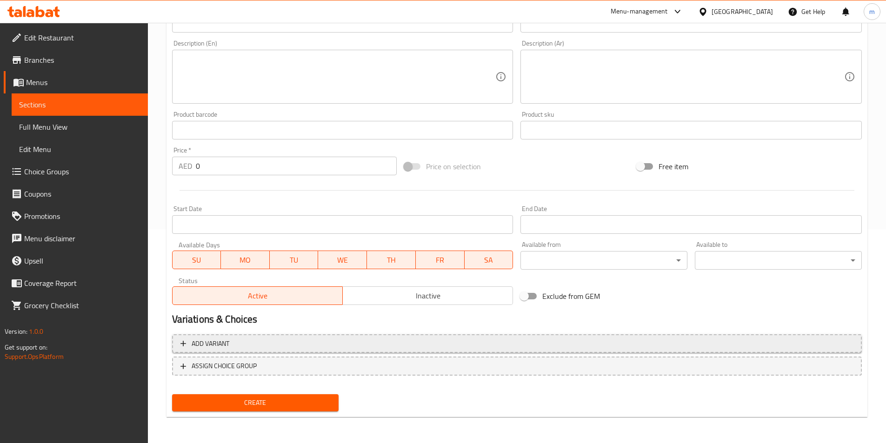
click at [252, 344] on span "Add variant" at bounding box center [516, 344] width 673 height 12
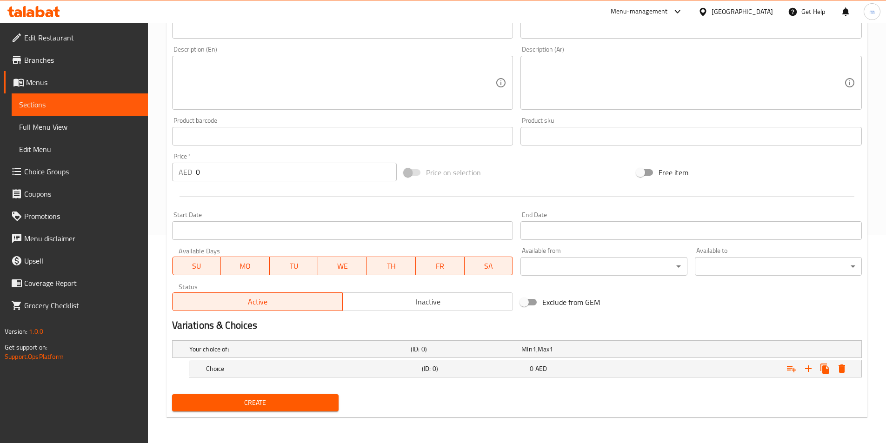
scroll to position [208, 0]
click at [413, 371] on h5 "Choice" at bounding box center [312, 368] width 212 height 9
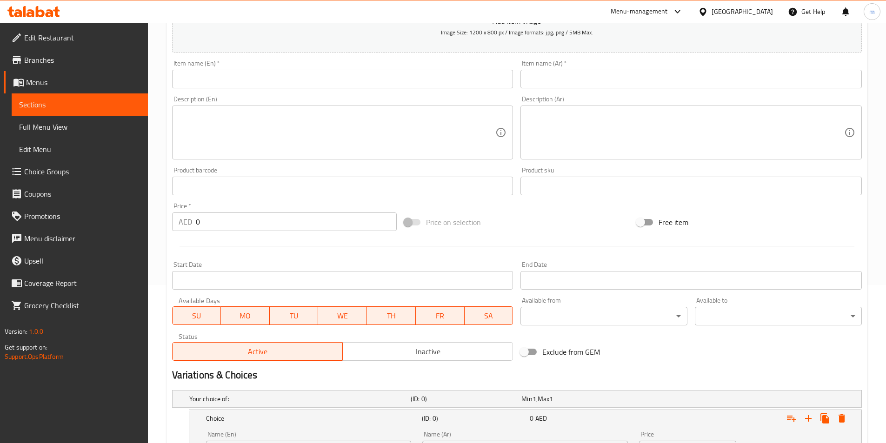
scroll to position [15, 0]
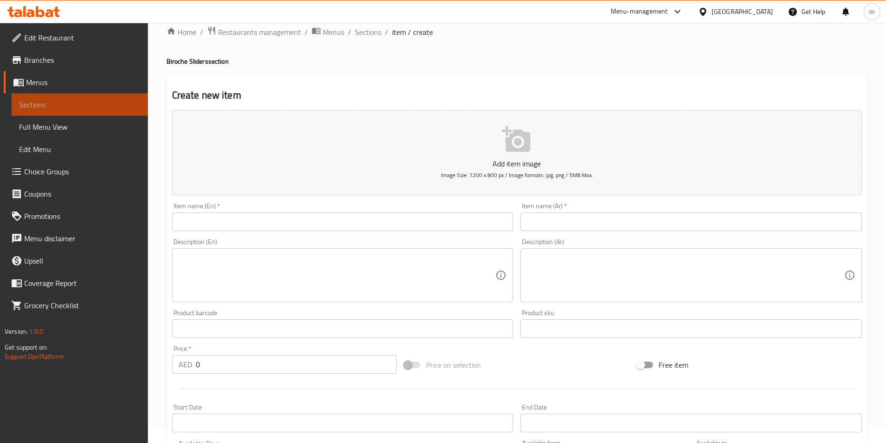
click at [48, 100] on span "Sections" at bounding box center [79, 104] width 121 height 11
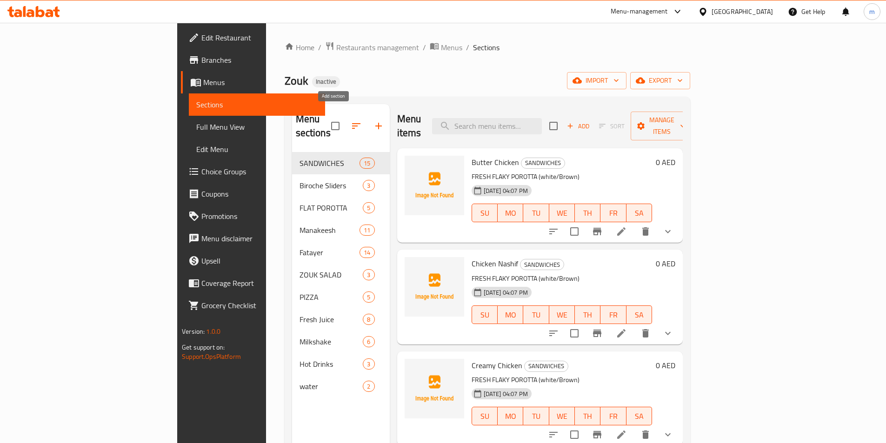
click at [373, 120] on icon "button" at bounding box center [378, 125] width 11 height 11
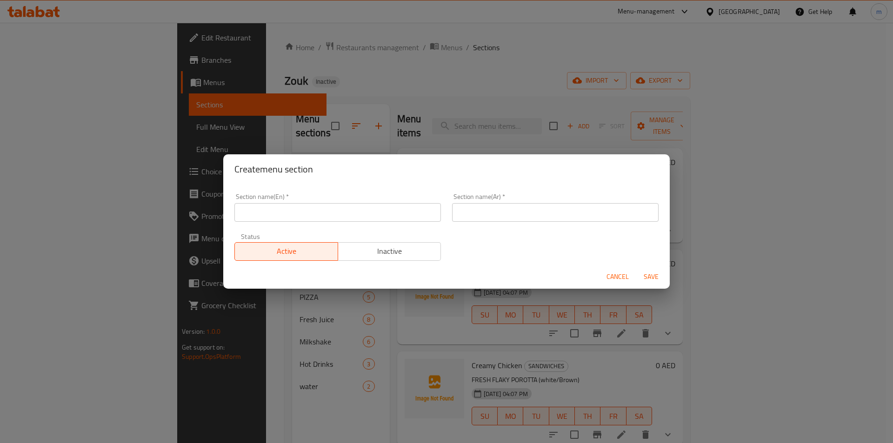
click at [328, 200] on div "Section name(En)   * Section name(En) *" at bounding box center [337, 207] width 206 height 28
click at [332, 210] on input "text" at bounding box center [337, 212] width 206 height 19
type input "م"
type input "ح"
type input "p"
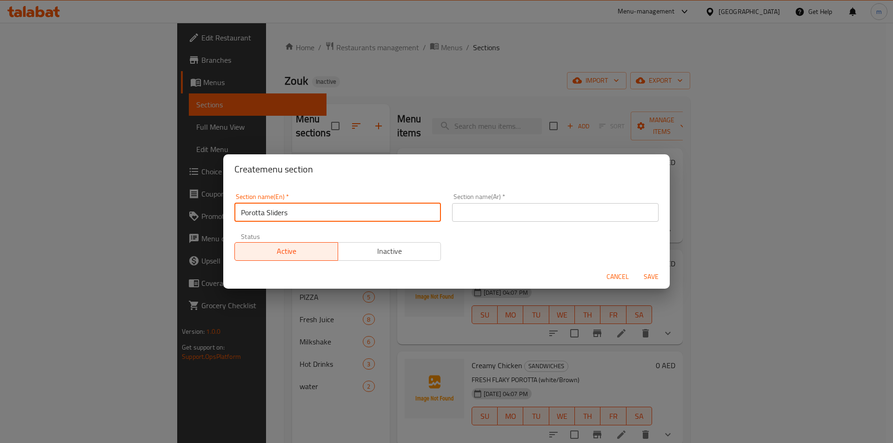
type input "Porotta Sliders"
click at [509, 206] on input "text" at bounding box center [555, 212] width 206 height 19
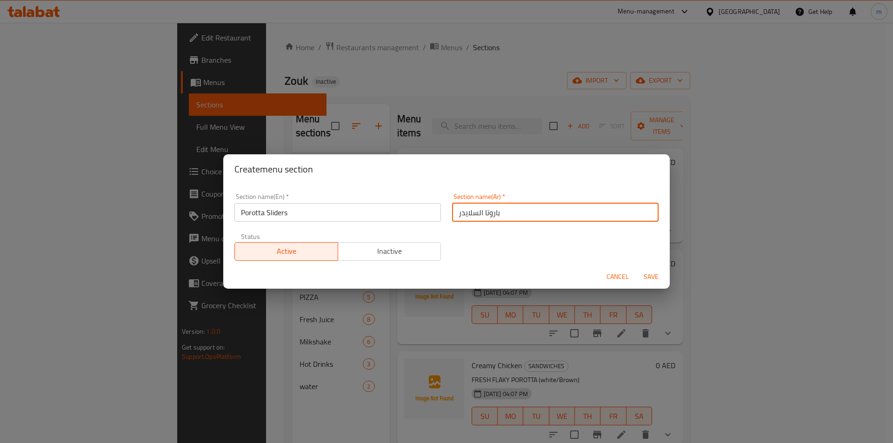
type input "باروتا السلايدر"
click at [646, 275] on span "Save" at bounding box center [651, 277] width 22 height 12
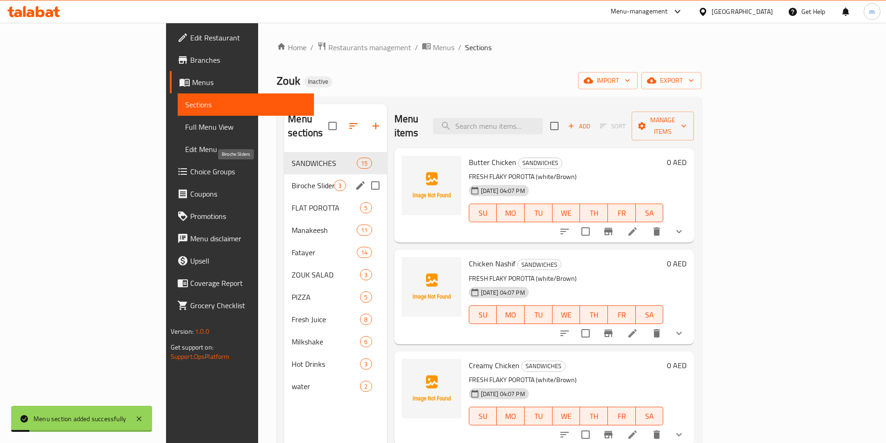
click at [292, 180] on span "Biroche Sliders" at bounding box center [313, 185] width 42 height 11
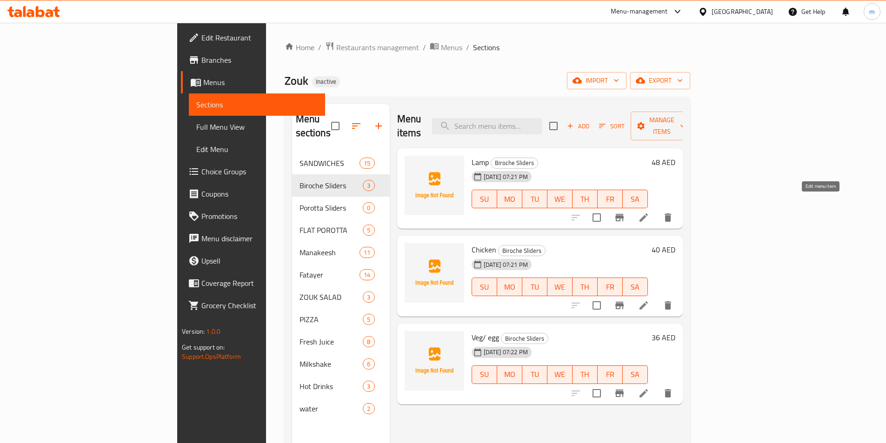
click at [649, 212] on icon at bounding box center [643, 217] width 11 height 11
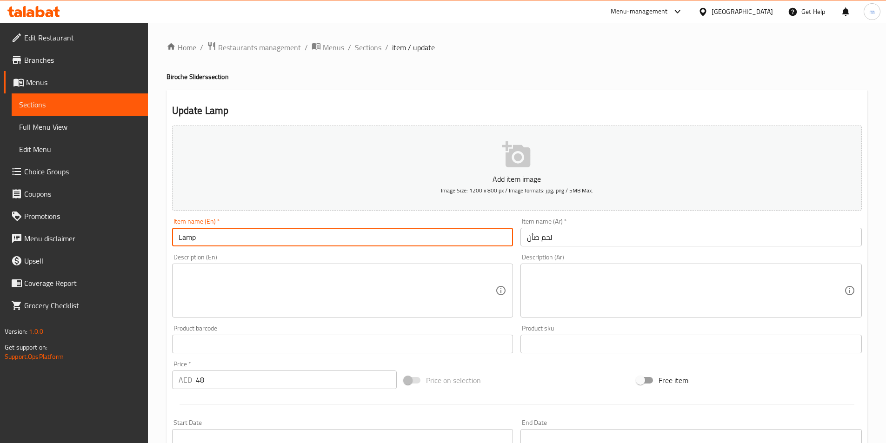
drag, startPoint x: 185, startPoint y: 235, endPoint x: 159, endPoint y: 233, distance: 26.6
click at [159, 233] on div "Home / Restaurants management / Menus / Sections / item / update Biroche Slider…" at bounding box center [517, 340] width 738 height 634
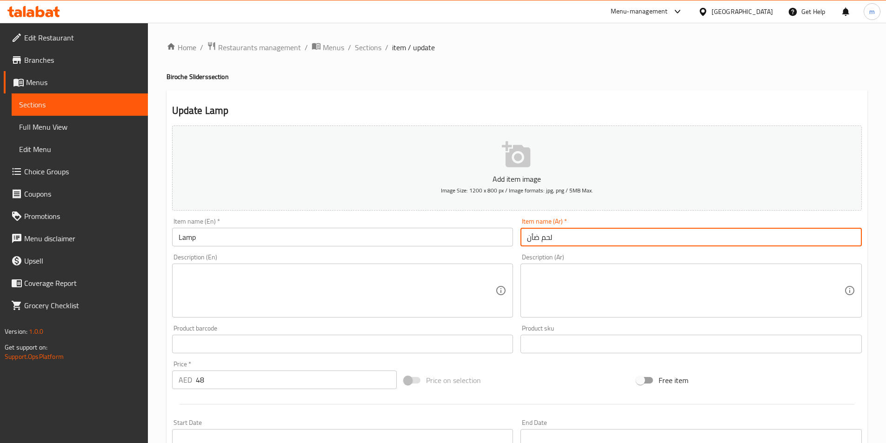
drag, startPoint x: 555, startPoint y: 244, endPoint x: 456, endPoint y: 238, distance: 99.2
click at [456, 238] on div "Add item image Image Size: 1200 x 800 px / Image formats: jpg, png / 5MB Max. I…" at bounding box center [516, 322] width 697 height 401
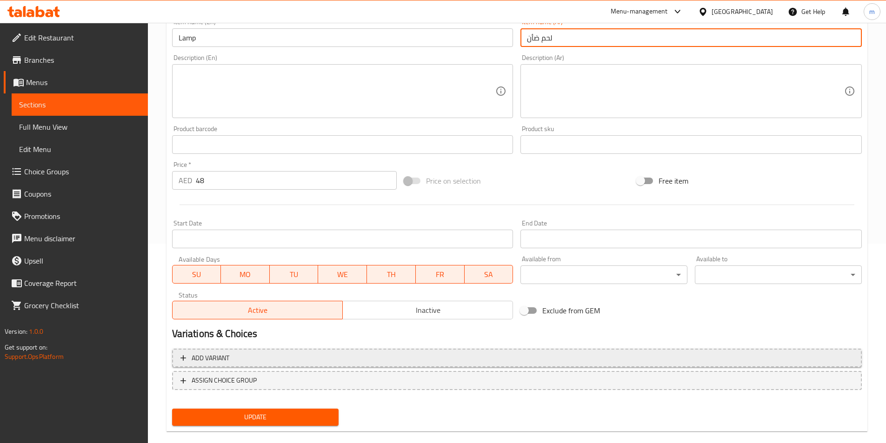
scroll to position [214, 0]
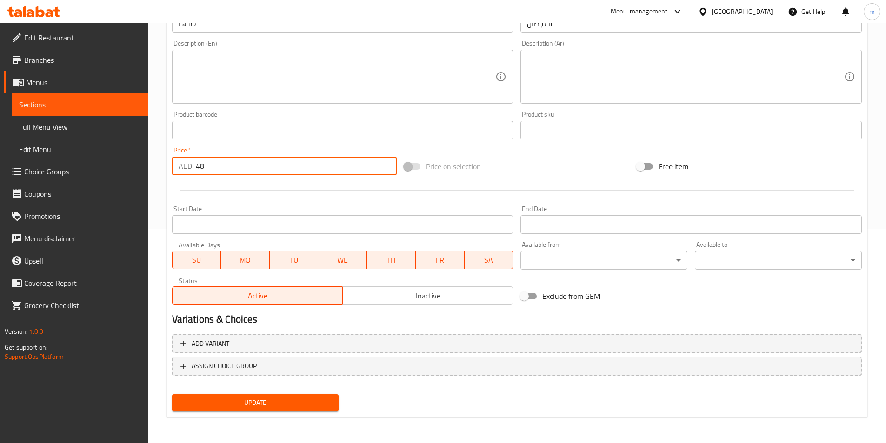
drag, startPoint x: 240, startPoint y: 170, endPoint x: 252, endPoint y: 77, distance: 93.3
click at [160, 166] on div "Home / Restaurants management / Menus / Sections / item / update Biroche Slider…" at bounding box center [517, 126] width 738 height 634
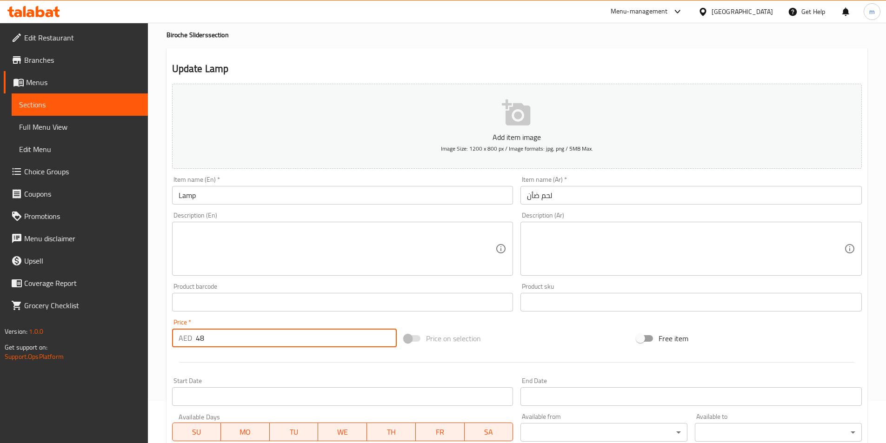
scroll to position [0, 0]
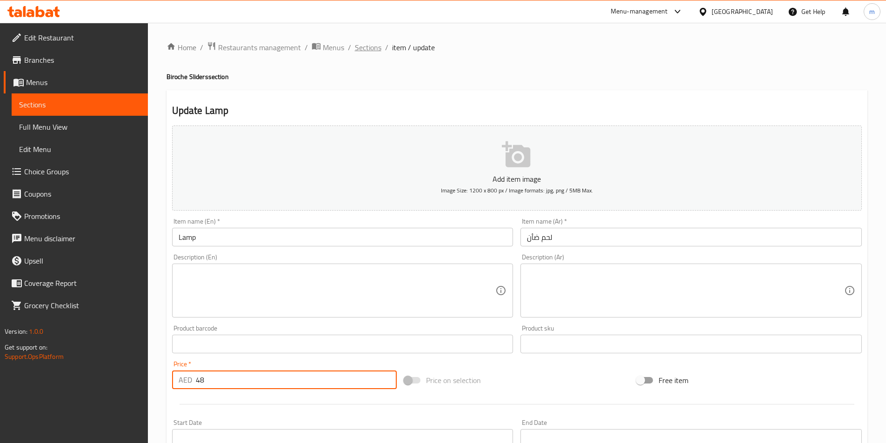
click at [374, 50] on span "Sections" at bounding box center [368, 47] width 27 height 11
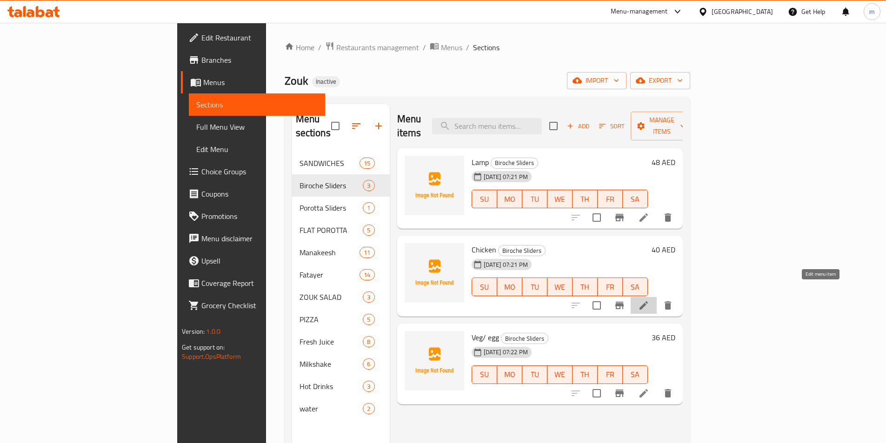
click at [649, 300] on icon at bounding box center [643, 305] width 11 height 11
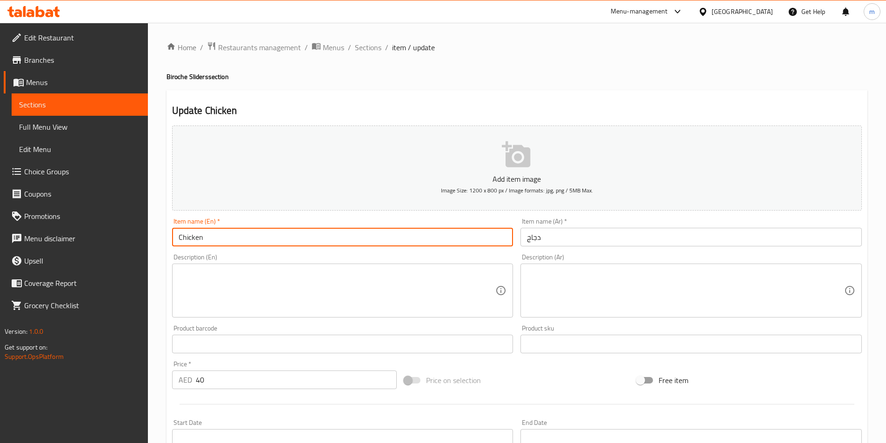
click at [102, 239] on div "Edit Restaurant Branches Menus Sections Full Menu View Edit Menu Choice Groups …" at bounding box center [443, 340] width 886 height 634
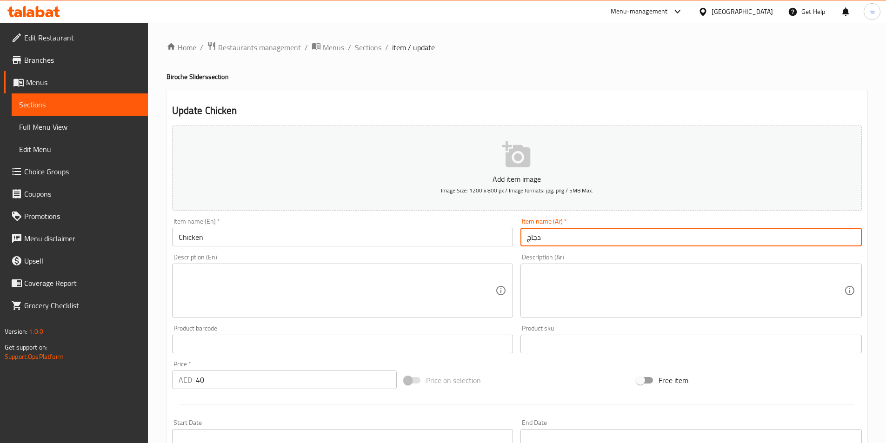
drag, startPoint x: 514, startPoint y: 236, endPoint x: 497, endPoint y: 163, distance: 74.8
click at [476, 234] on div "Add item image Image Size: 1200 x 800 px / Image formats: jpg, png / 5MB Max. I…" at bounding box center [516, 322] width 697 height 401
click at [365, 47] on span "Sections" at bounding box center [368, 47] width 27 height 11
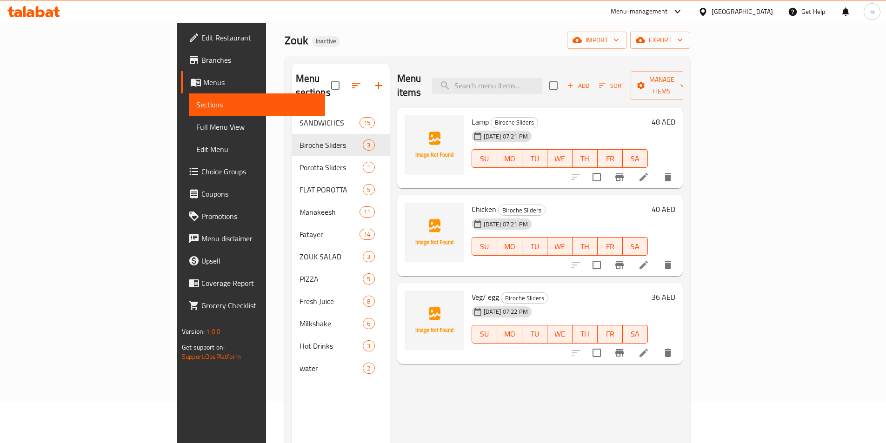
scroll to position [46, 0]
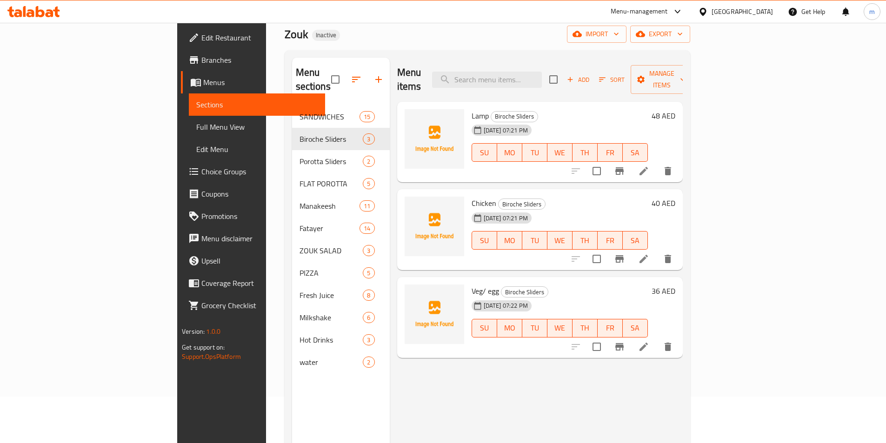
click at [657, 338] on li at bounding box center [643, 346] width 26 height 17
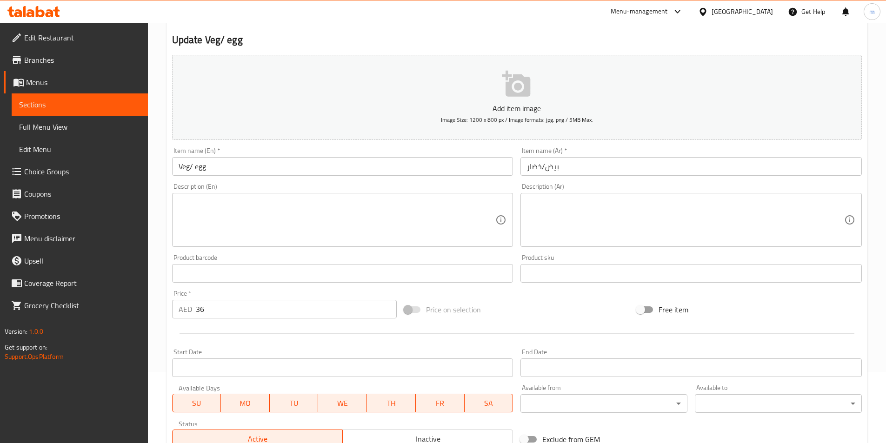
scroll to position [93, 0]
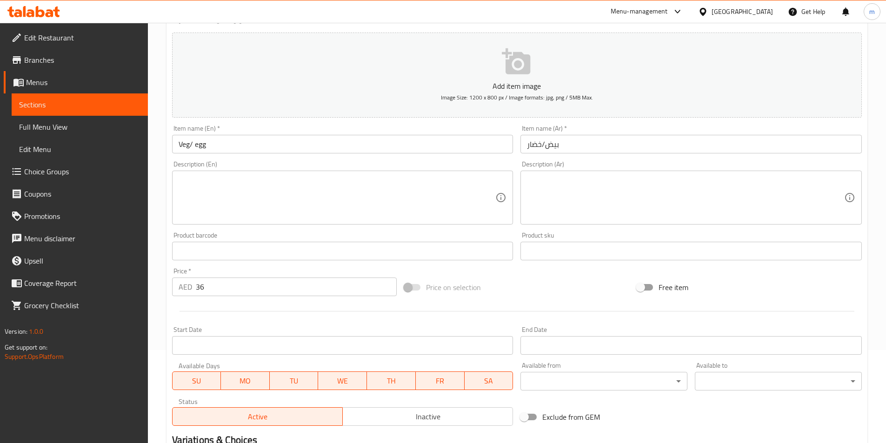
click at [123, 126] on div "Edit Restaurant Branches Menus Sections Full Menu View Edit Menu Choice Groups …" at bounding box center [443, 247] width 886 height 634
drag, startPoint x: 570, startPoint y: 154, endPoint x: 573, endPoint y: 146, distance: 8.4
click at [570, 152] on div "Add item image Image Size: 1200 x 800 px / Image formats: jpg, png / 5MB Max. I…" at bounding box center [516, 229] width 697 height 401
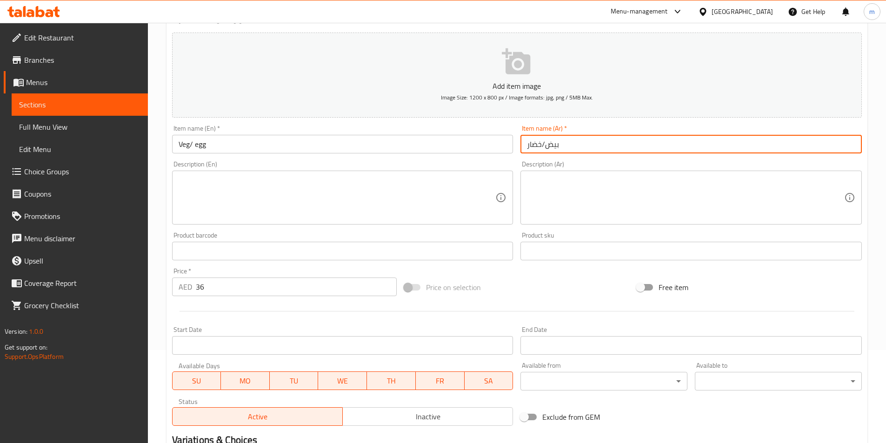
drag, startPoint x: 575, startPoint y: 142, endPoint x: 486, endPoint y: 135, distance: 89.5
click at [486, 135] on div "Add item image Image Size: 1200 x 800 px / Image formats: jpg, png / 5MB Max. I…" at bounding box center [516, 229] width 697 height 401
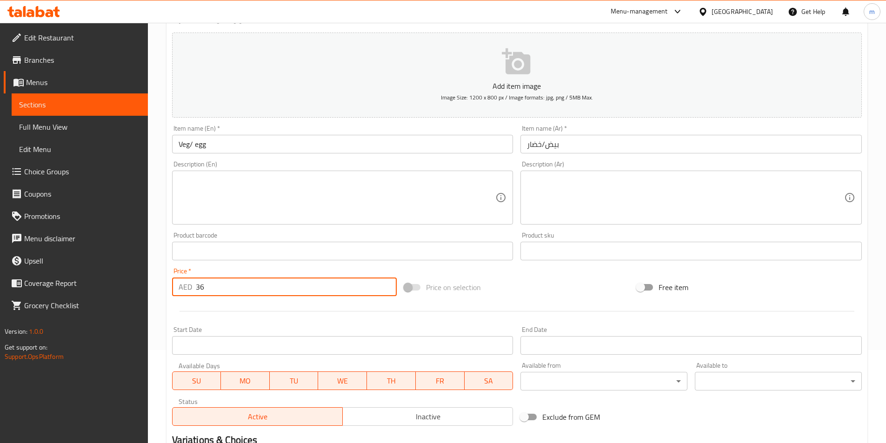
drag, startPoint x: 208, startPoint y: 296, endPoint x: 190, endPoint y: 290, distance: 19.6
click at [192, 291] on div "AED 36 Price *" at bounding box center [284, 287] width 225 height 19
click at [433, 317] on div at bounding box center [516, 311] width 697 height 23
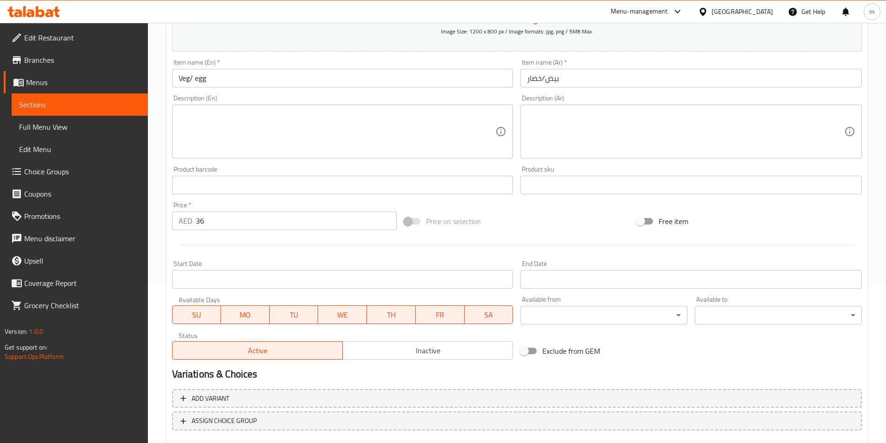
scroll to position [214, 0]
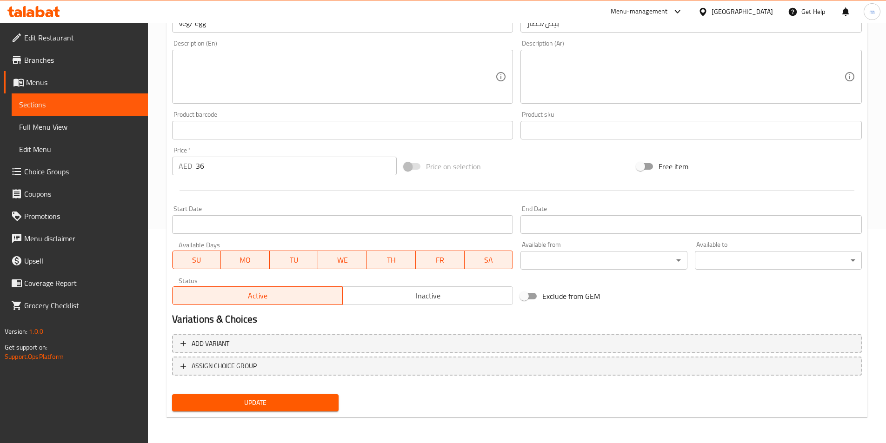
click at [305, 401] on span "Update" at bounding box center [255, 403] width 152 height 12
click at [70, 128] on span "Full Menu View" at bounding box center [79, 126] width 121 height 11
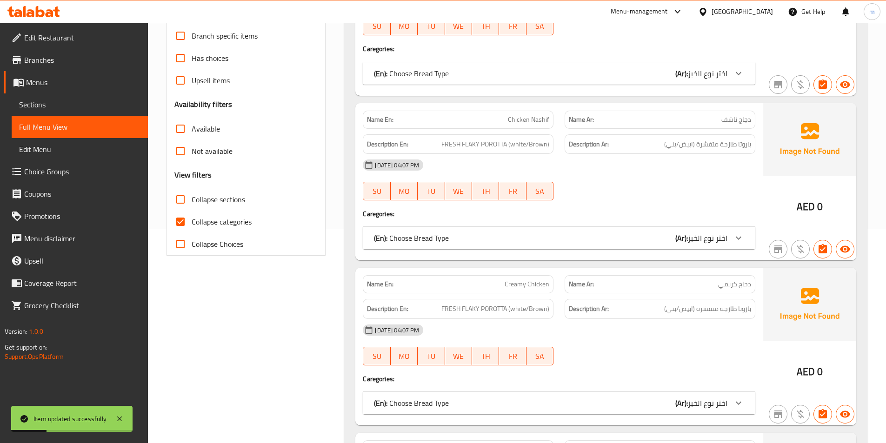
click at [206, 196] on span "Collapse sections" at bounding box center [218, 199] width 53 height 11
click at [192, 196] on input "Collapse sections" at bounding box center [180, 199] width 22 height 22
checkbox input "true"
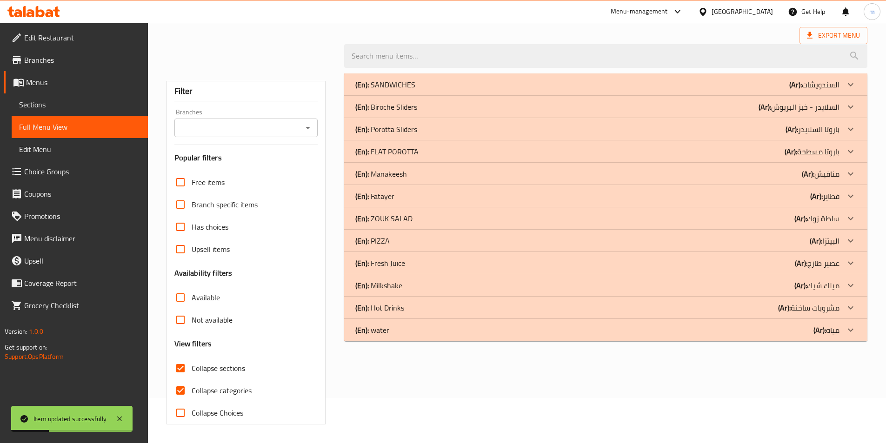
click at [209, 385] on span "Collapse categories" at bounding box center [222, 390] width 60 height 11
click at [192, 379] on input "Collapse categories" at bounding box center [180, 390] width 22 height 22
checkbox input "false"
drag, startPoint x: 409, startPoint y: 122, endPoint x: 414, endPoint y: 112, distance: 11.2
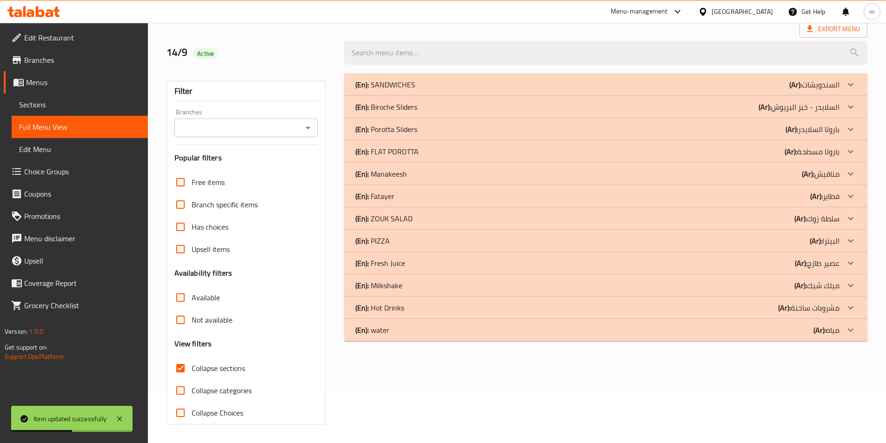
click at [409, 121] on div "(En): Porotta Sliders (Ar): باروتا السلايدر" at bounding box center [605, 129] width 523 height 22
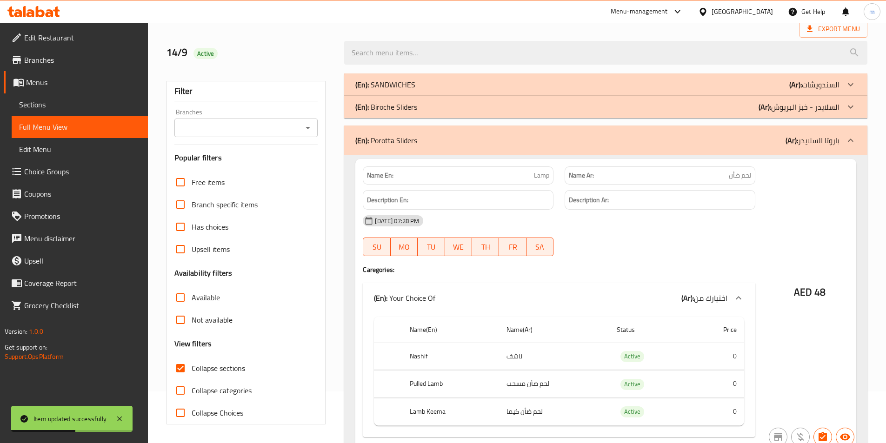
click at [418, 109] on div "(En): Biroche Sliders (Ar): السلايدر - خبز البريوش" at bounding box center [597, 106] width 484 height 11
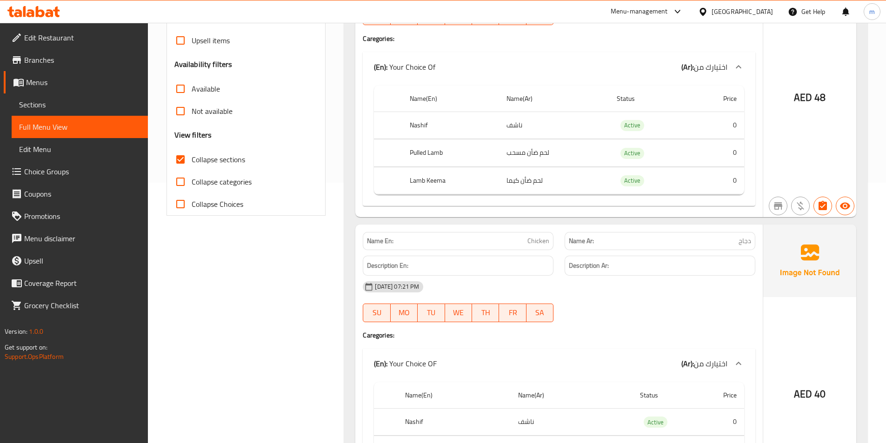
scroll to position [246, 0]
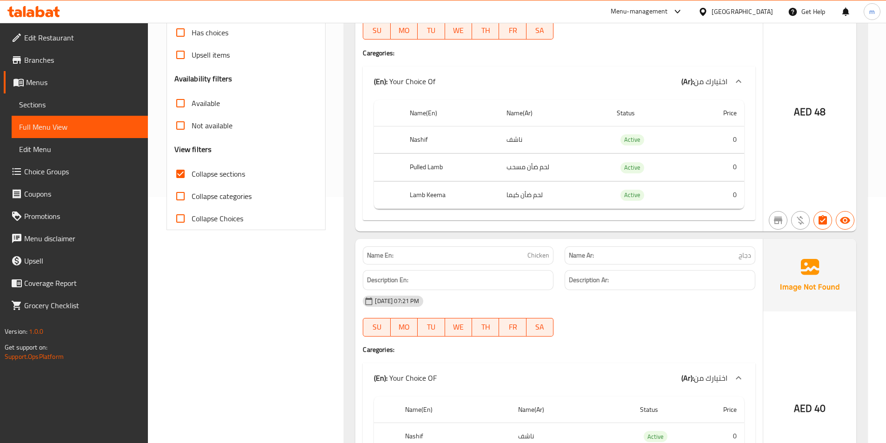
click at [34, 124] on span "Full Menu View" at bounding box center [79, 126] width 121 height 11
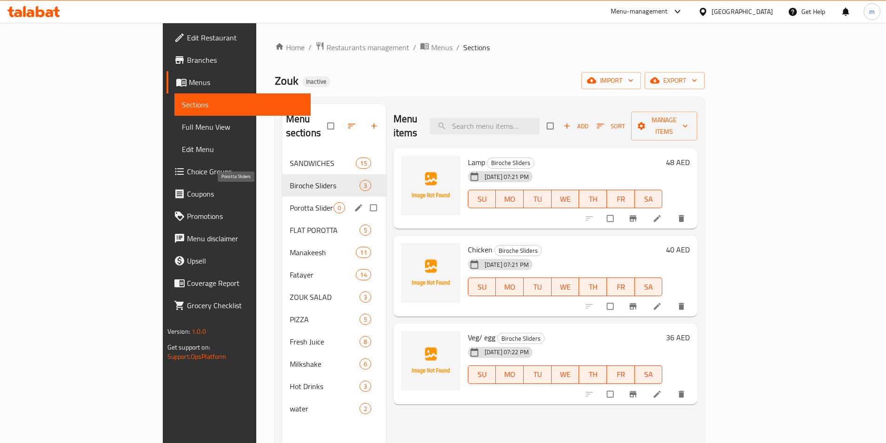
click at [290, 202] on span "Porotta Sliders" at bounding box center [312, 207] width 44 height 11
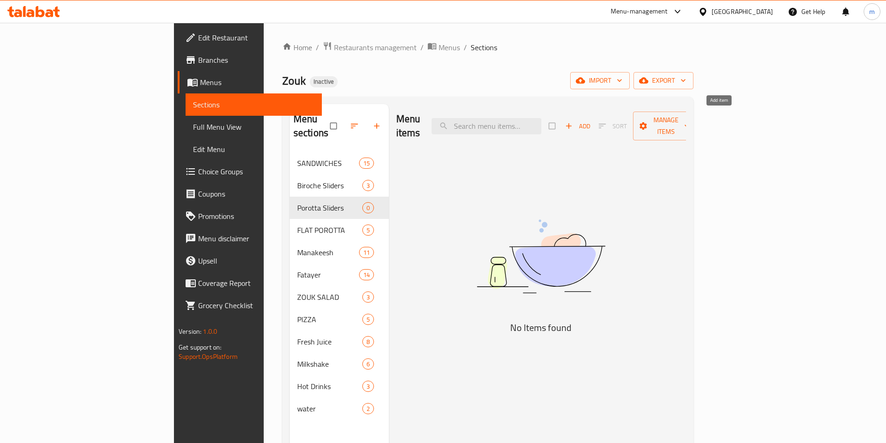
click at [590, 121] on span "Add" at bounding box center [577, 126] width 25 height 11
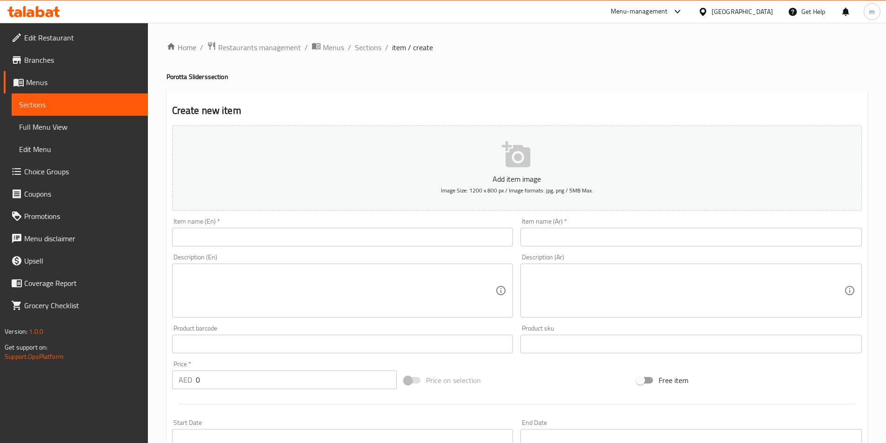
click at [290, 247] on div "Item name (En)   * Item name (En) *" at bounding box center [342, 232] width 349 height 36
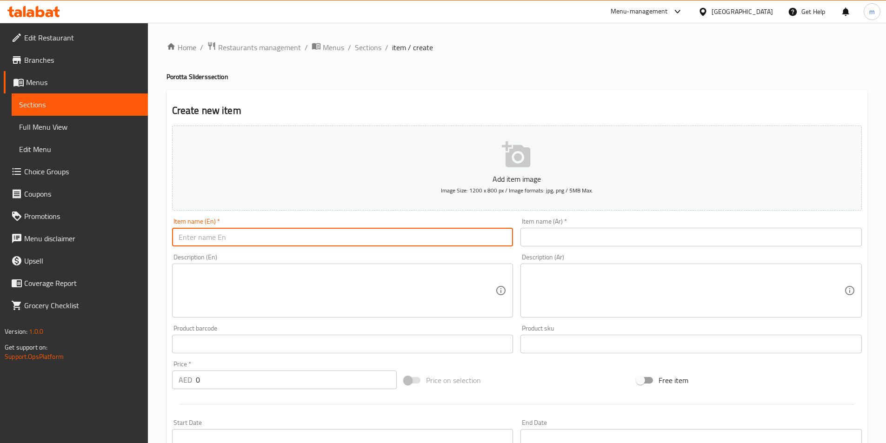
click at [289, 241] on input "text" at bounding box center [342, 237] width 341 height 19
paste input "Lamp"
type input "Lamp"
click at [552, 235] on input "text" at bounding box center [690, 237] width 341 height 19
paste input "لحم ضأن"
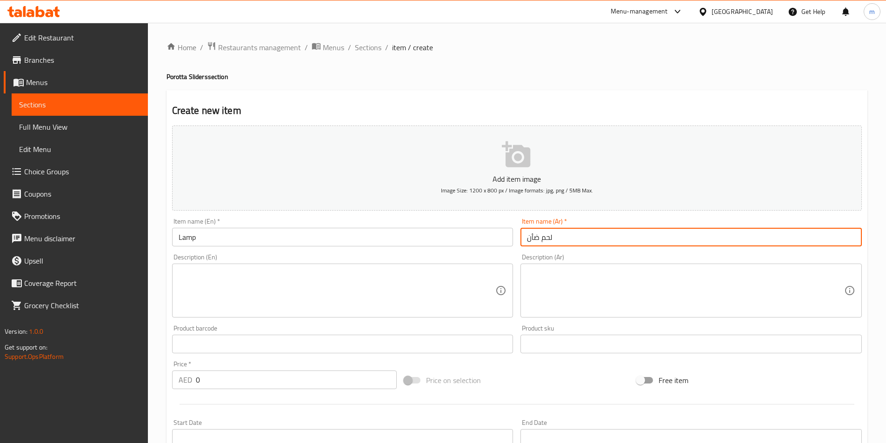
type input "لحم ضأن"
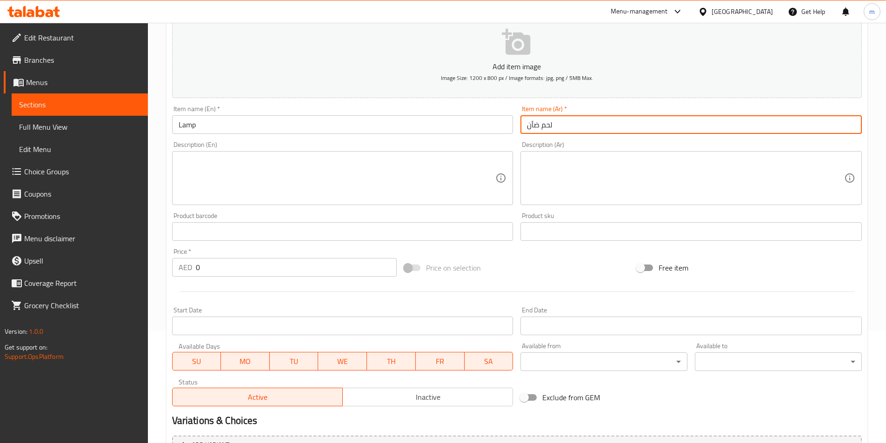
scroll to position [139, 0]
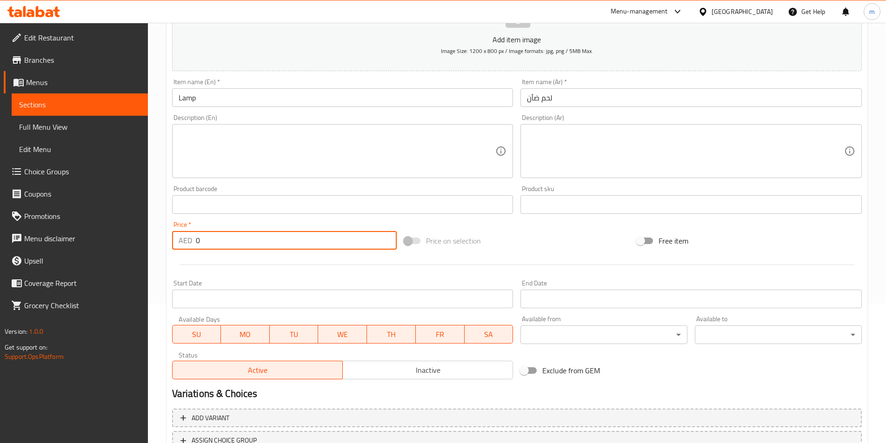
drag, startPoint x: 226, startPoint y: 250, endPoint x: 172, endPoint y: 244, distance: 54.3
click at [184, 245] on div "AED 0 Price *" at bounding box center [284, 240] width 225 height 19
paste input "48"
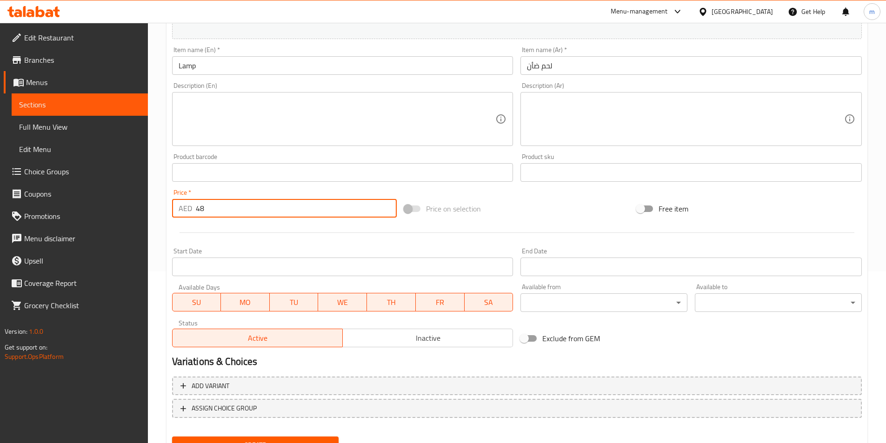
scroll to position [214, 0]
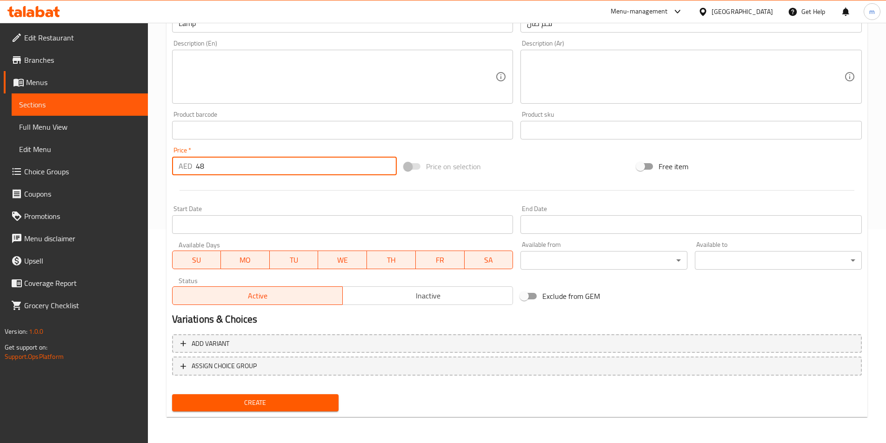
type input "48"
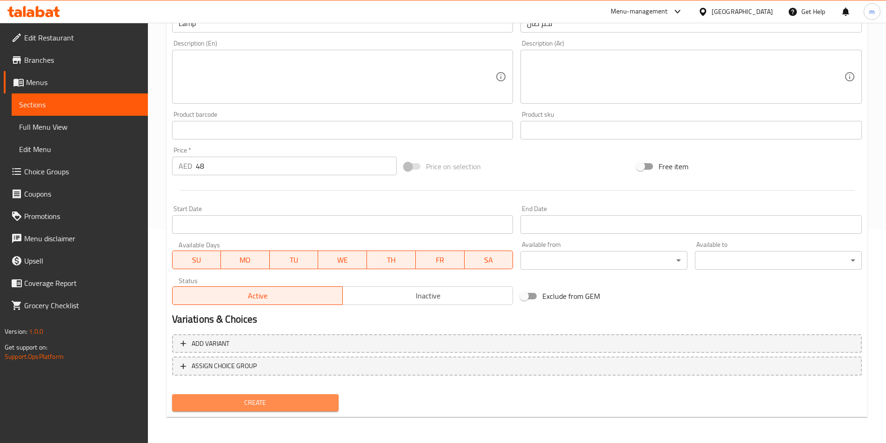
click at [233, 406] on span "Create" at bounding box center [255, 403] width 152 height 12
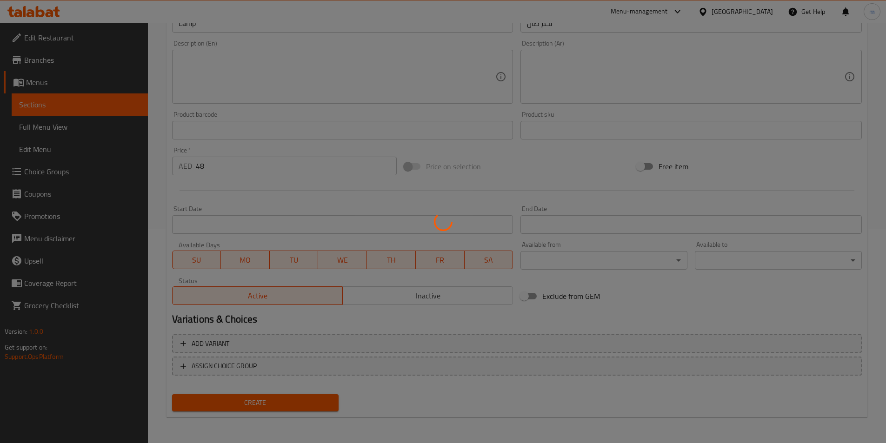
type input "0"
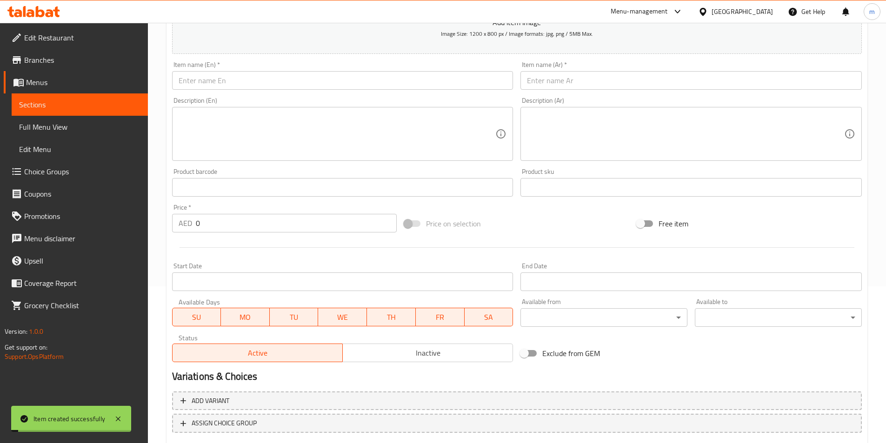
scroll to position [74, 0]
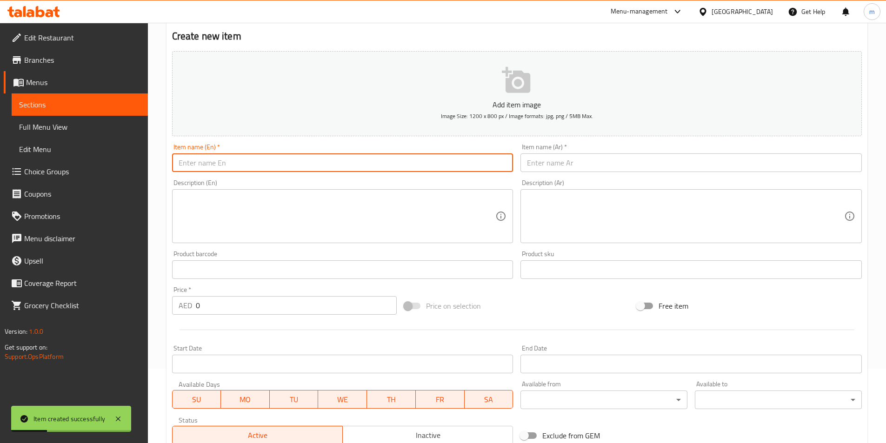
click at [312, 164] on input "text" at bounding box center [342, 162] width 341 height 19
paste input "Chicken"
type input "Chicken"
click at [556, 148] on div "Item name (Ar)   * Item name (Ar) *" at bounding box center [690, 158] width 341 height 28
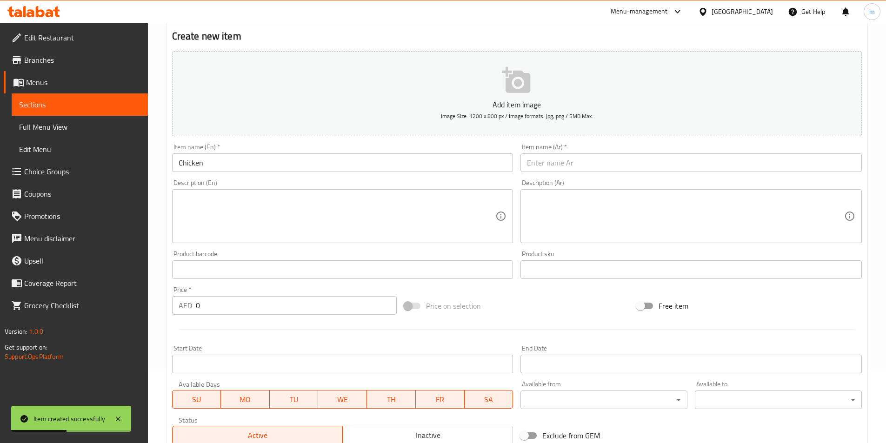
click at [557, 152] on div "Item name (Ar)   * Item name (Ar) *" at bounding box center [690, 158] width 341 height 28
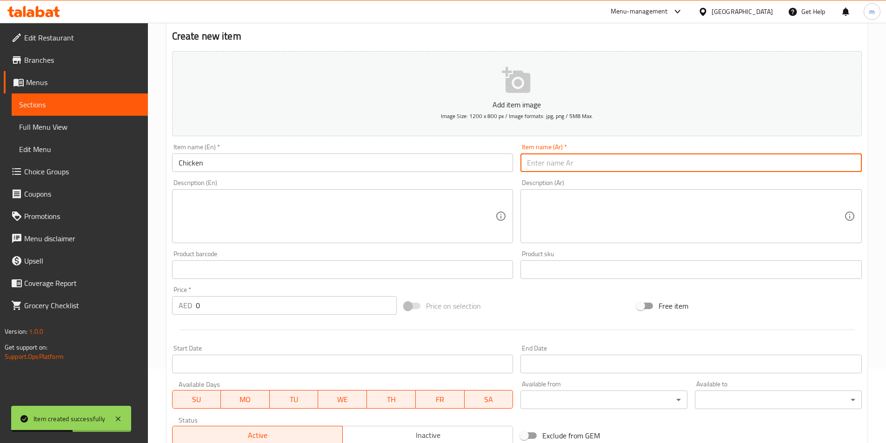
click at [558, 161] on input "text" at bounding box center [690, 162] width 341 height 19
paste input "دجاج"
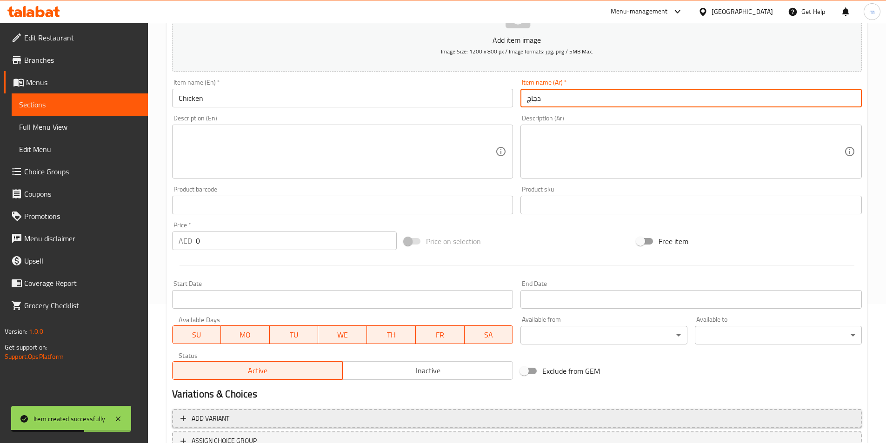
scroll to position [214, 0]
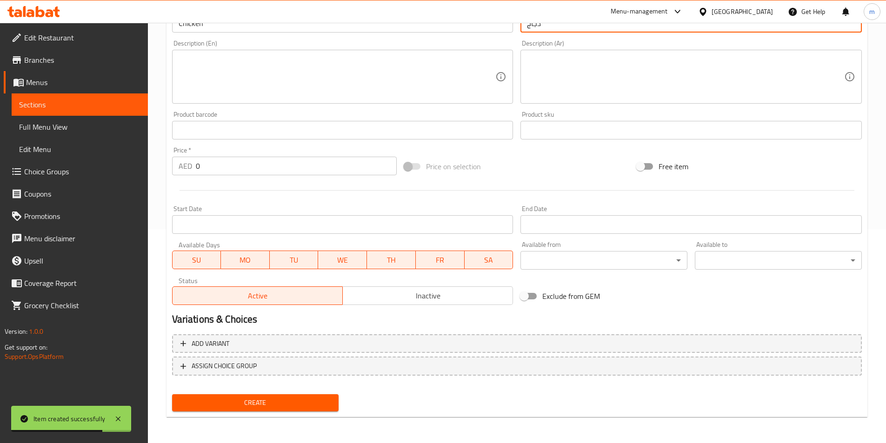
type input "دجاج"
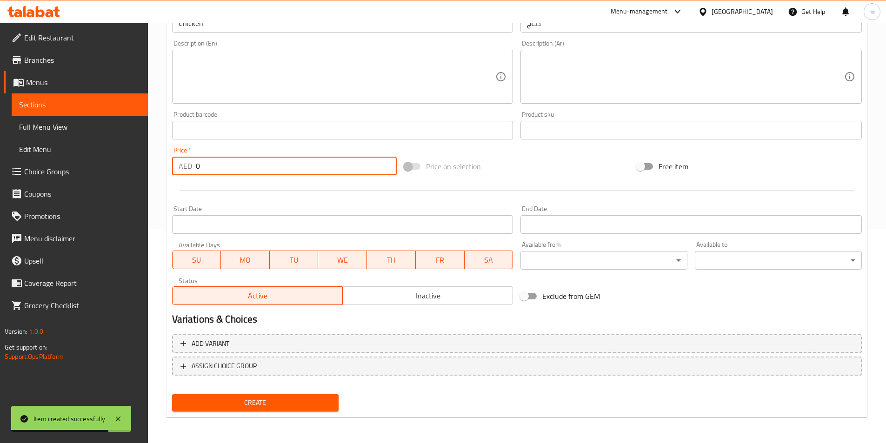
drag, startPoint x: 214, startPoint y: 167, endPoint x: 152, endPoint y: 168, distance: 62.3
click at [152, 168] on div "Home / Restaurants management / Menus / Sections / item / create Porotta Slider…" at bounding box center [517, 126] width 738 height 634
type input "40"
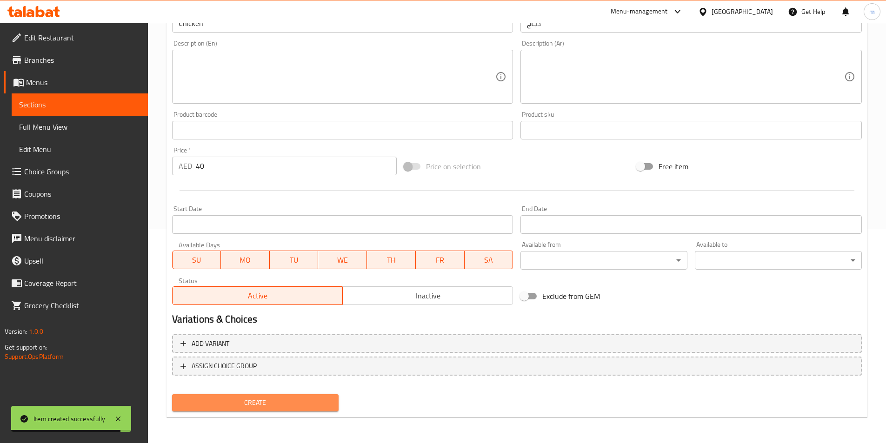
click at [279, 406] on span "Create" at bounding box center [255, 403] width 152 height 12
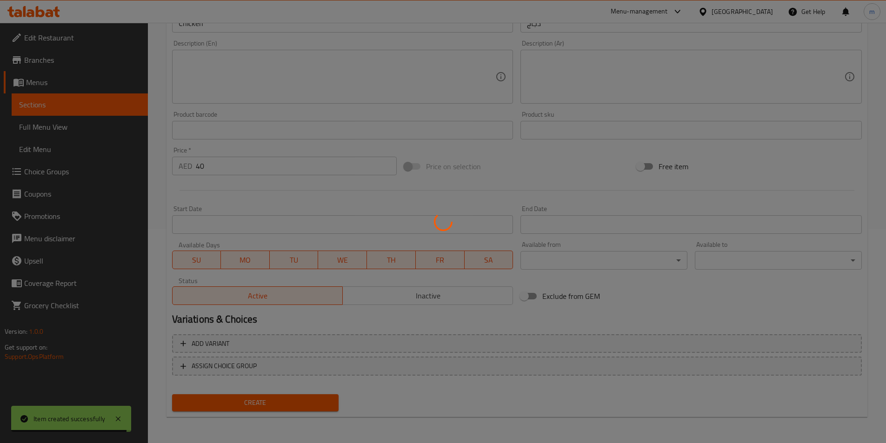
type input "0"
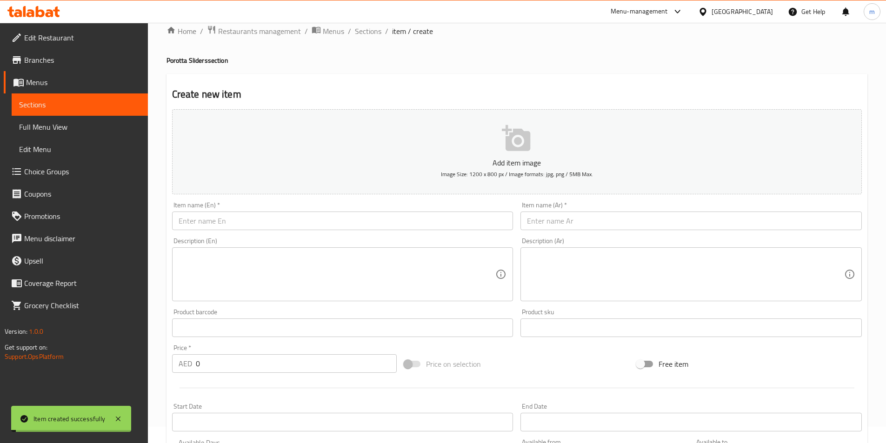
scroll to position [0, 0]
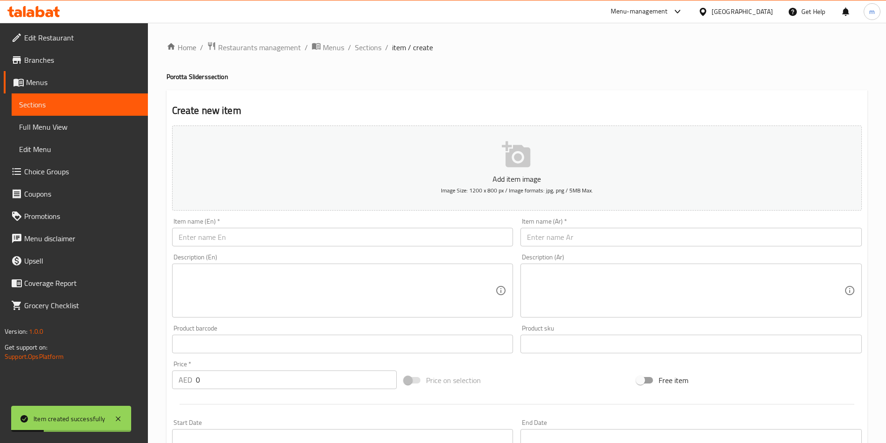
click at [278, 242] on input "text" at bounding box center [342, 237] width 341 height 19
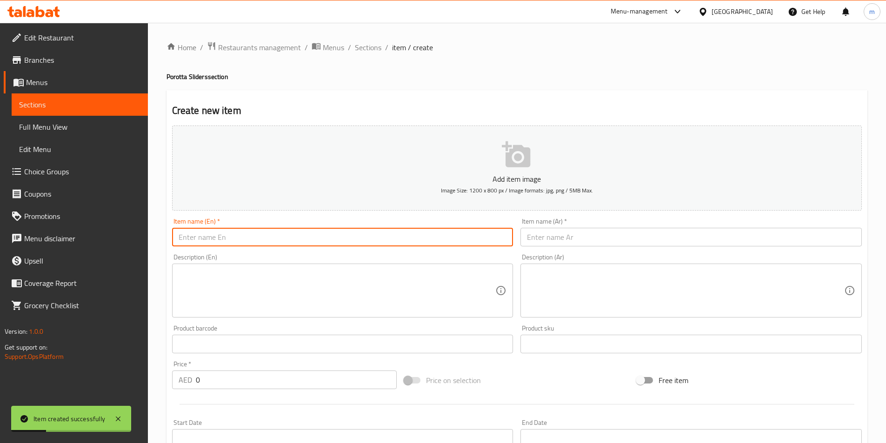
paste input "Veg/ egg"
type input "Veg/ egg"
click at [549, 245] on input "text" at bounding box center [690, 237] width 341 height 19
paste input "بيض/خضار"
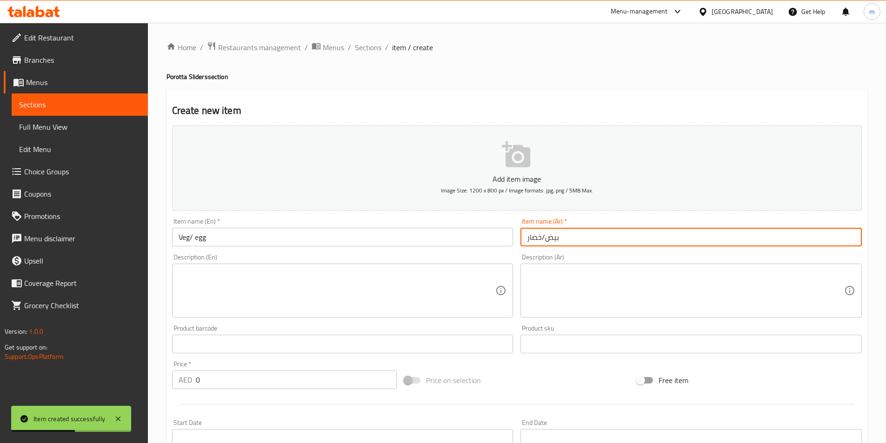
type input "بيض/خضار"
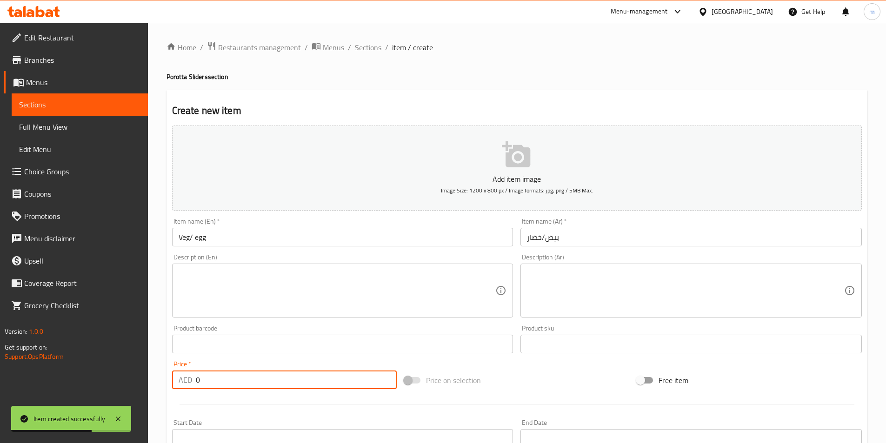
drag, startPoint x: 254, startPoint y: 385, endPoint x: 159, endPoint y: 371, distance: 95.6
click at [160, 371] on div "Home / Restaurants management / Menus / Sections / item / create Porotta Slider…" at bounding box center [517, 340] width 738 height 634
paste input "36"
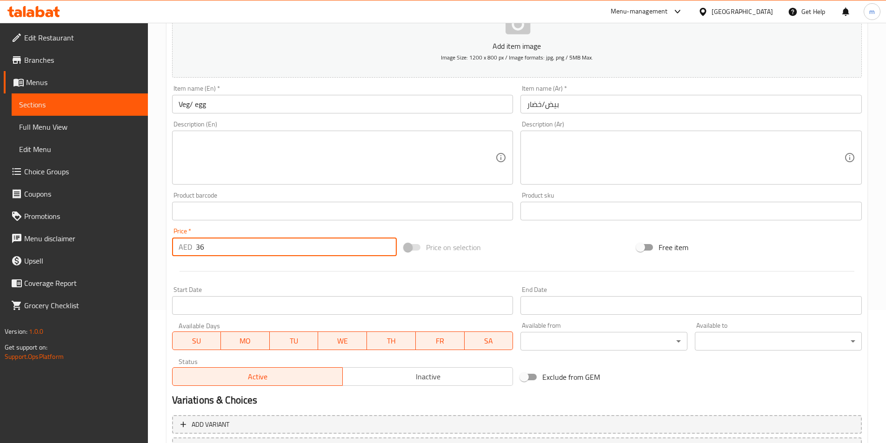
scroll to position [214, 0]
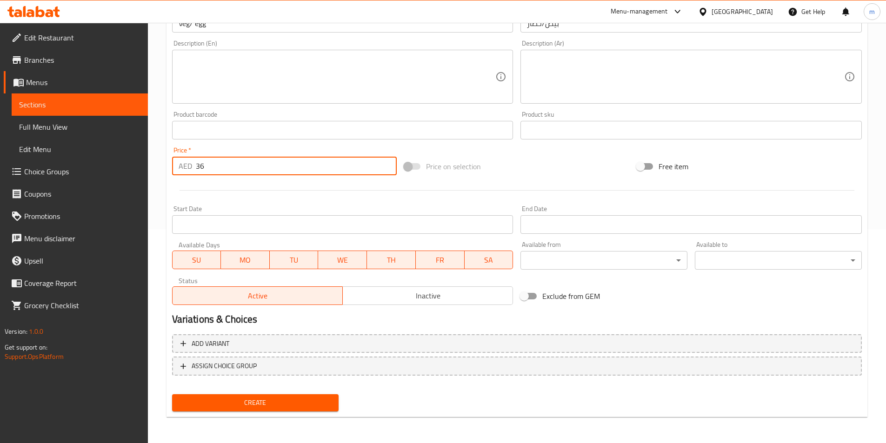
type input "36"
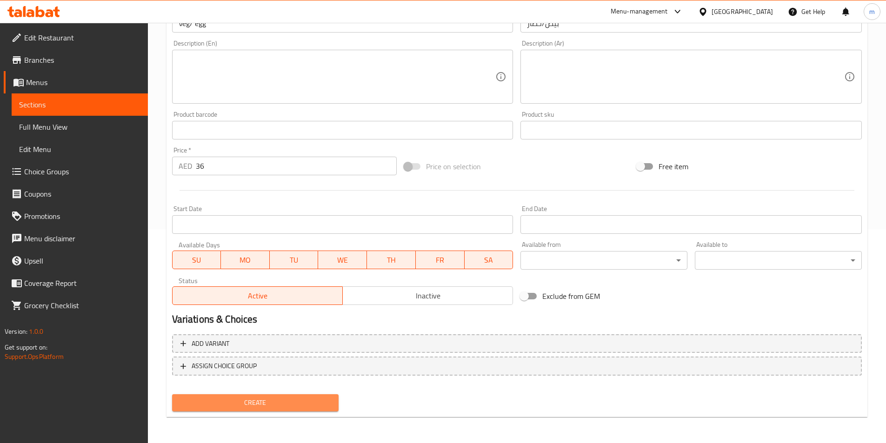
click at [268, 410] on button "Create" at bounding box center [255, 402] width 167 height 17
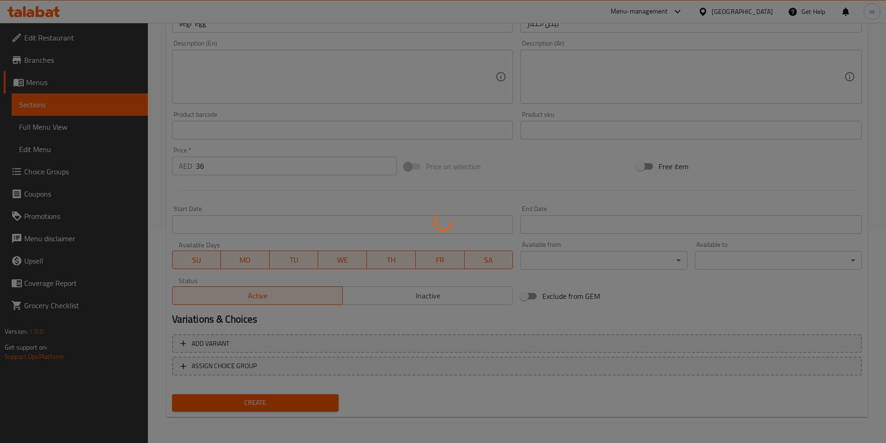
type input "0"
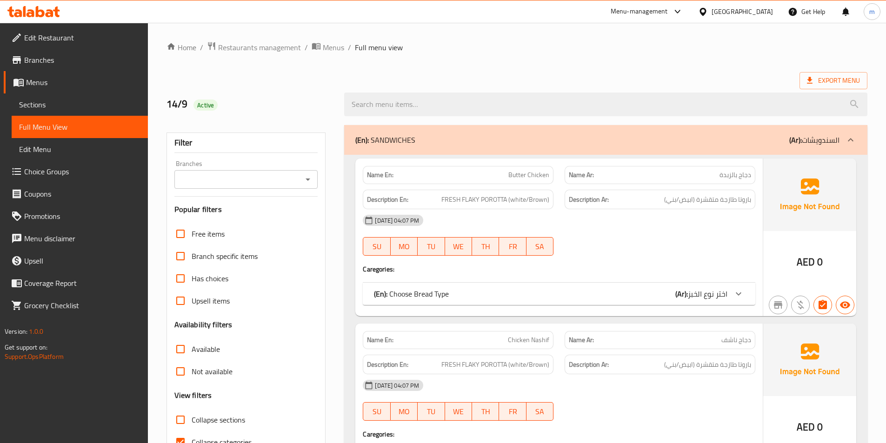
scroll to position [93, 0]
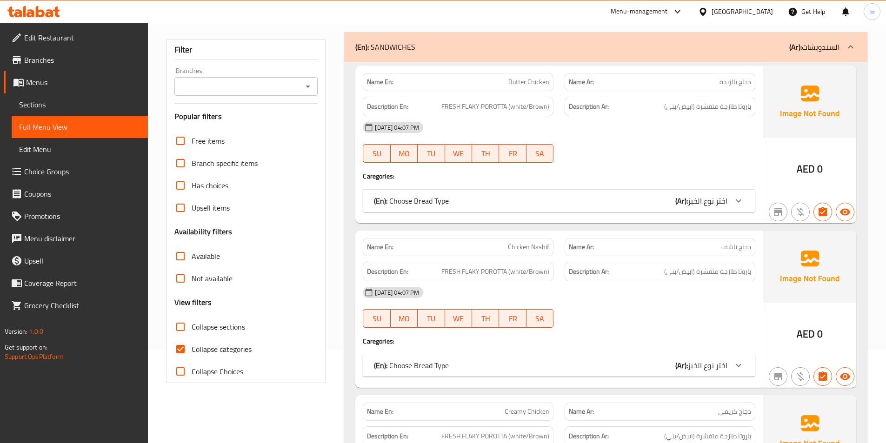
click at [221, 355] on span "Collapse categories" at bounding box center [222, 349] width 60 height 11
click at [192, 355] on input "Collapse categories" at bounding box center [180, 349] width 22 height 22
checkbox input "false"
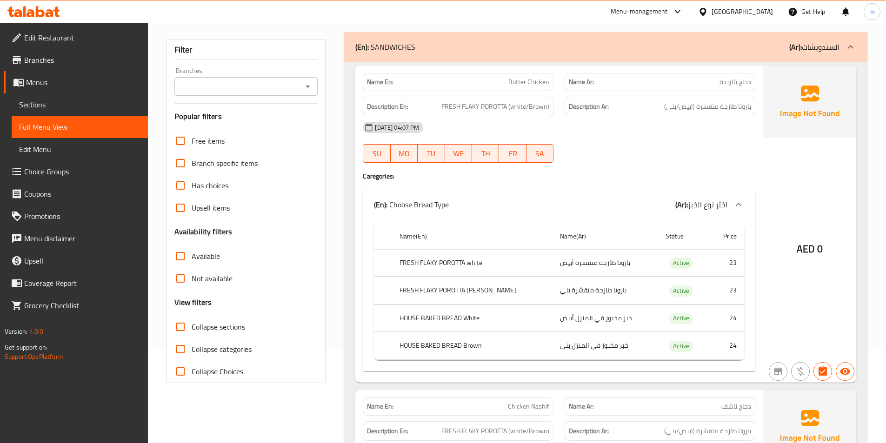
click at [219, 330] on span "Collapse sections" at bounding box center [218, 326] width 53 height 11
click at [192, 330] on input "Collapse sections" at bounding box center [180, 327] width 22 height 22
checkbox input "true"
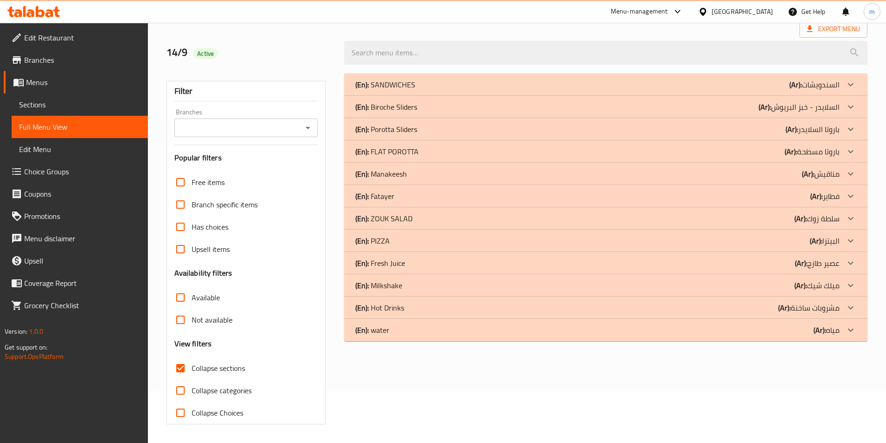
scroll to position [52, 0]
click at [423, 127] on div "(En): Porotta Sliders (Ar): باروتا السلايدر" at bounding box center [597, 129] width 484 height 11
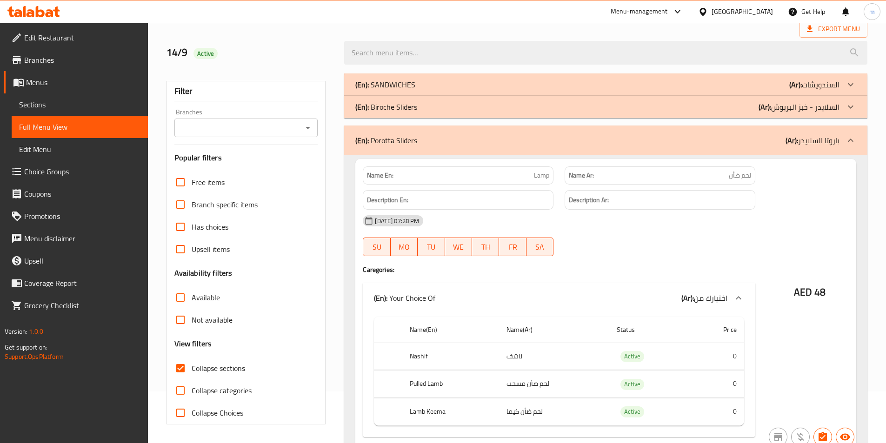
click at [423, 104] on div "(En): Biroche Sliders (Ar): السلايدر - خبز البريوش" at bounding box center [597, 106] width 484 height 11
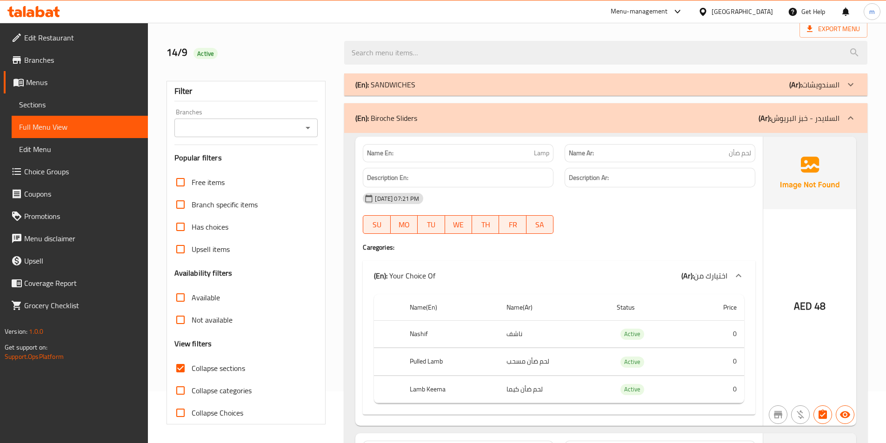
click at [483, 114] on div "(En): Biroche Sliders (Ar): السلايدر - خبز البريوش" at bounding box center [597, 118] width 484 height 11
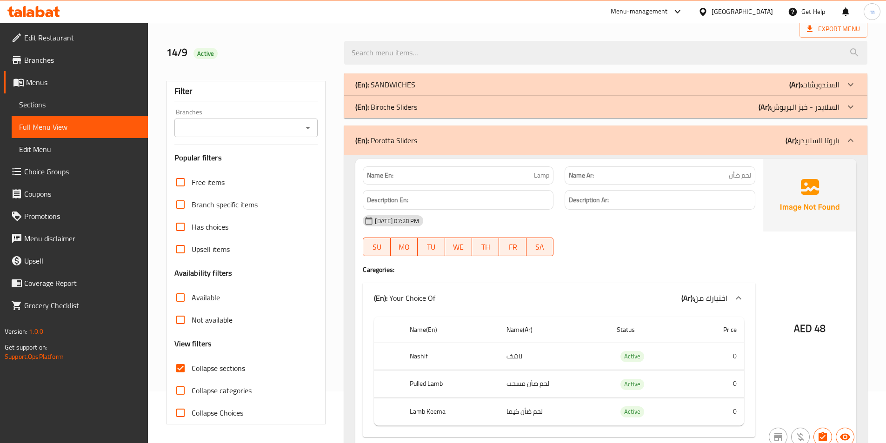
click at [60, 100] on span "Sections" at bounding box center [79, 104] width 121 height 11
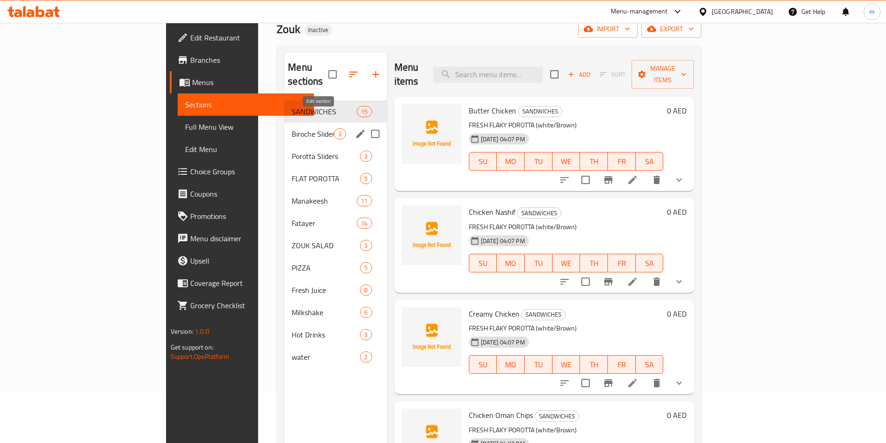
click at [356, 130] on icon "edit" at bounding box center [360, 134] width 8 height 8
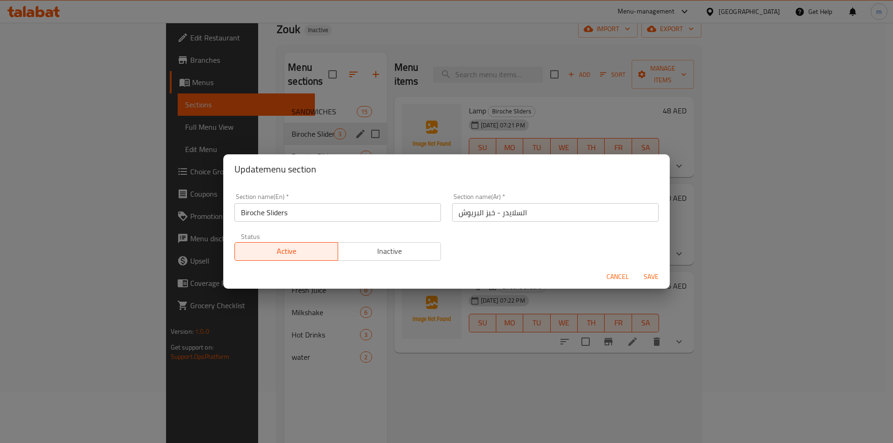
click at [306, 216] on input "Biroche Sliders" at bounding box center [337, 212] width 206 height 19
type input "Biroche Sliders (Choose Any Two)"
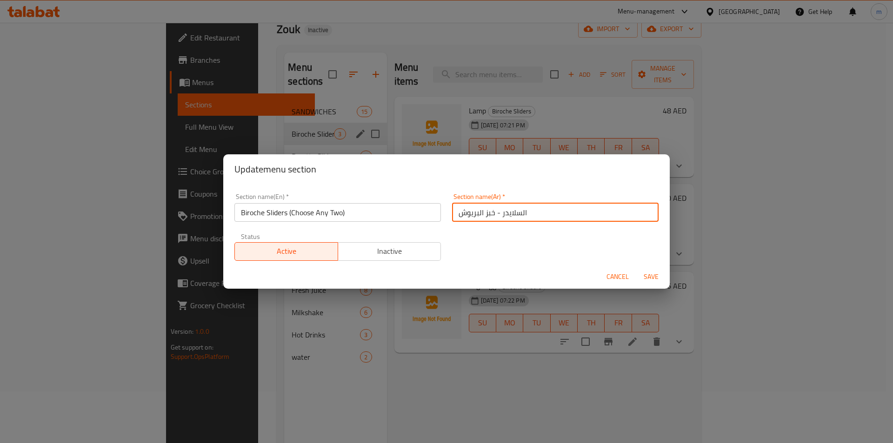
click at [454, 213] on input "السلايدر - خبز البريوش" at bounding box center [555, 212] width 206 height 19
click at [545, 204] on input "السلايدر - خبز البريوش" at bounding box center [555, 212] width 206 height 19
type input "السلايدر - خبز البريوش ([PERSON_NAME])"
click at [653, 274] on span "Save" at bounding box center [651, 277] width 22 height 12
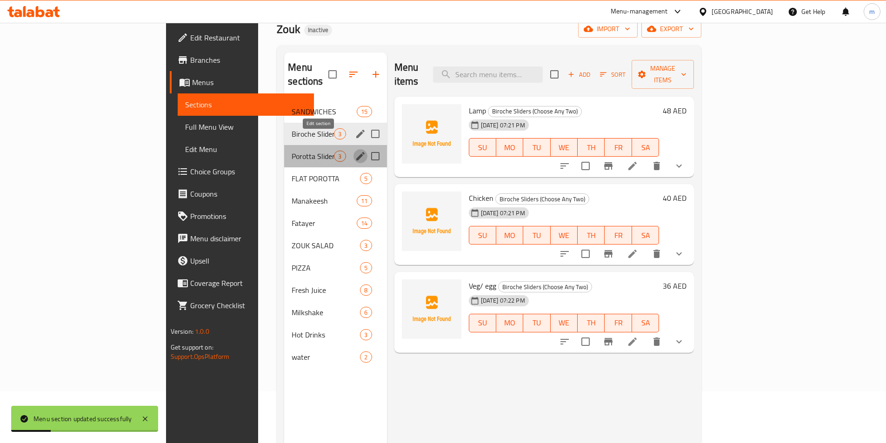
click at [356, 152] on icon "edit" at bounding box center [360, 156] width 8 height 8
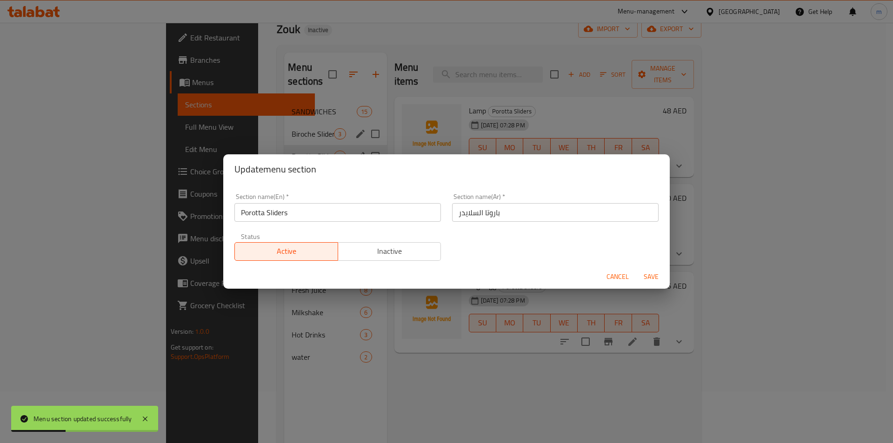
click at [335, 212] on input "Porotta Sliders" at bounding box center [337, 212] width 206 height 19
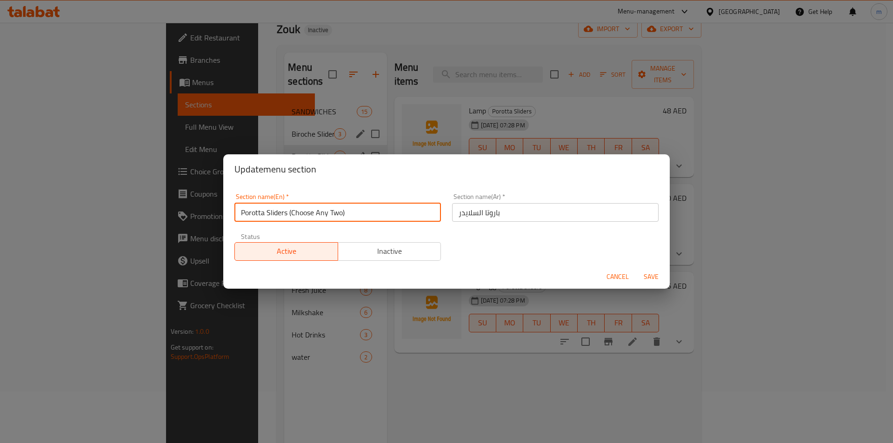
type input "Porotta Sliders (Choose Any Two)"
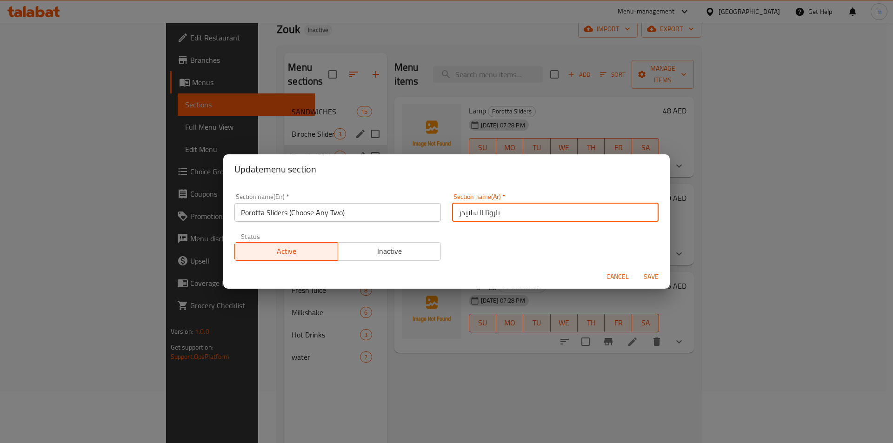
click at [512, 211] on input "باروتا السلايدر" at bounding box center [555, 212] width 206 height 19
click at [511, 210] on input "باروتا السلايدر" at bounding box center [555, 212] width 206 height 19
type input "باروتا السلايدر ([PERSON_NAME])"
click at [659, 277] on span "Save" at bounding box center [651, 277] width 22 height 12
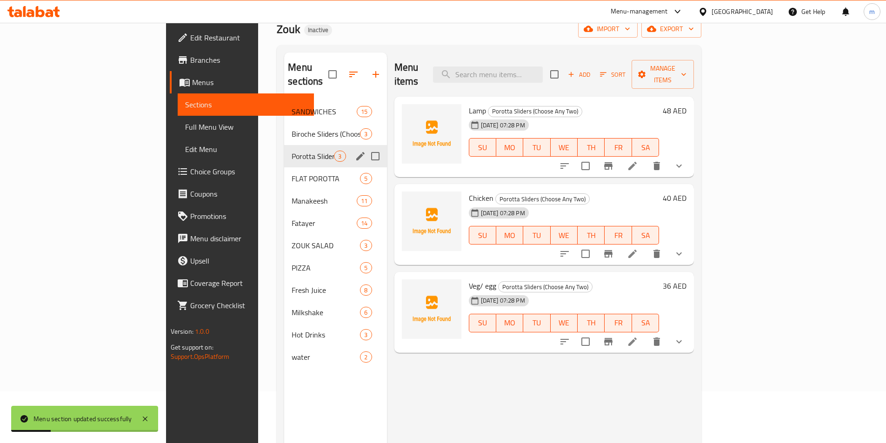
click at [185, 125] on span "Full Menu View" at bounding box center [245, 126] width 121 height 11
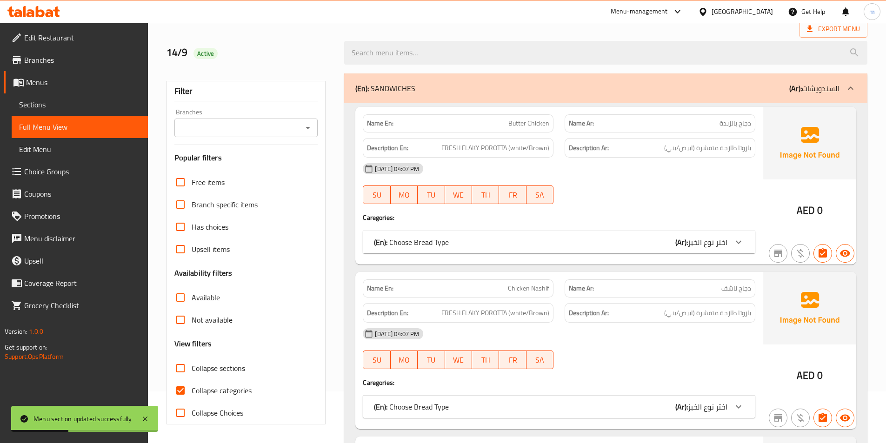
click at [219, 388] on span "Collapse categories" at bounding box center [222, 390] width 60 height 11
click at [192, 388] on input "Collapse categories" at bounding box center [180, 390] width 22 height 22
checkbox input "false"
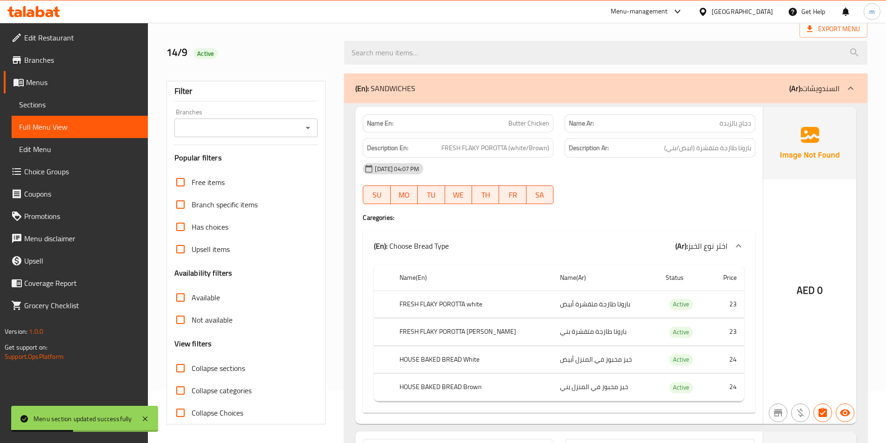
click at [217, 370] on span "Collapse sections" at bounding box center [218, 368] width 53 height 11
click at [192, 370] on input "Collapse sections" at bounding box center [180, 368] width 22 height 22
checkbox input "true"
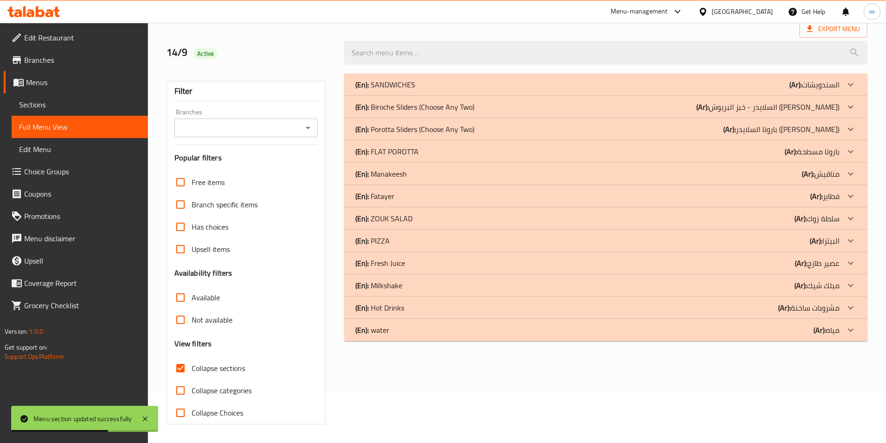
click at [427, 127] on p "(En): Porotta Sliders (Choose Any Two)" at bounding box center [414, 129] width 119 height 11
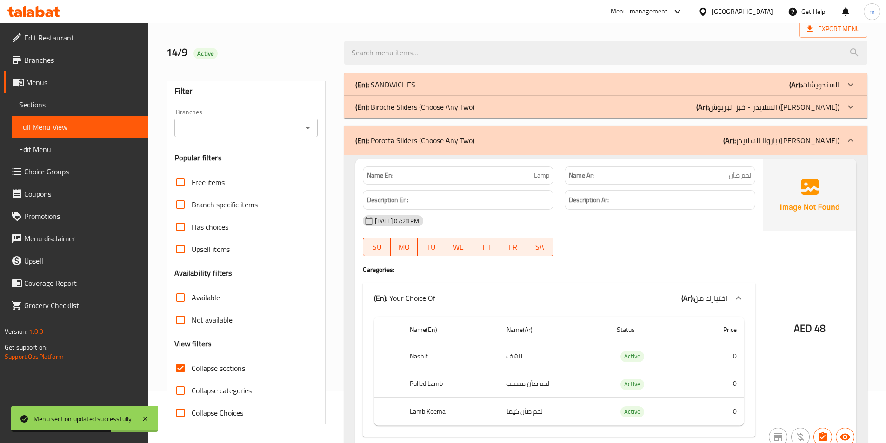
click at [452, 111] on p "(En): Biroche Sliders (Choose Any Two)" at bounding box center [414, 106] width 119 height 11
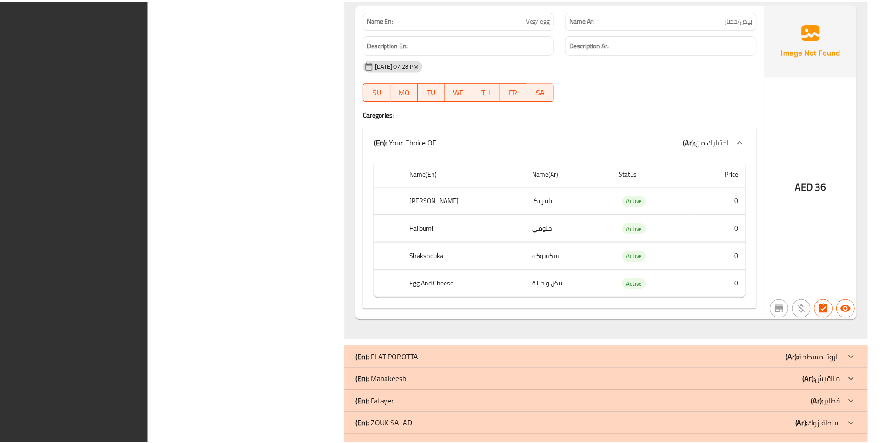
scroll to position [1871, 0]
